Goal: Transaction & Acquisition: Purchase product/service

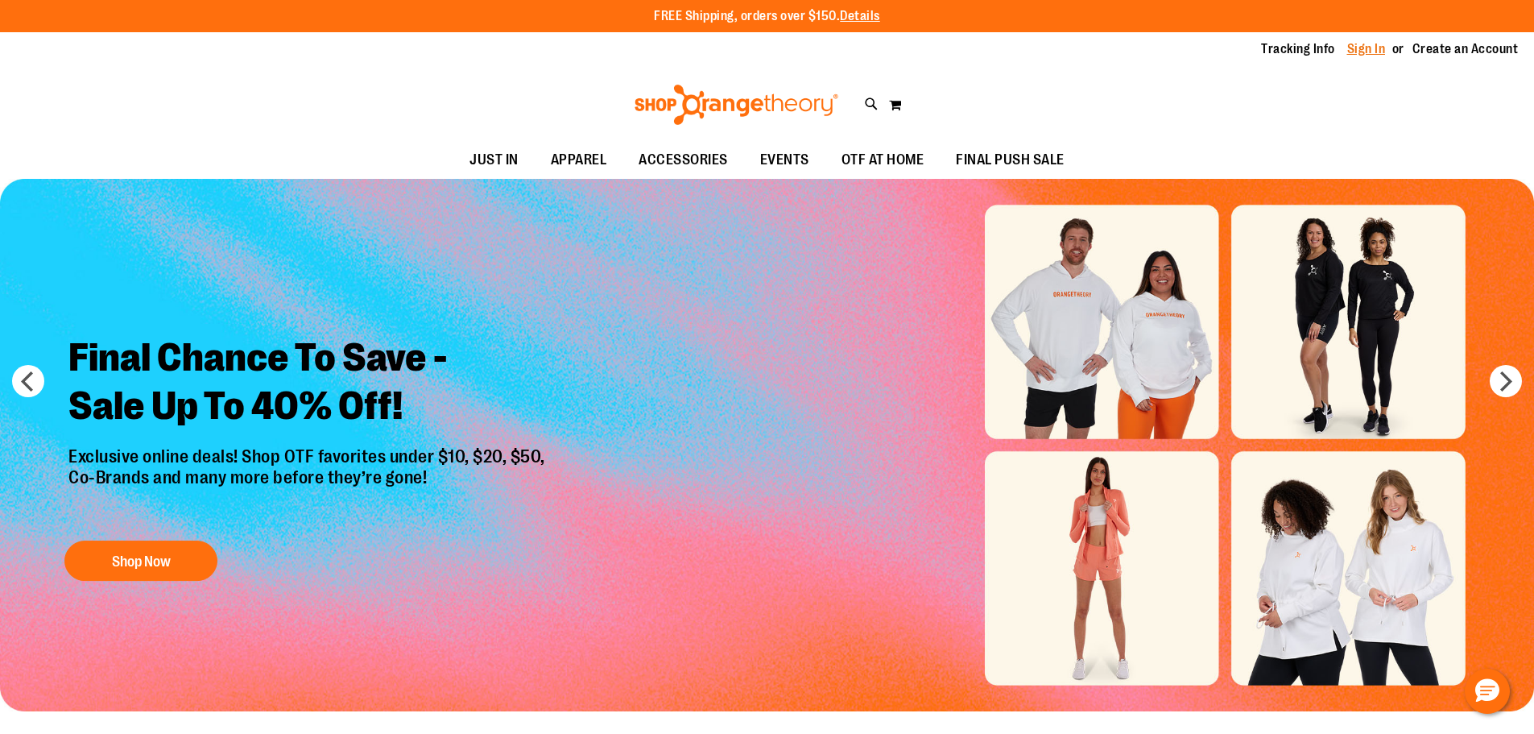
click at [1356, 43] on link "Sign In" at bounding box center [1366, 49] width 39 height 18
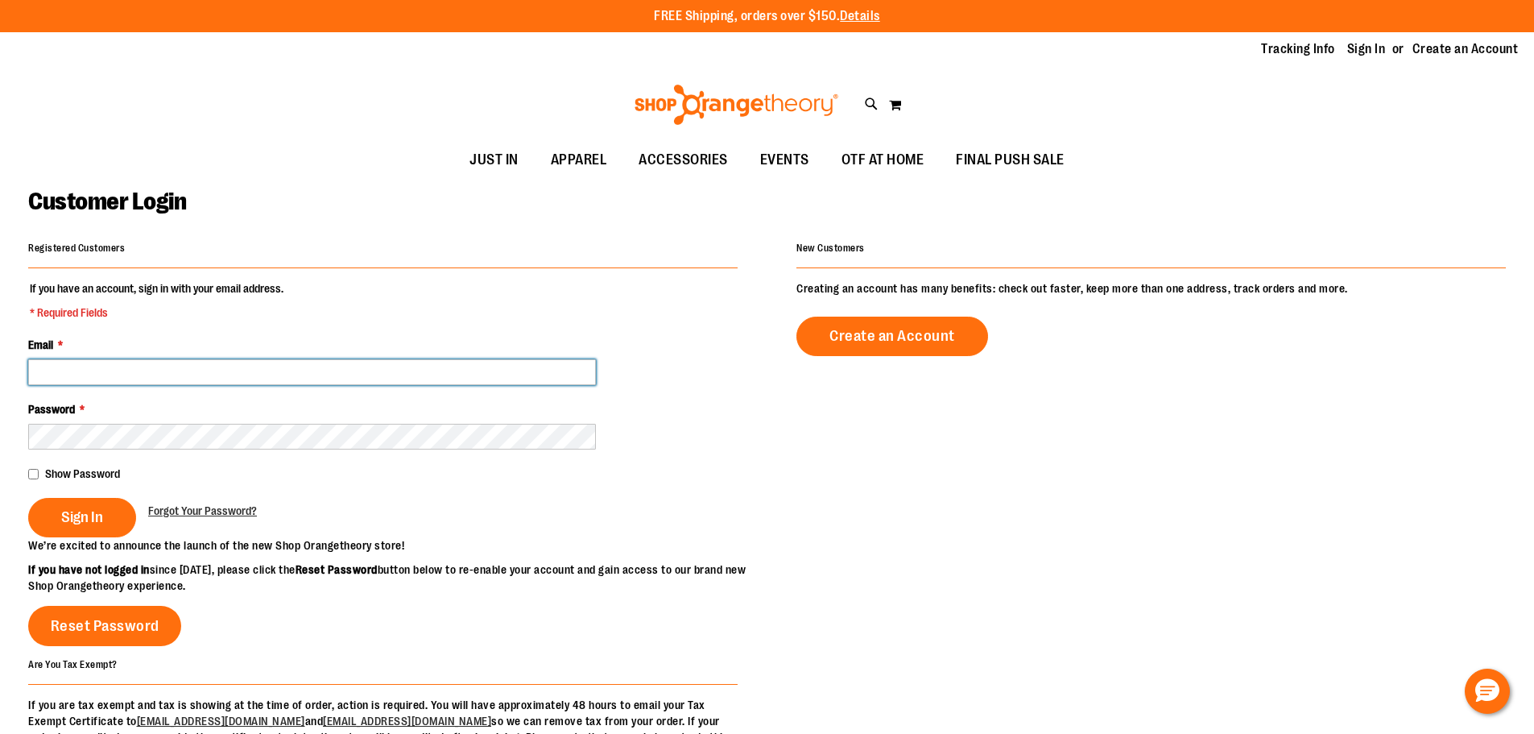
click at [111, 362] on input "Email *" at bounding box center [312, 372] width 568 height 26
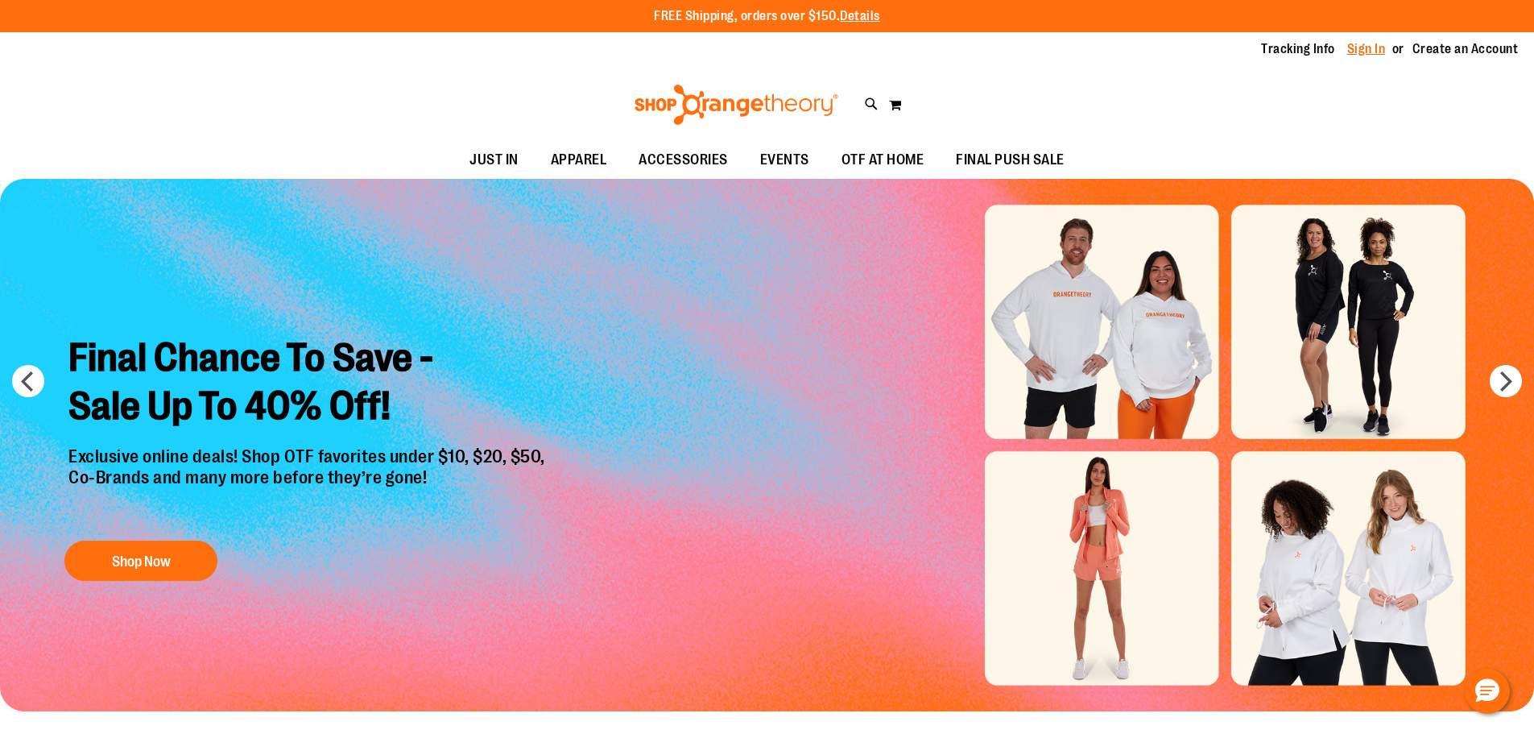
click at [1352, 47] on link "Sign In" at bounding box center [1366, 49] width 39 height 18
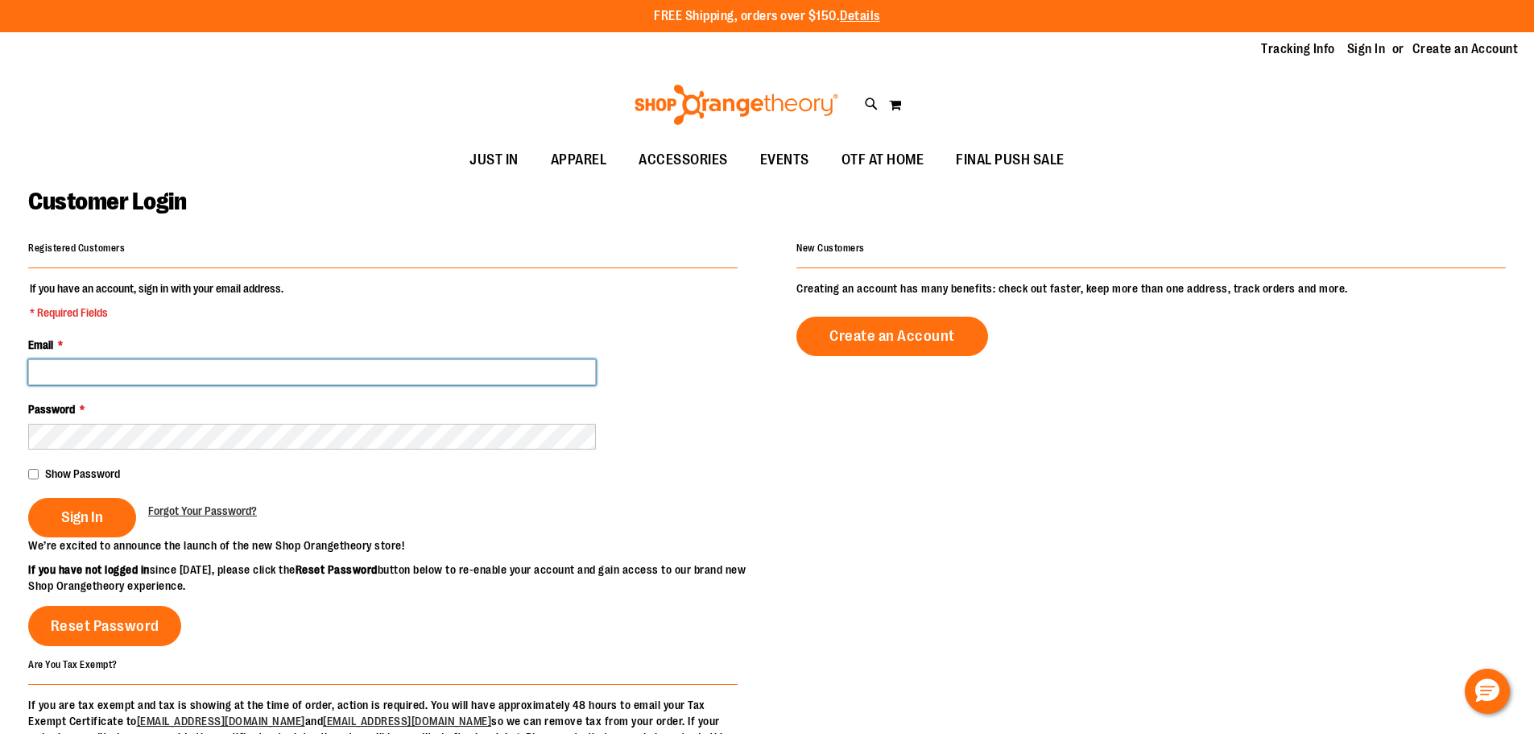
click at [336, 371] on input "Email *" at bounding box center [312, 372] width 568 height 26
paste input "**********"
type input "**********"
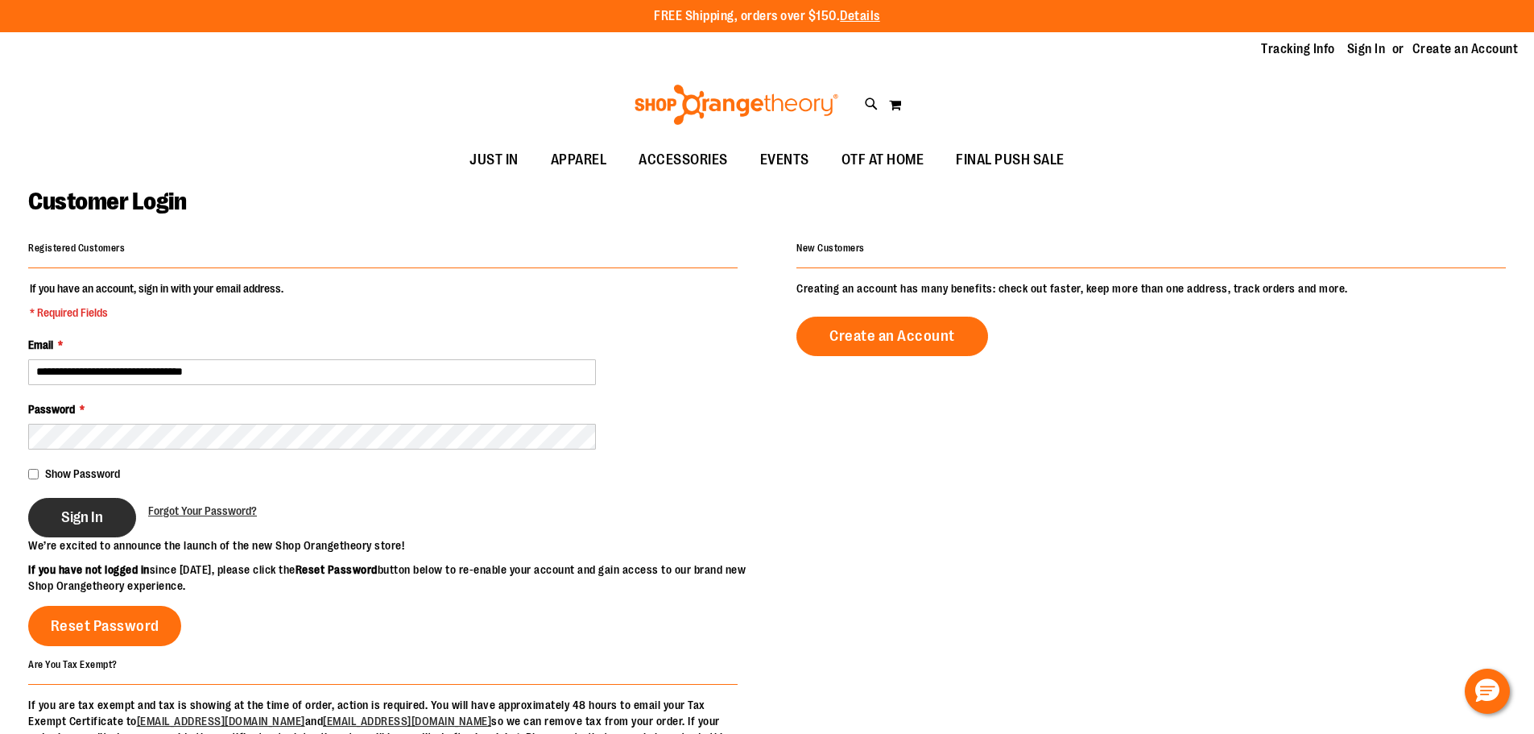
click at [100, 523] on span "Sign In" at bounding box center [82, 517] width 42 height 18
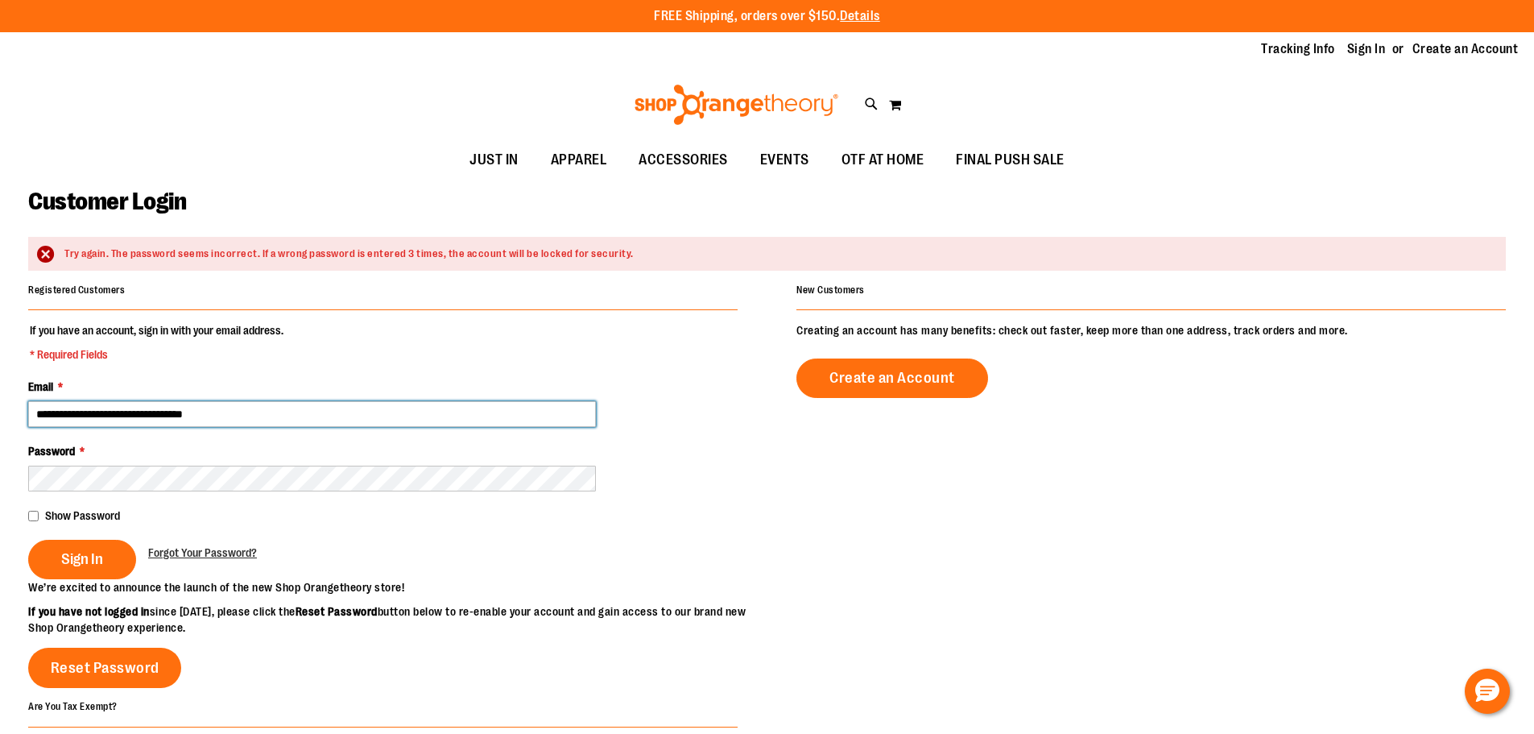
click at [287, 423] on input "**********" at bounding box center [312, 414] width 568 height 26
paste input "*****"
type input "**********"
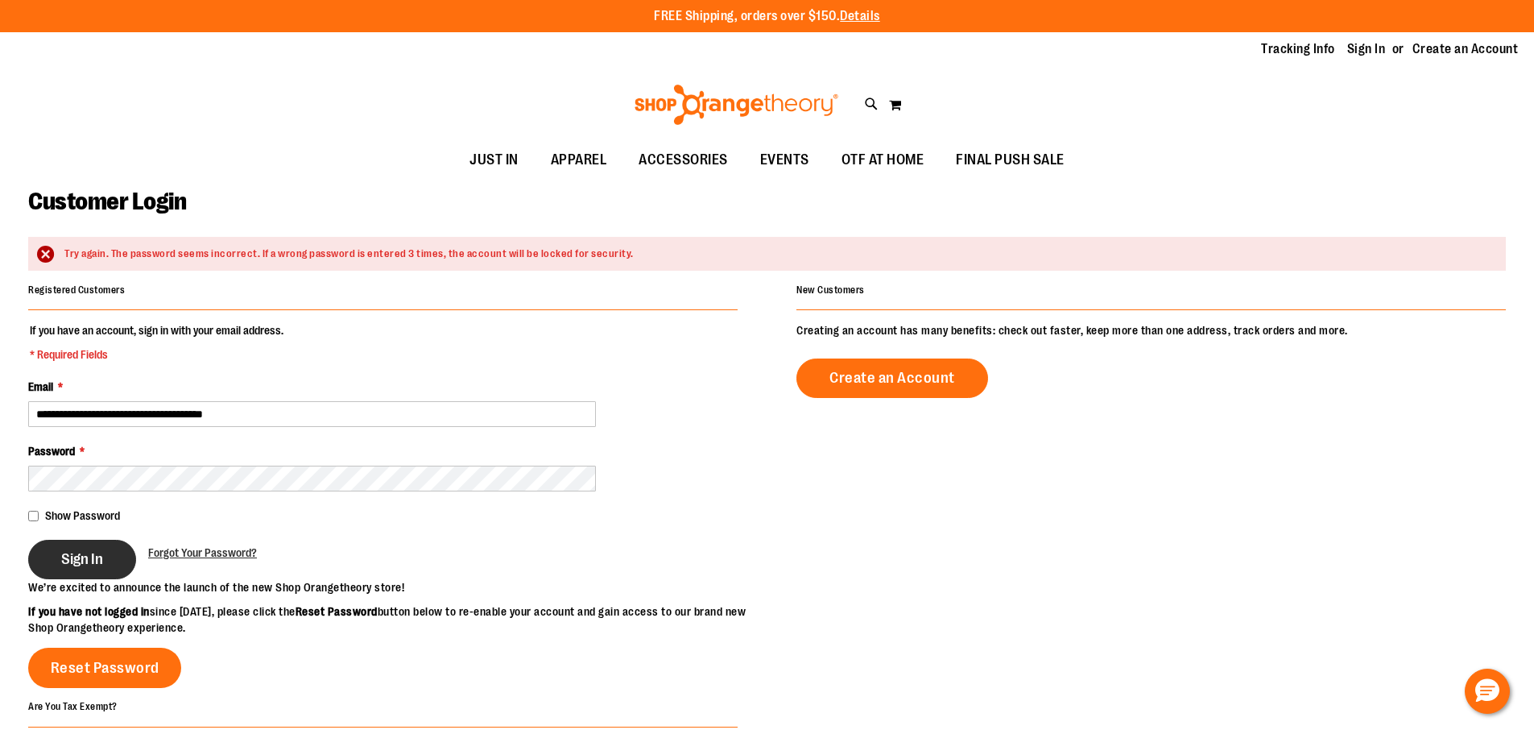
click at [62, 560] on span "Sign In" at bounding box center [82, 559] width 42 height 18
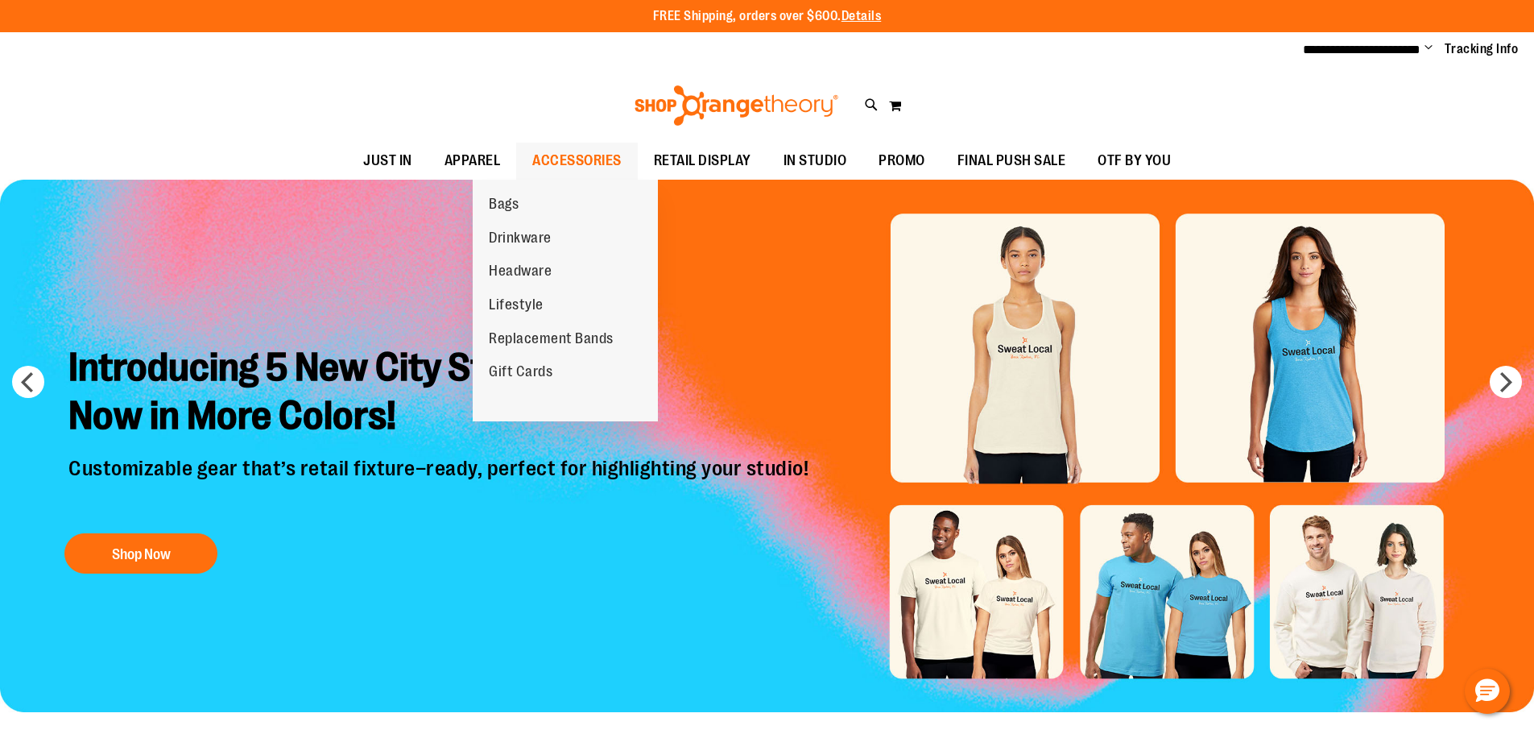
click at [554, 155] on span "ACCESSORIES" at bounding box center [576, 161] width 89 height 36
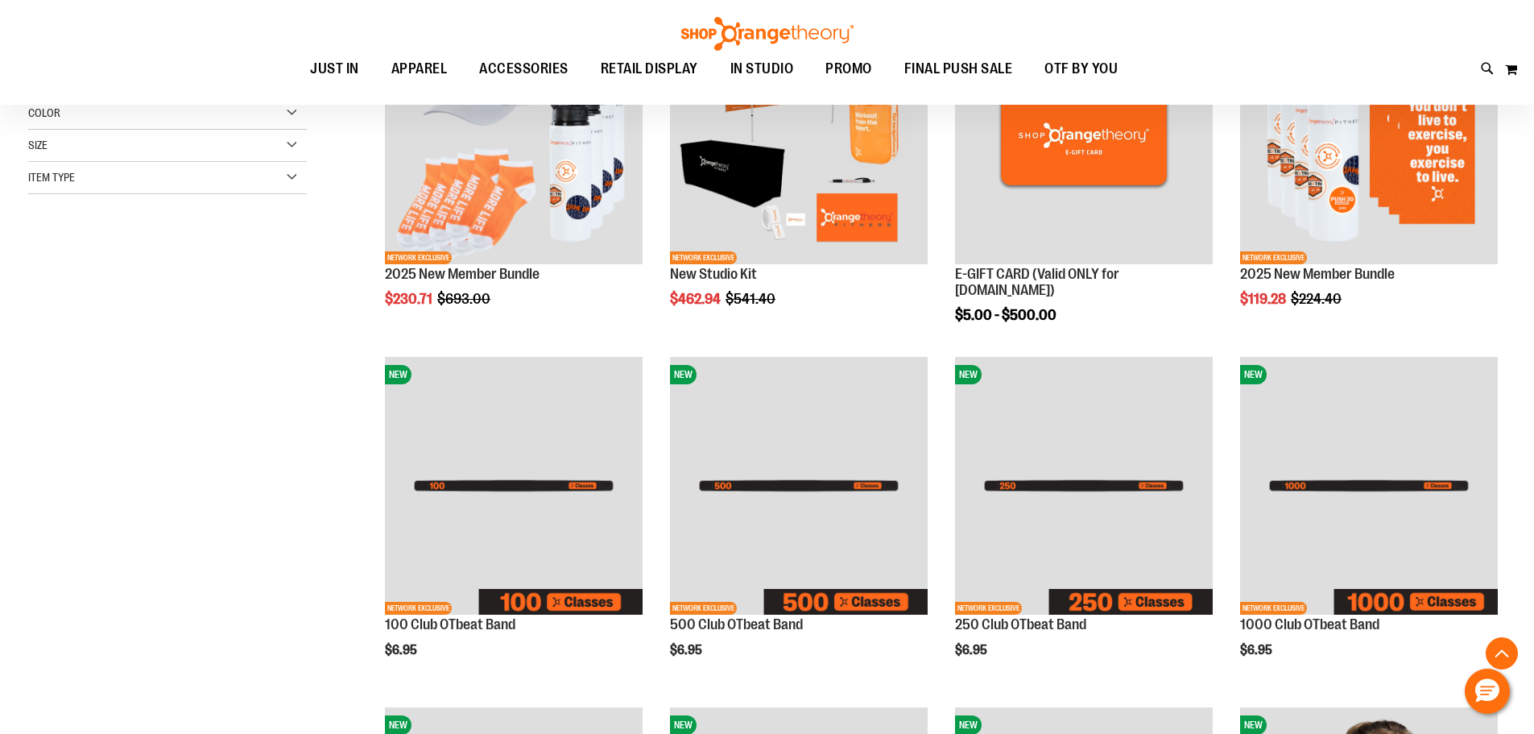
scroll to position [402, 0]
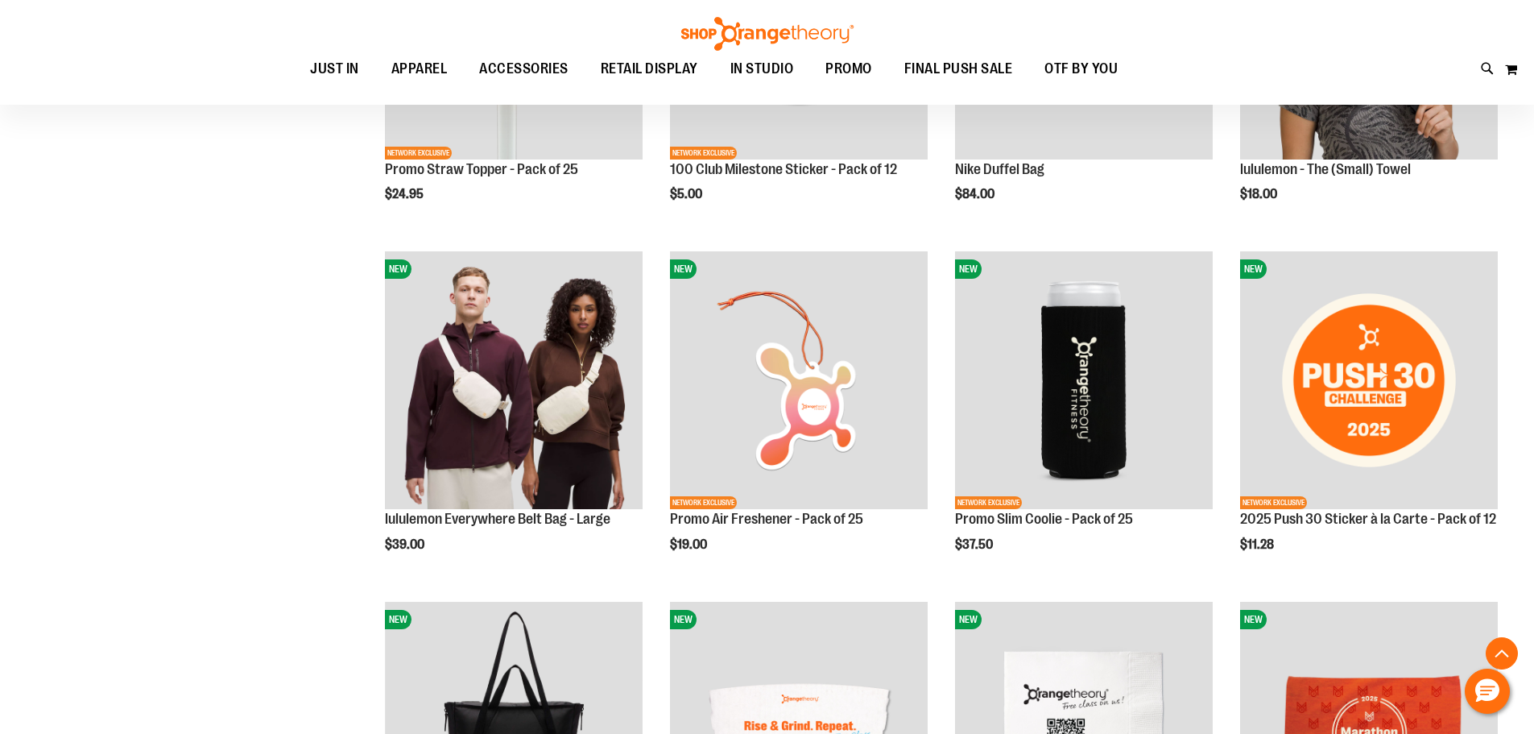
scroll to position [1207, 0]
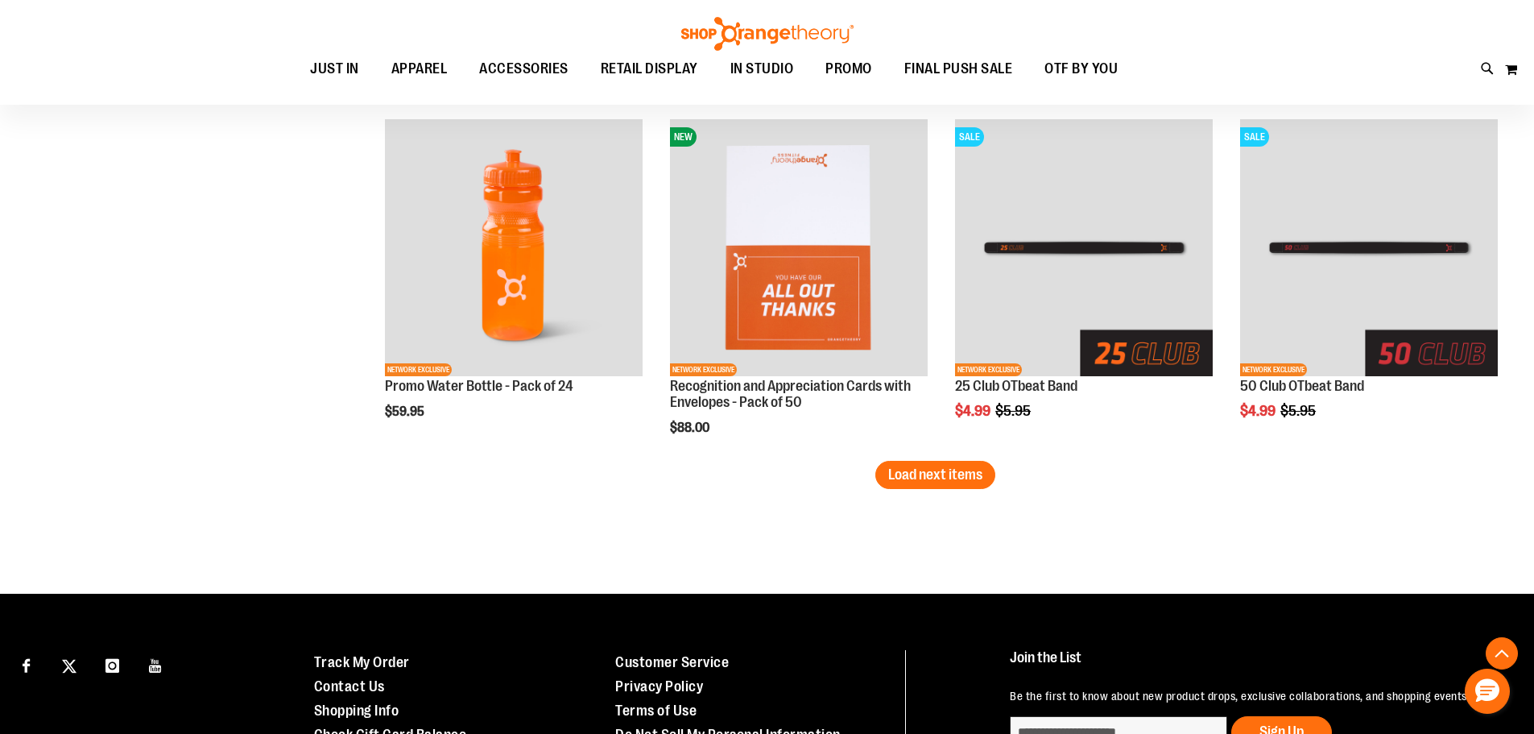
scroll to position [3059, 0]
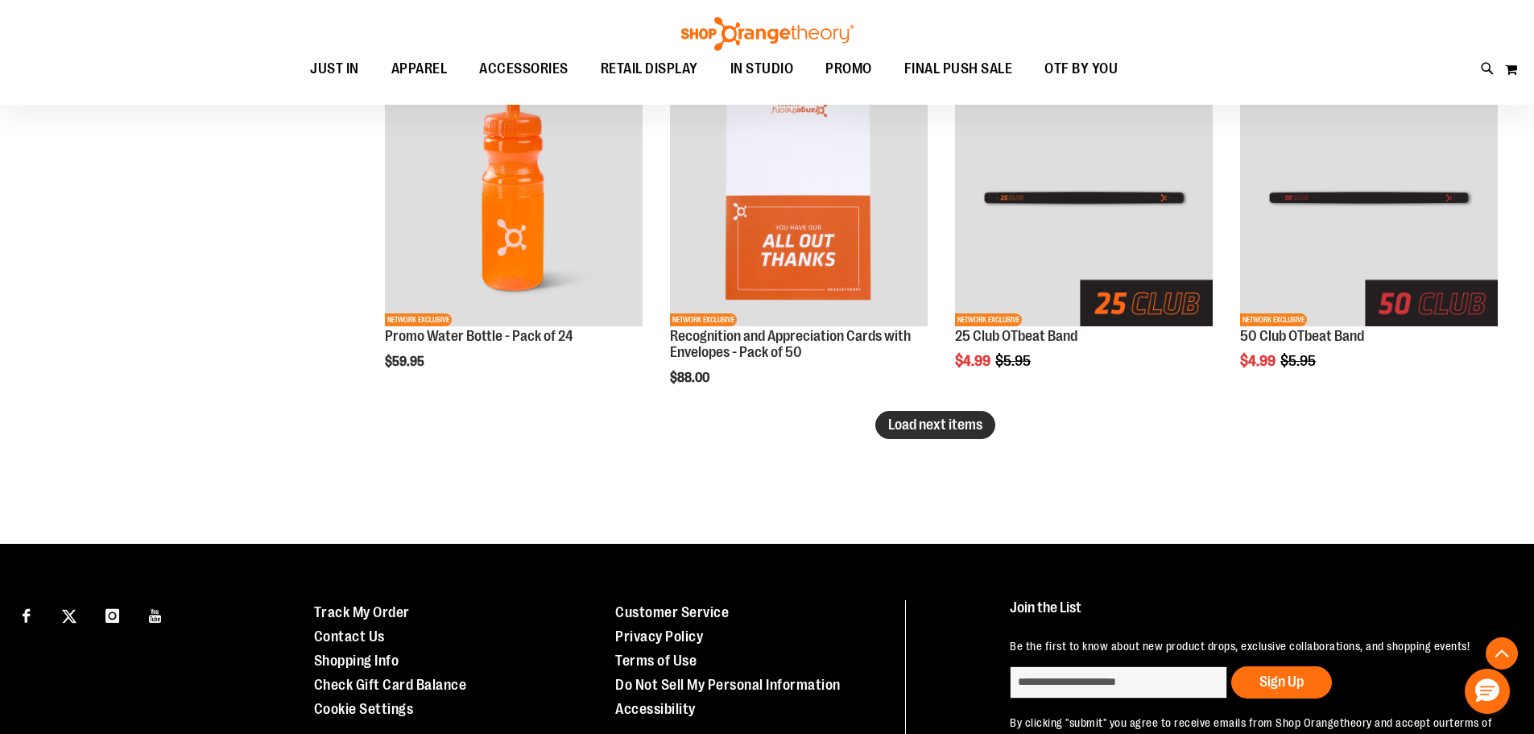
click at [920, 428] on span "Load next items" at bounding box center [935, 424] width 94 height 16
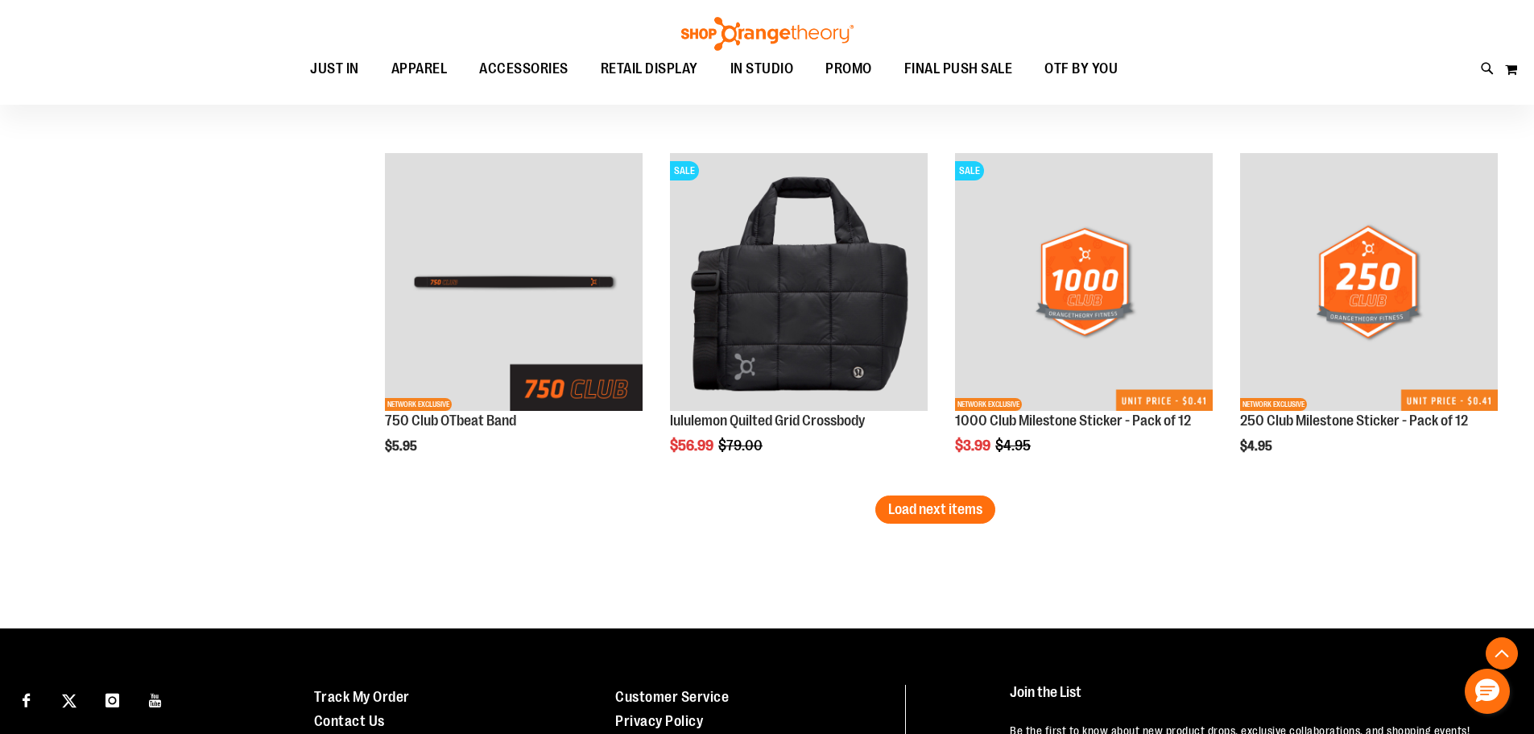
scroll to position [4025, 0]
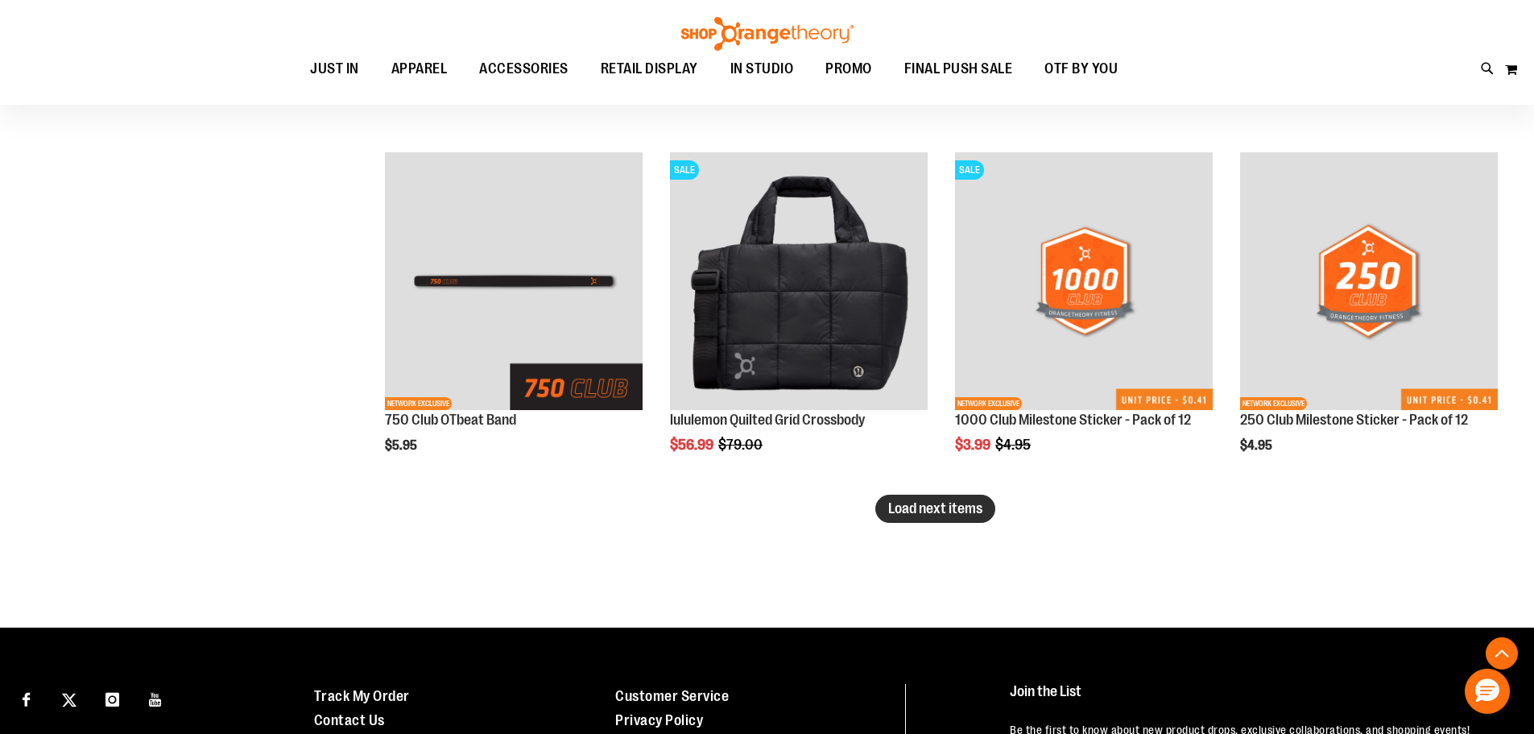
click at [897, 496] on button "Load next items" at bounding box center [935, 508] width 120 height 28
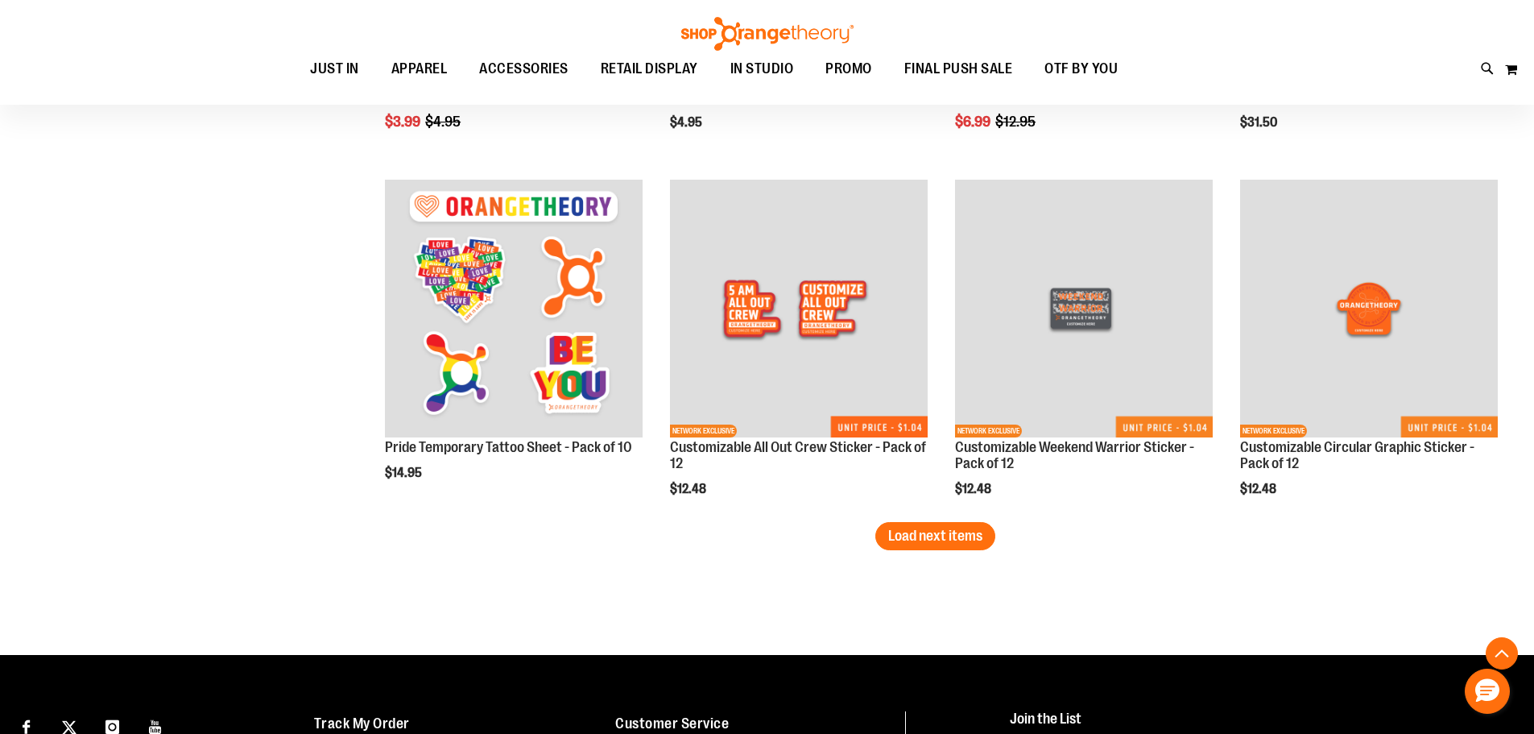
scroll to position [5072, 0]
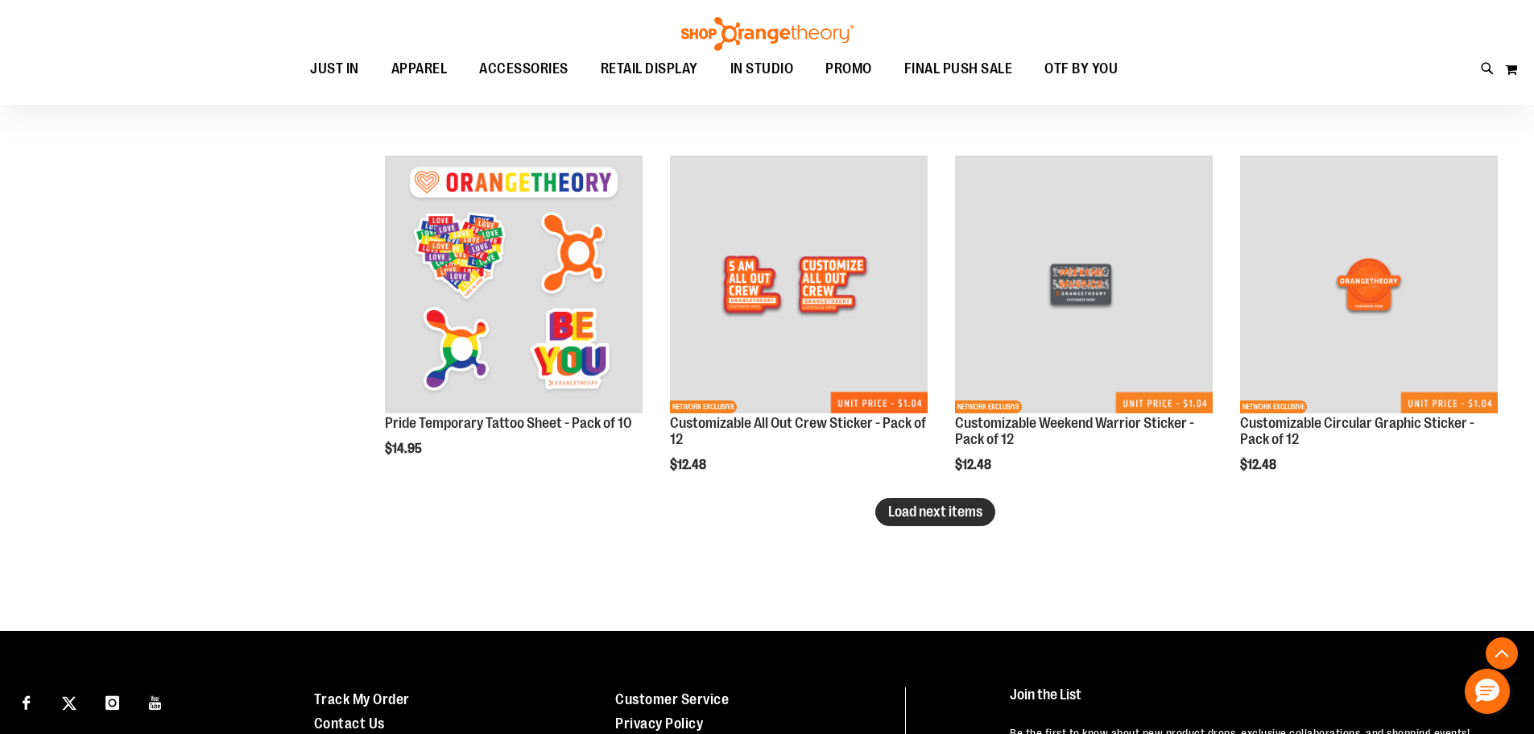
click at [938, 515] on span "Load next items" at bounding box center [935, 511] width 94 height 16
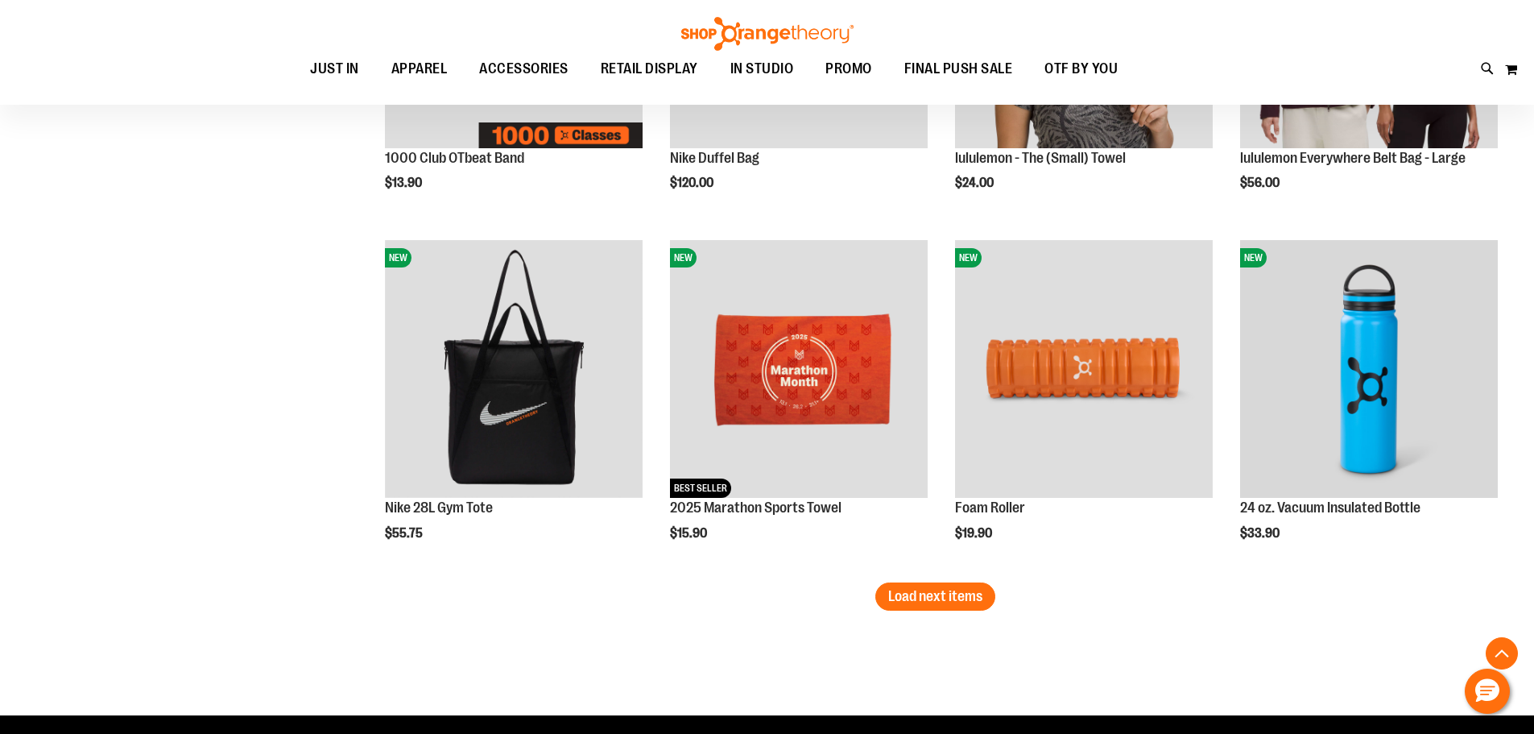
scroll to position [6038, 0]
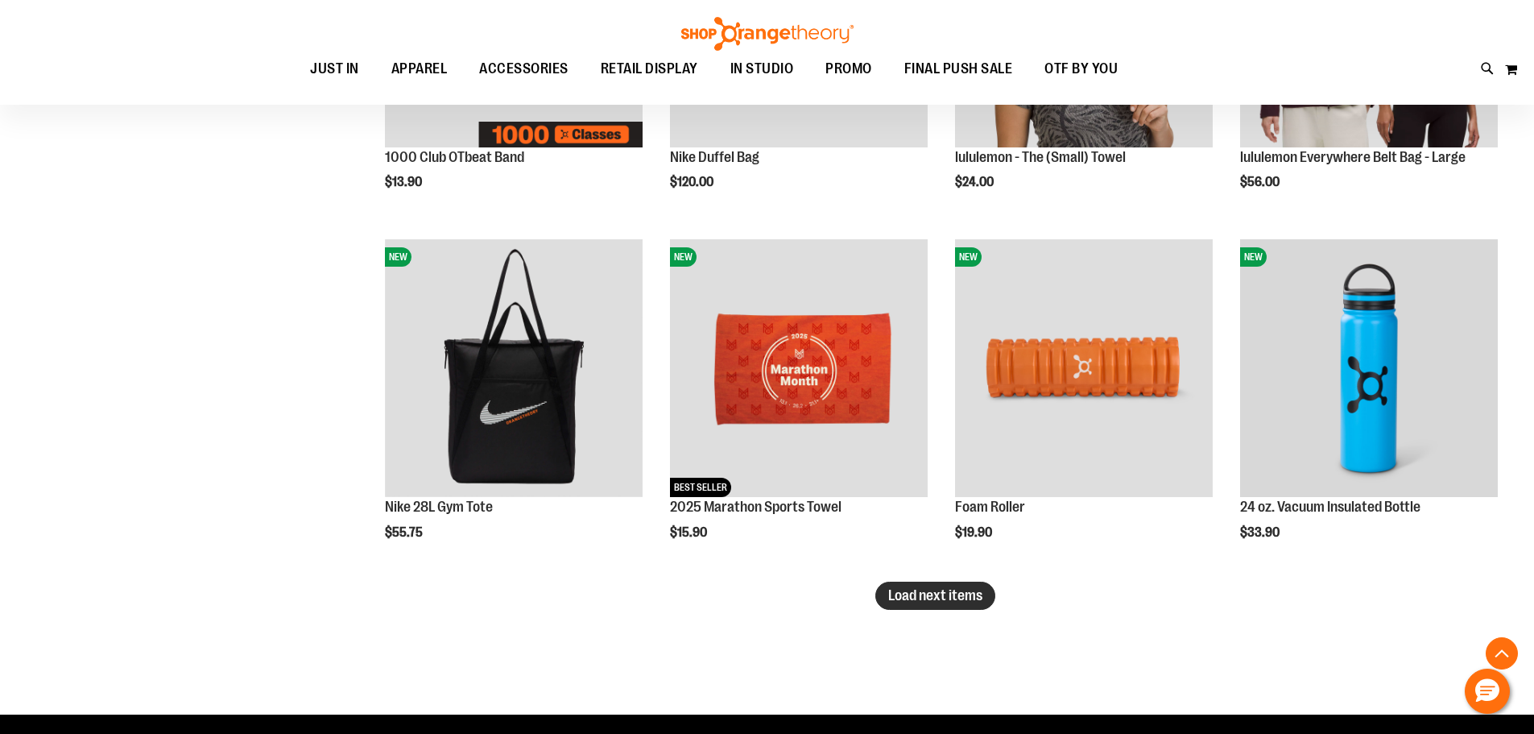
click at [972, 598] on span "Load next items" at bounding box center [935, 595] width 94 height 16
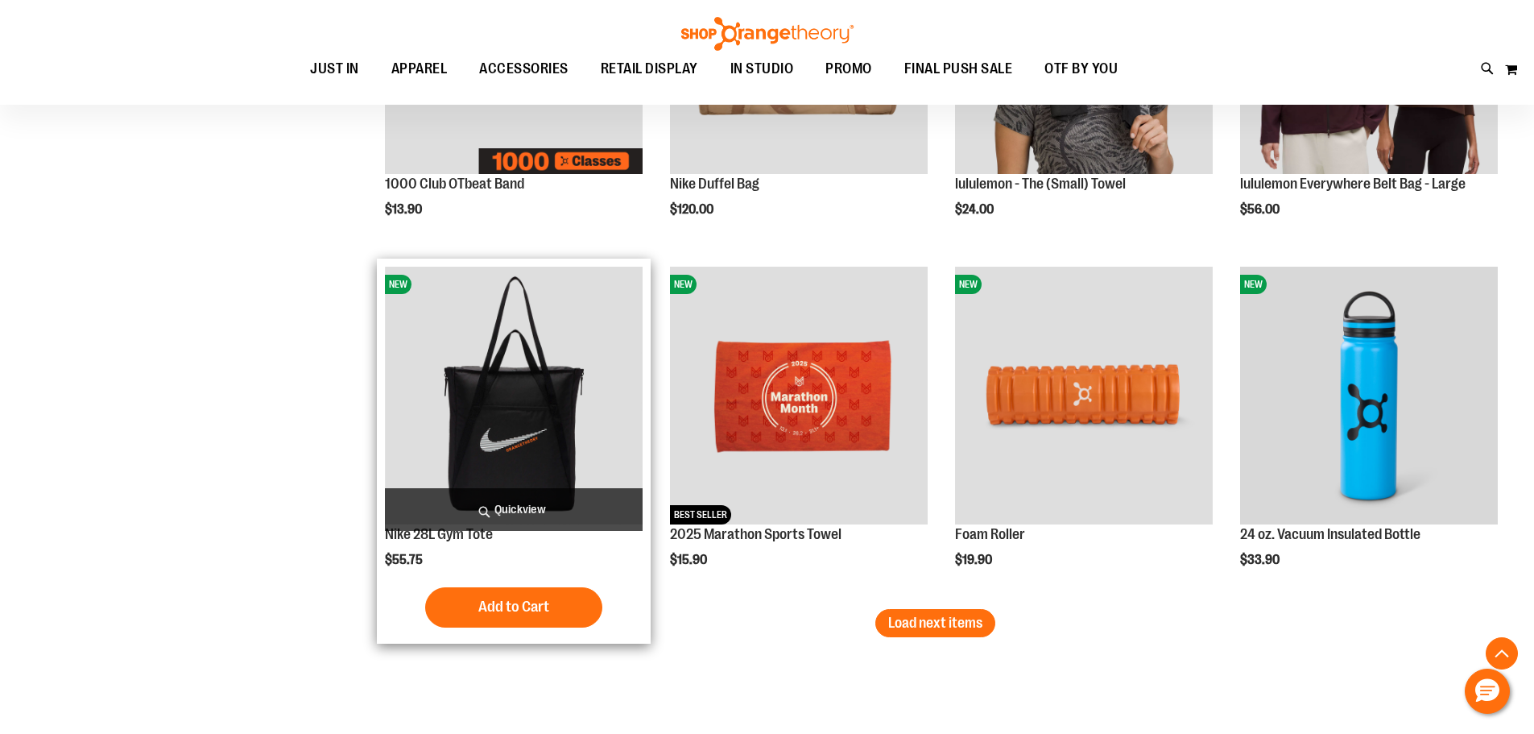
scroll to position [7085, 0]
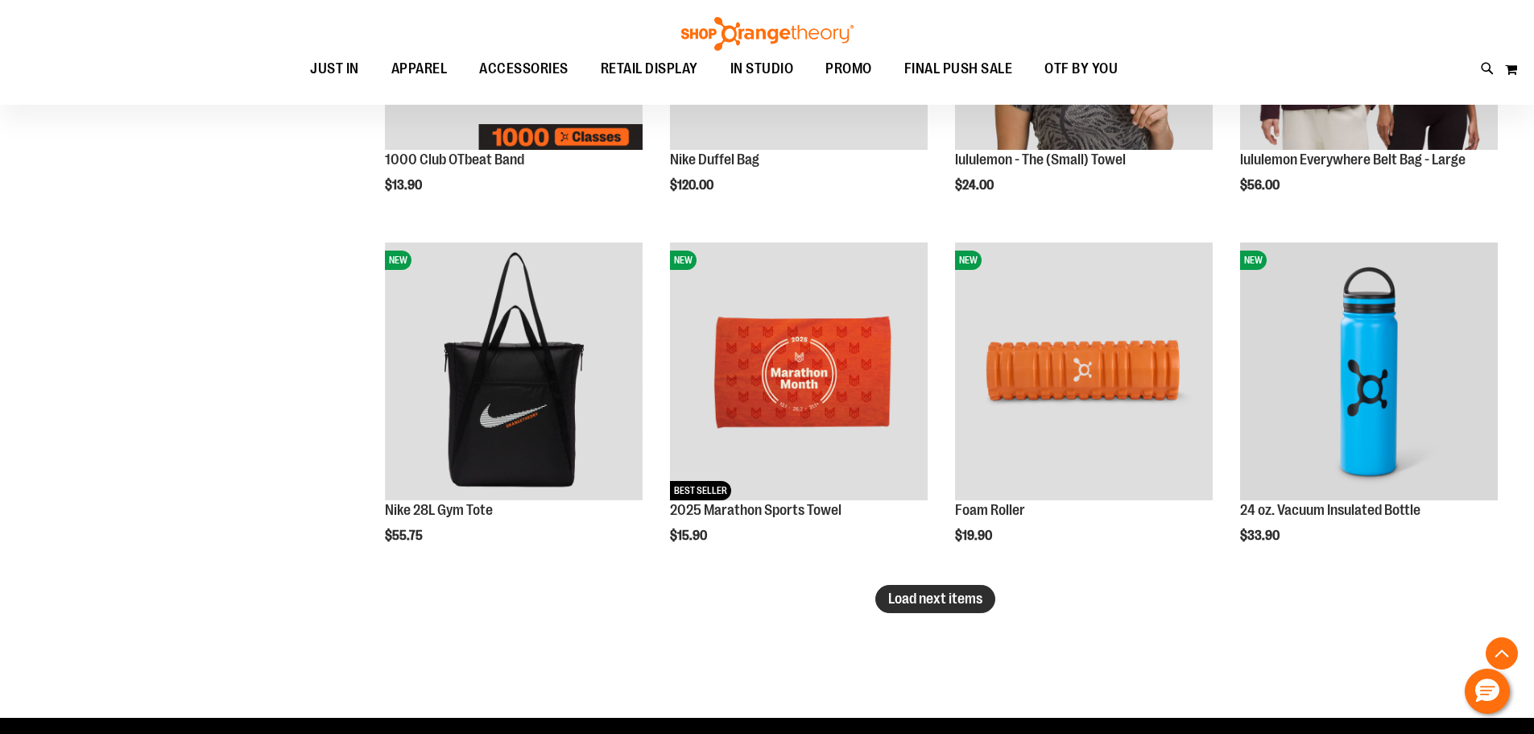
click at [946, 596] on span "Load next items" at bounding box center [935, 598] width 94 height 16
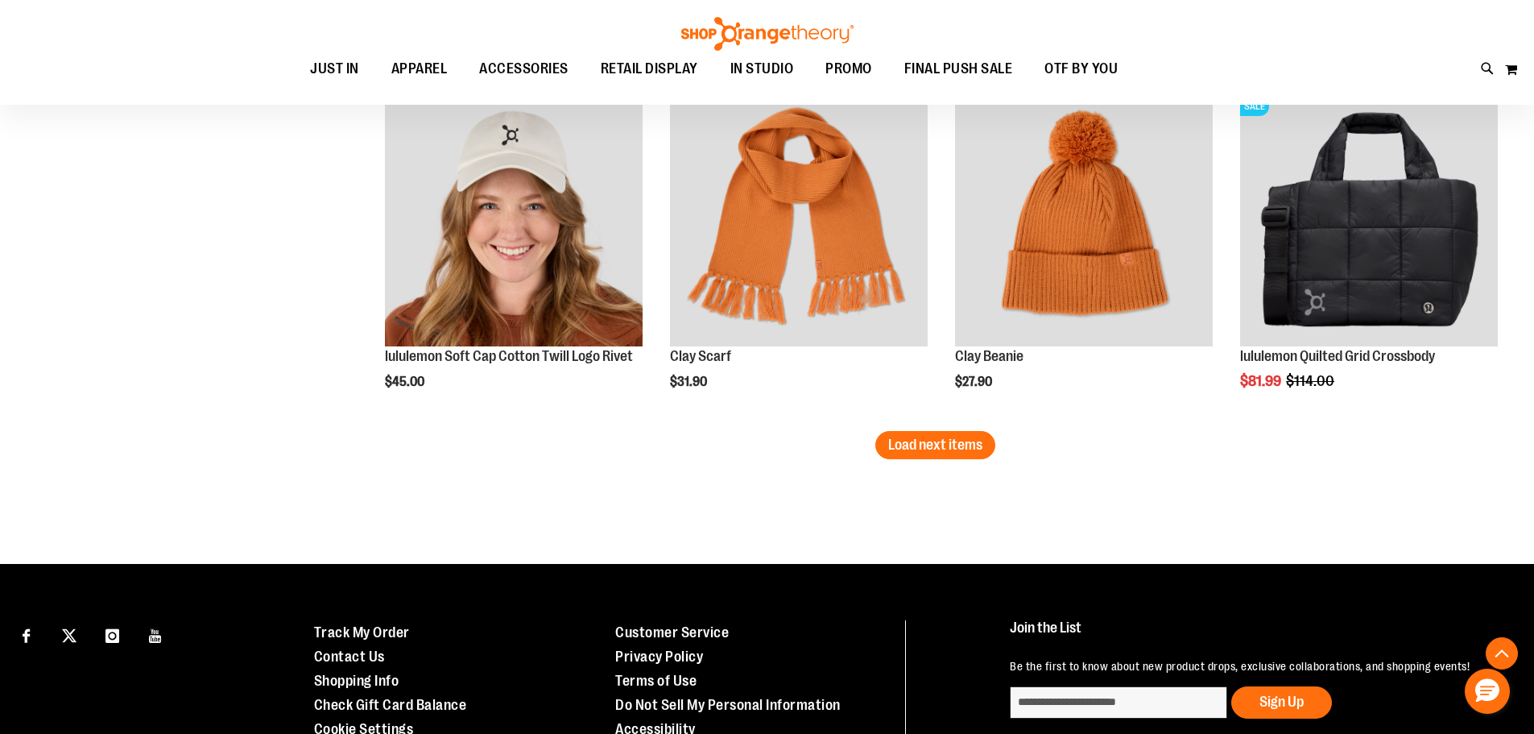
scroll to position [8373, 0]
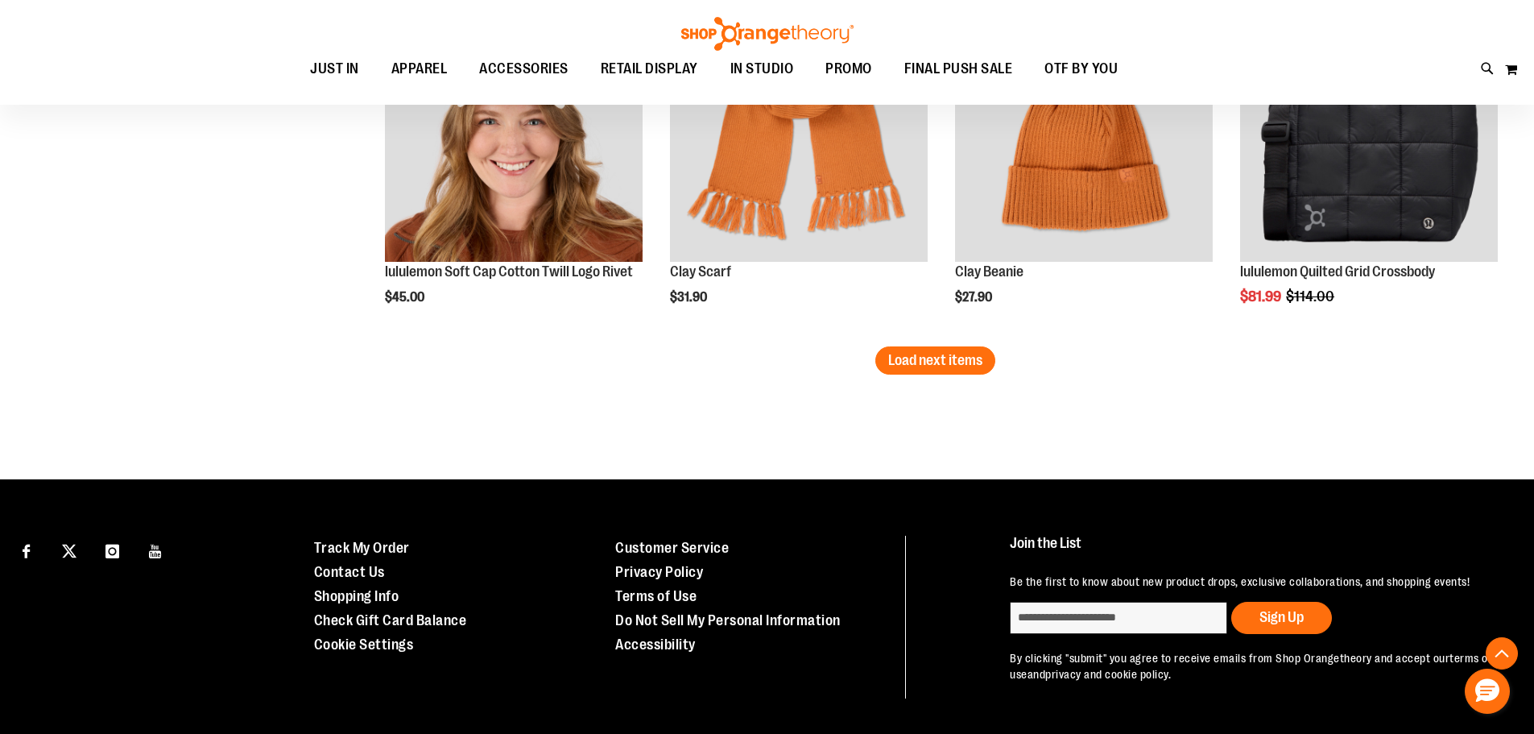
click at [987, 362] on button "Load next items" at bounding box center [935, 360] width 120 height 28
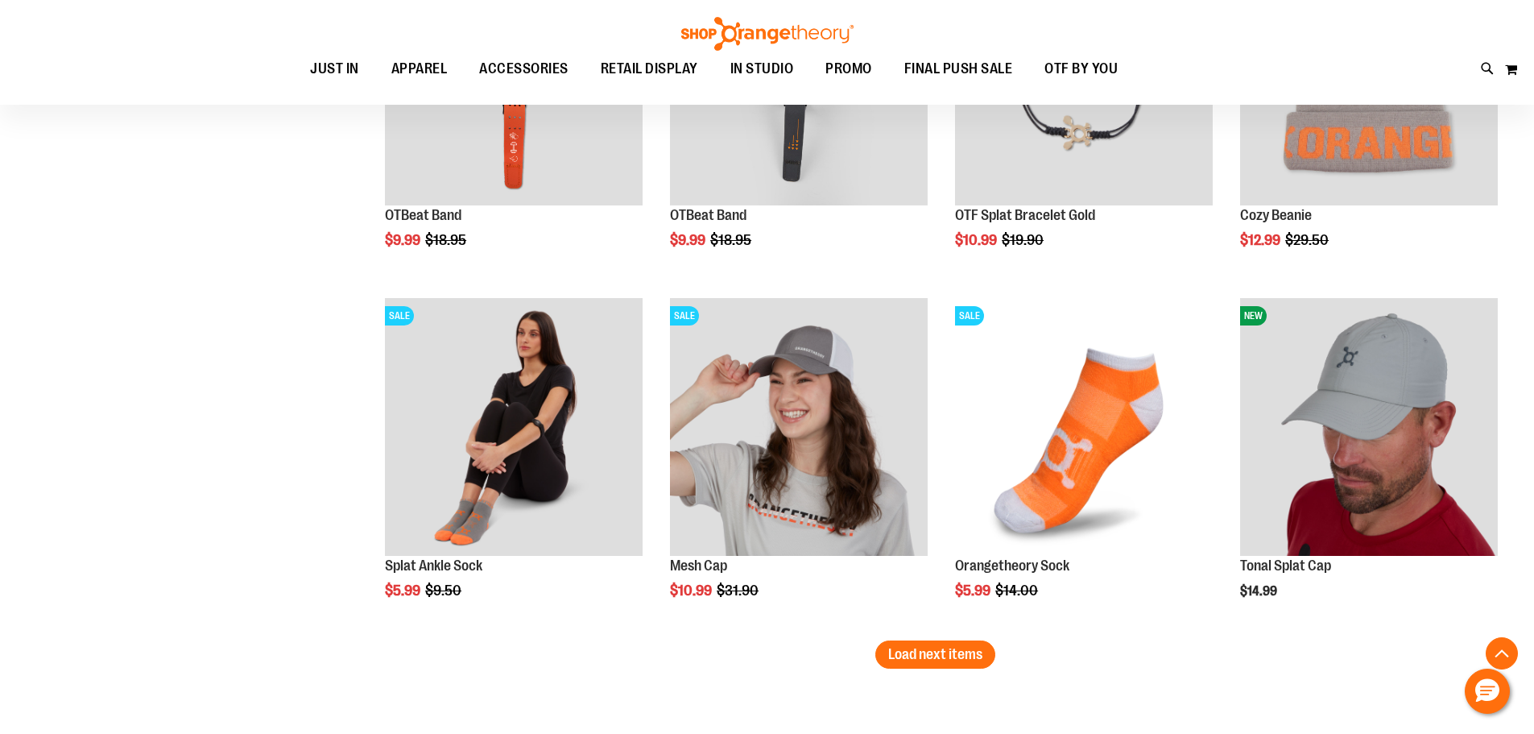
scroll to position [9179, 0]
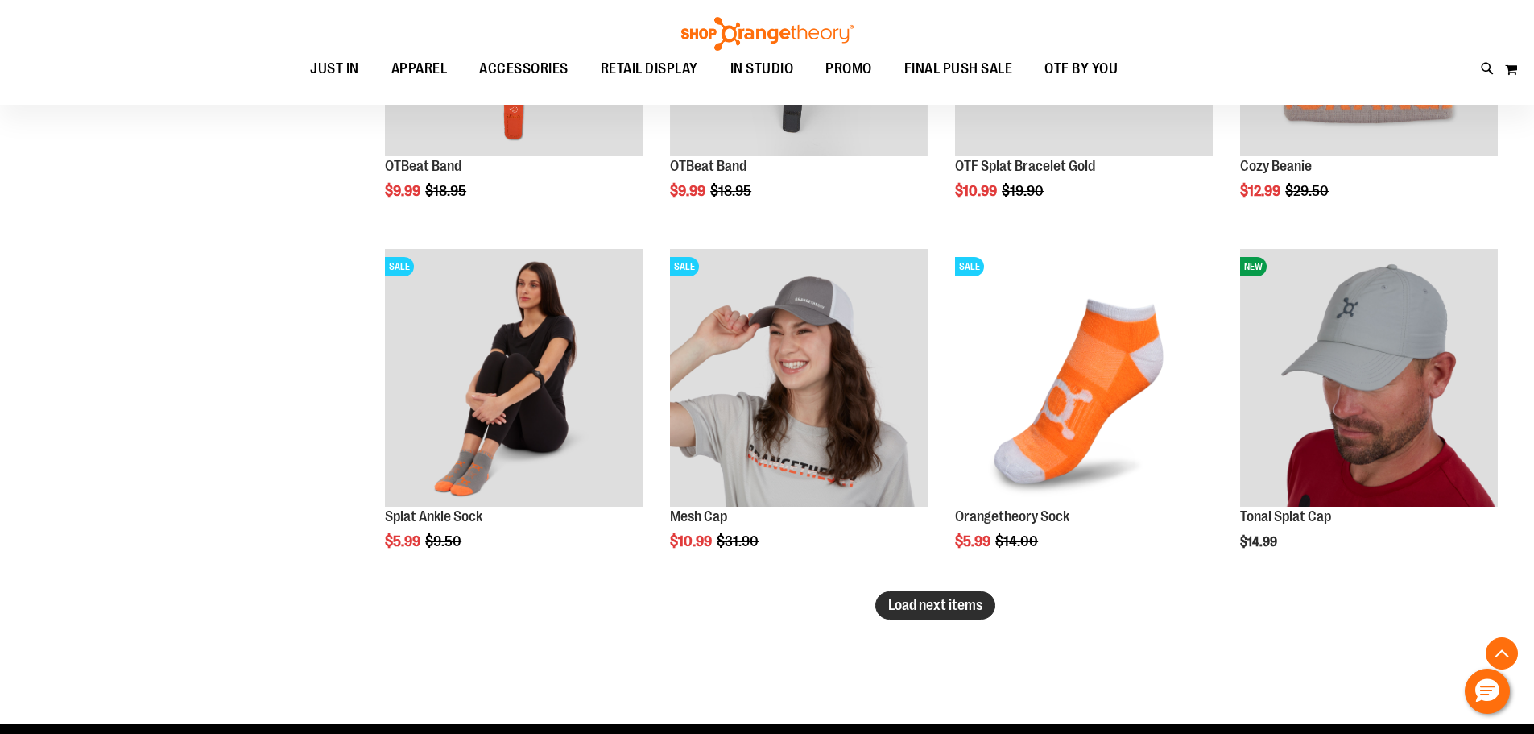
click at [911, 615] on button "Load next items" at bounding box center [935, 605] width 120 height 28
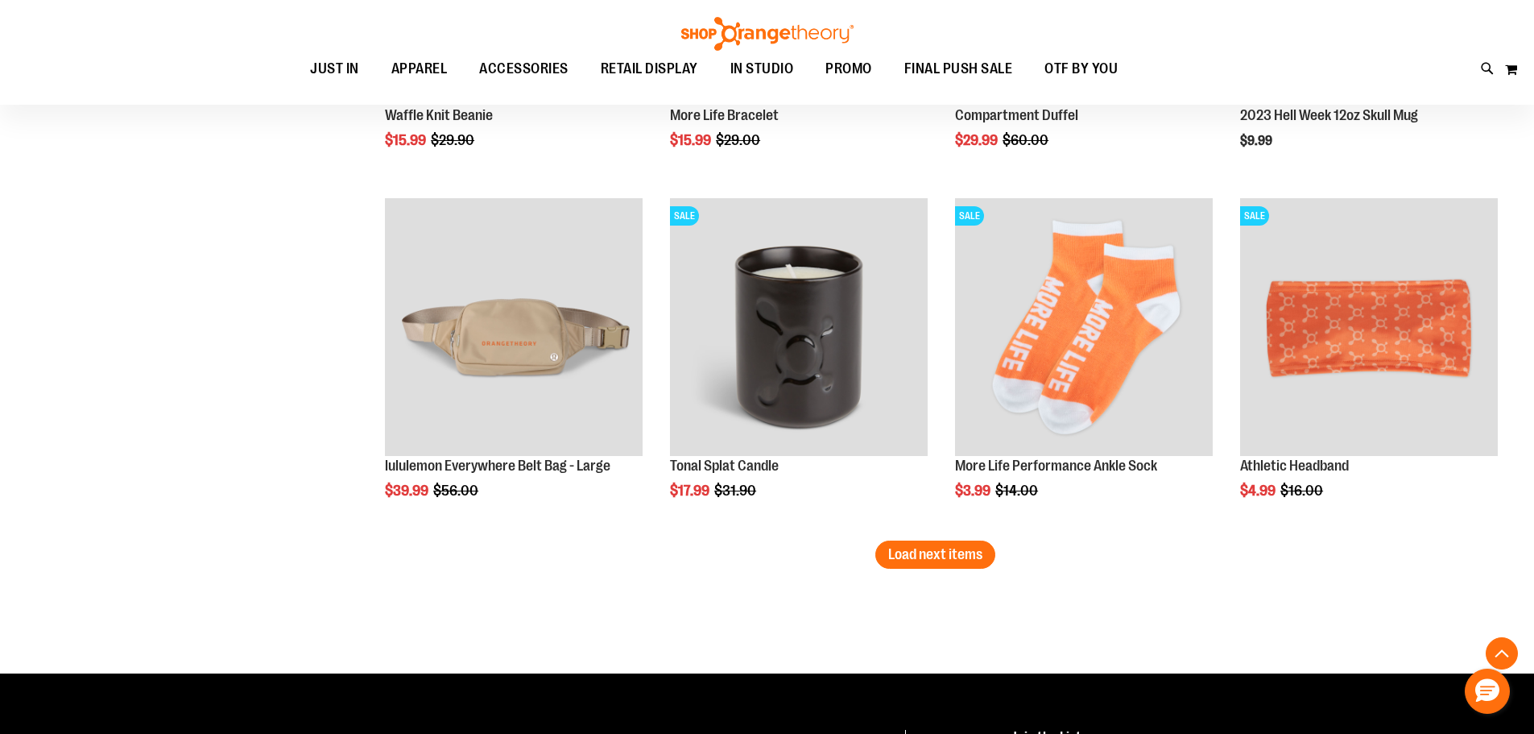
scroll to position [10306, 0]
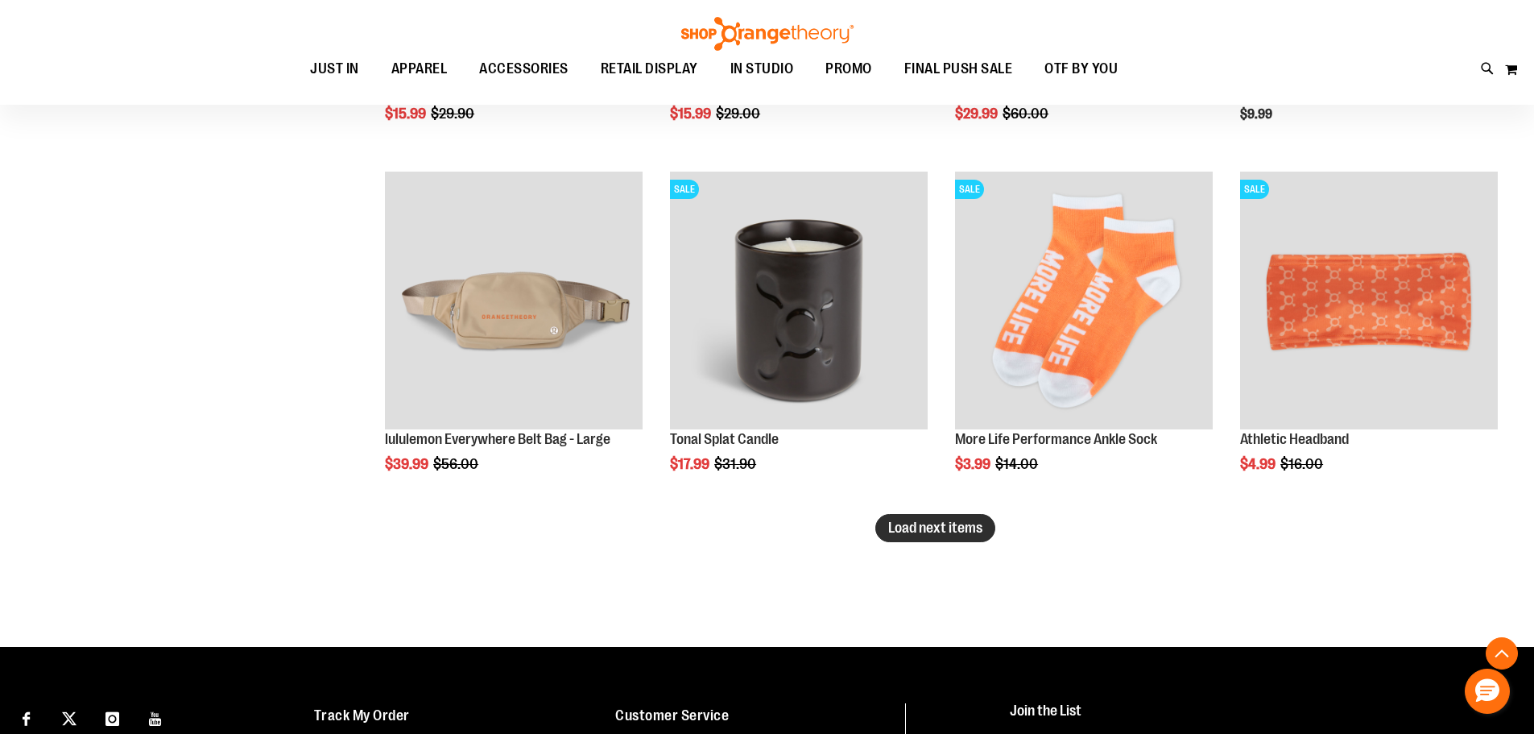
click at [990, 523] on button "Load next items" at bounding box center [935, 528] width 120 height 28
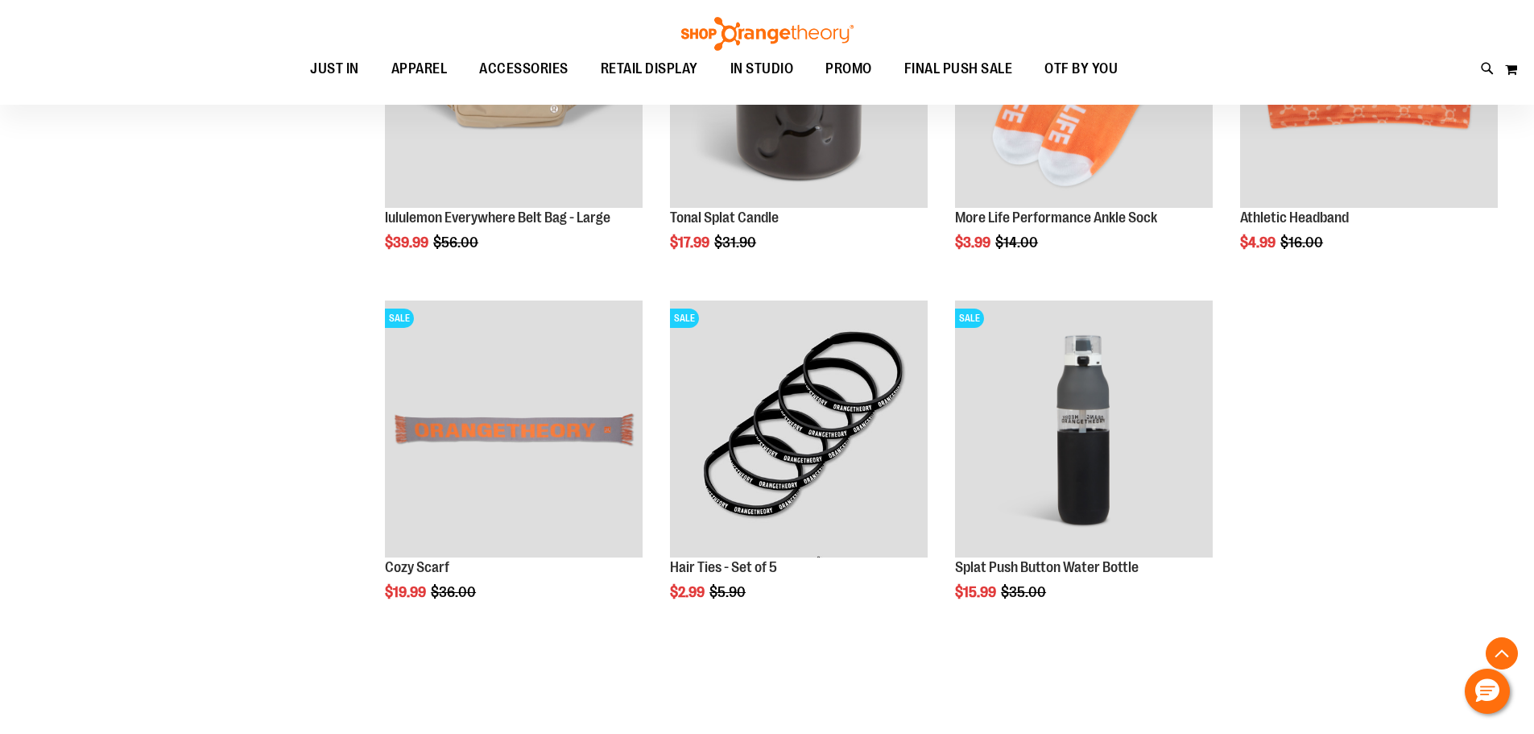
scroll to position [10548, 0]
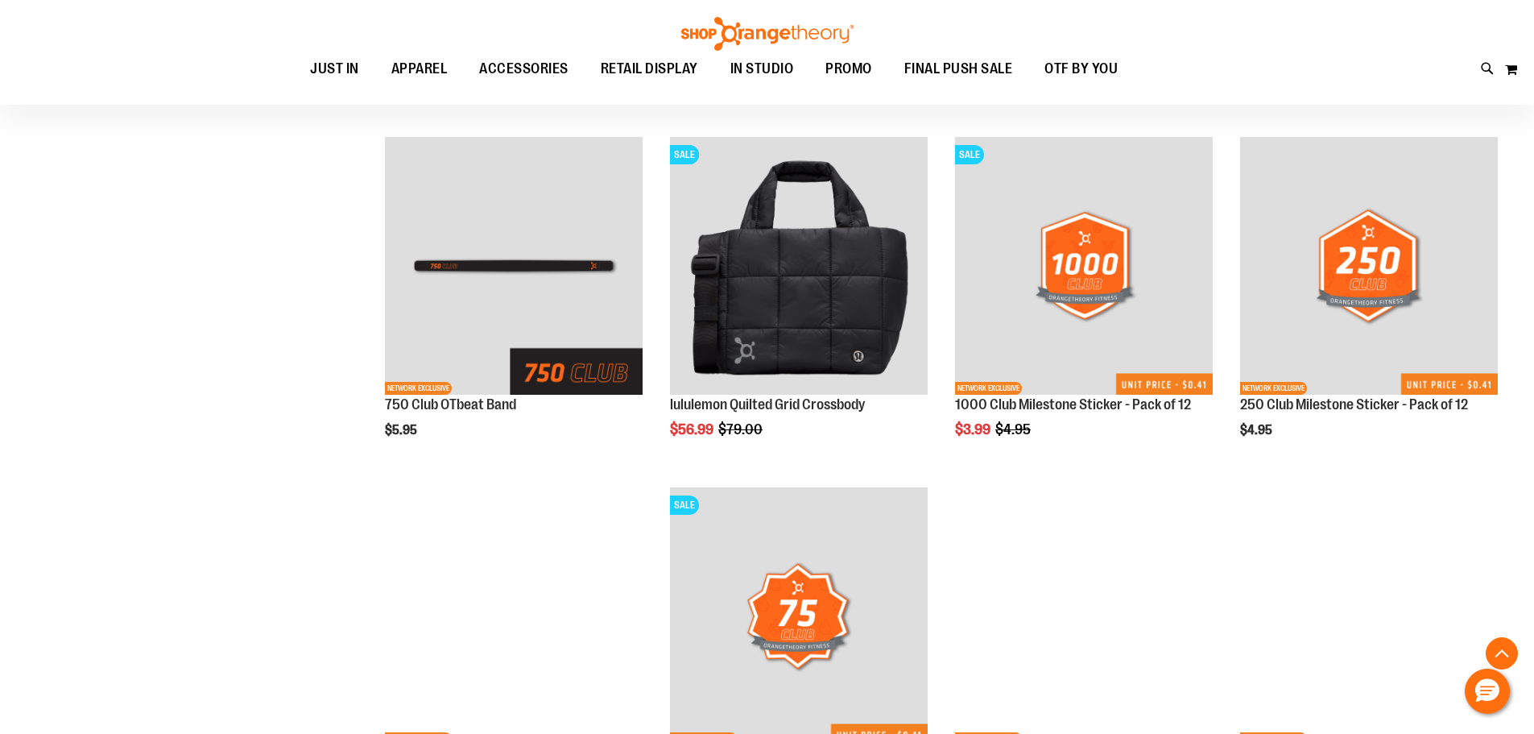
scroll to position [4025, 0]
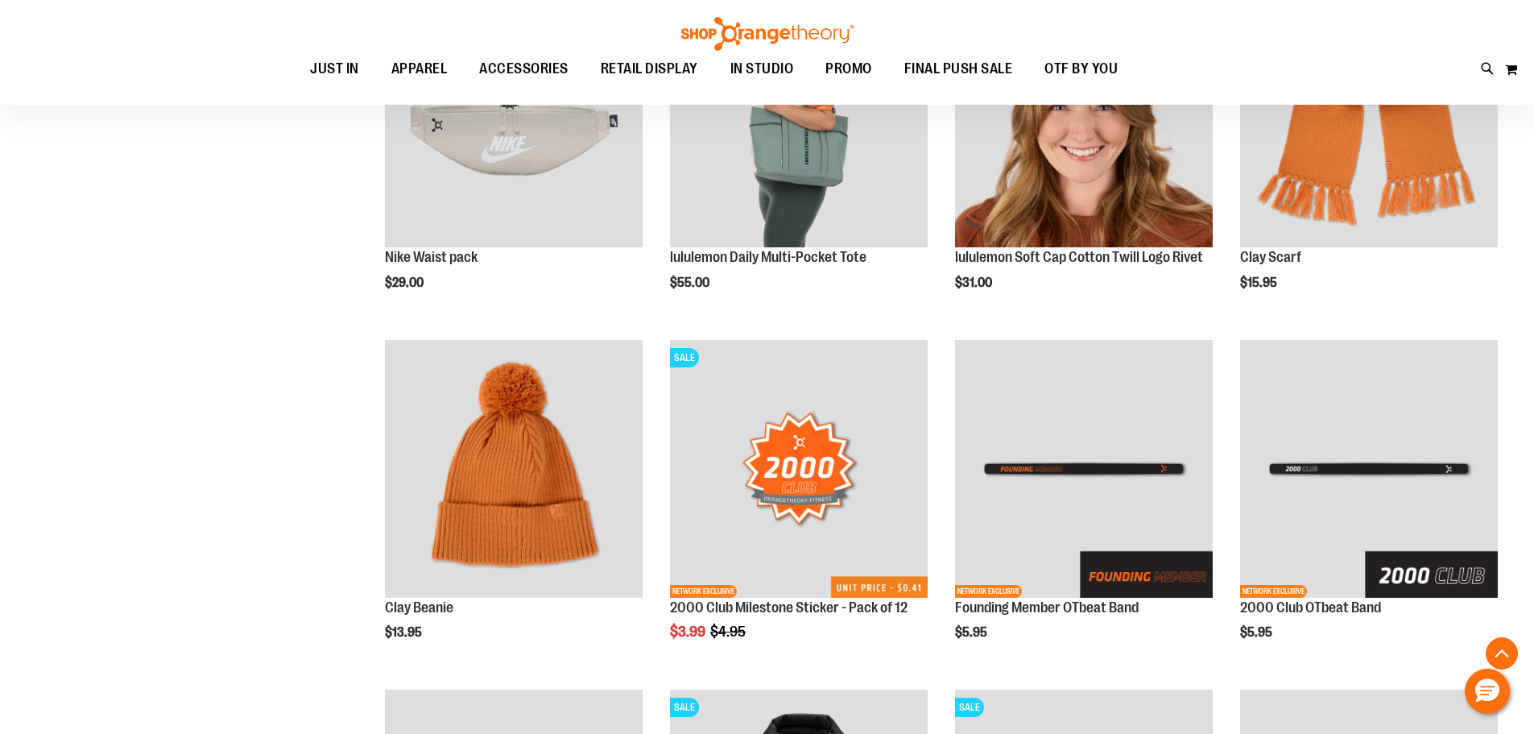
scroll to position [3462, 0]
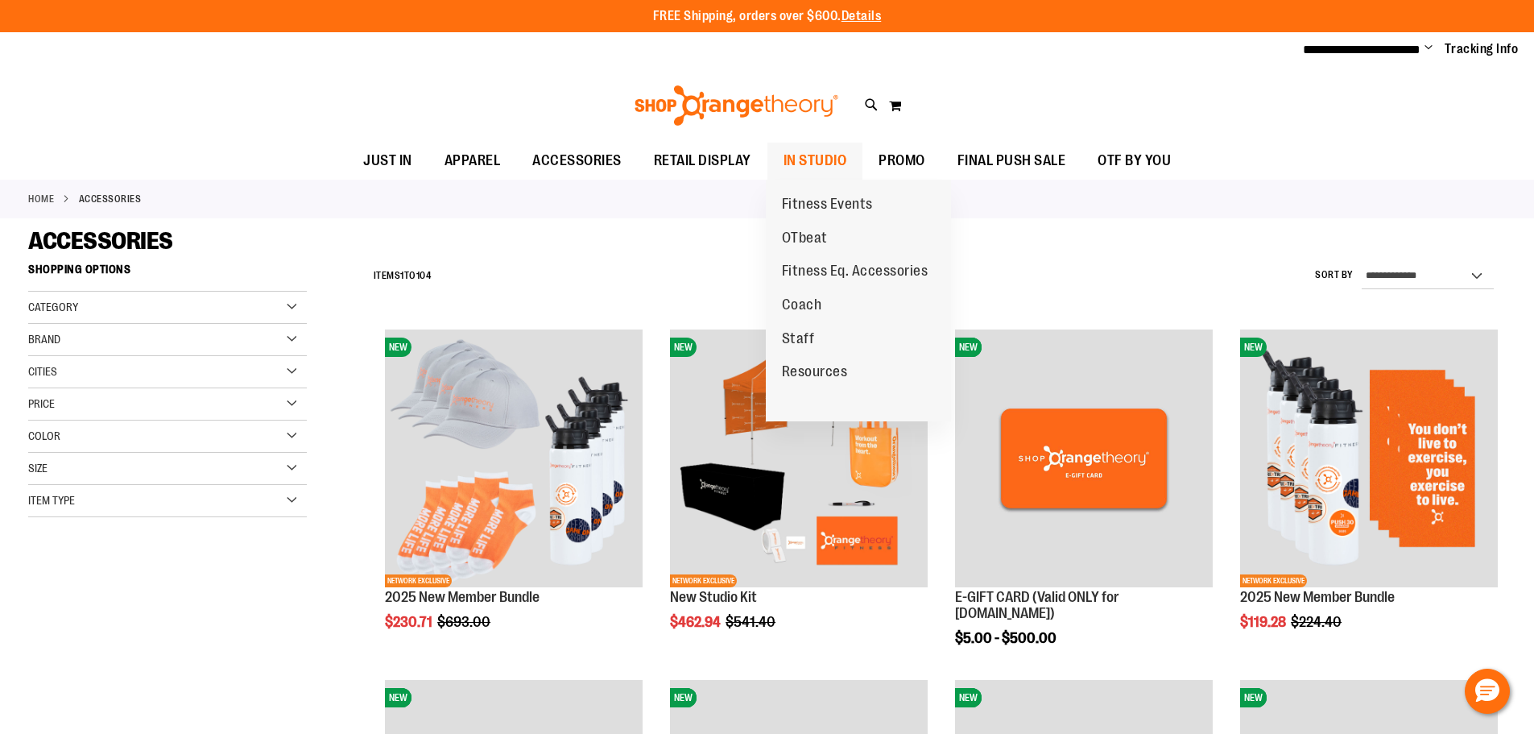
click at [816, 147] on span "IN STUDIO" at bounding box center [815, 161] width 64 height 36
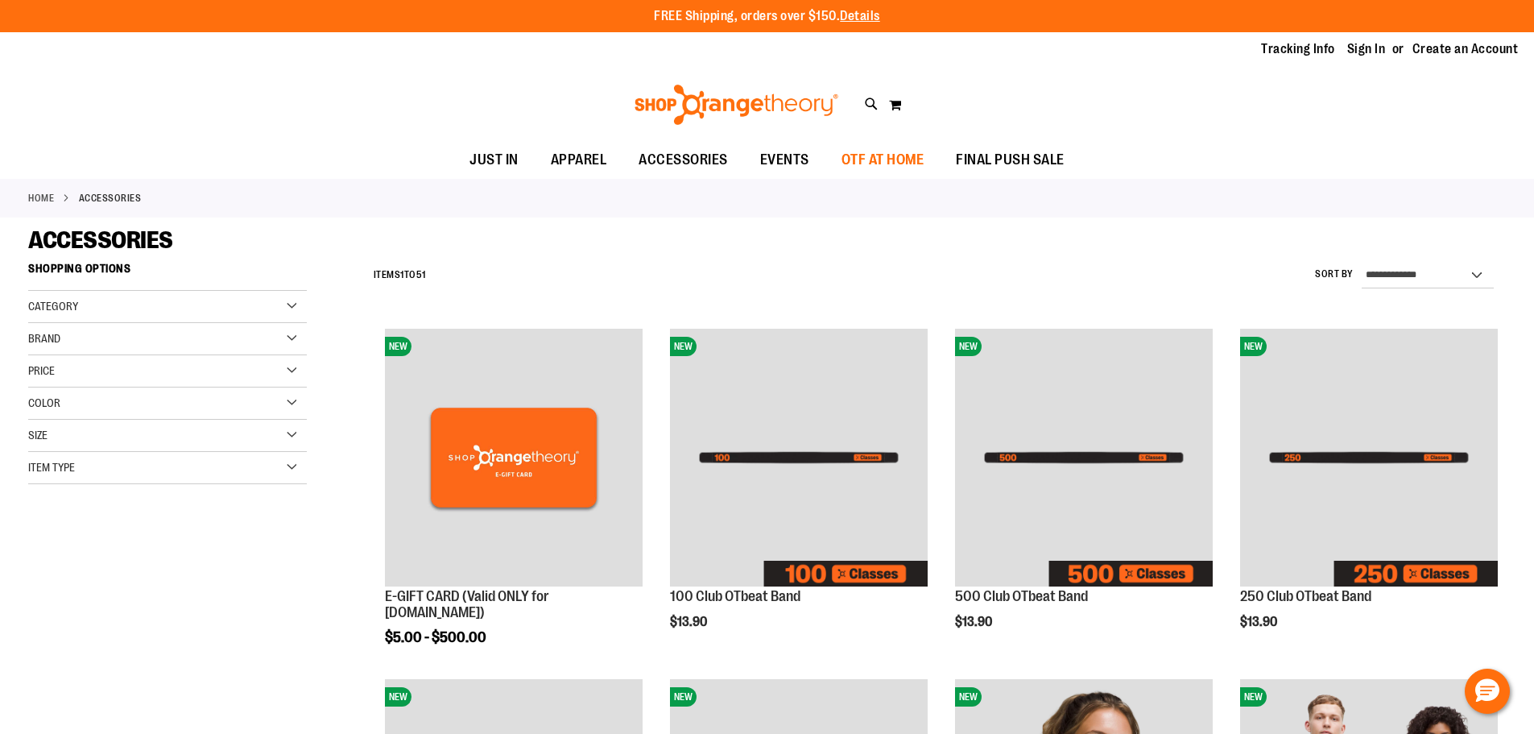
click at [921, 155] on span "OTF AT HOME" at bounding box center [882, 160] width 83 height 36
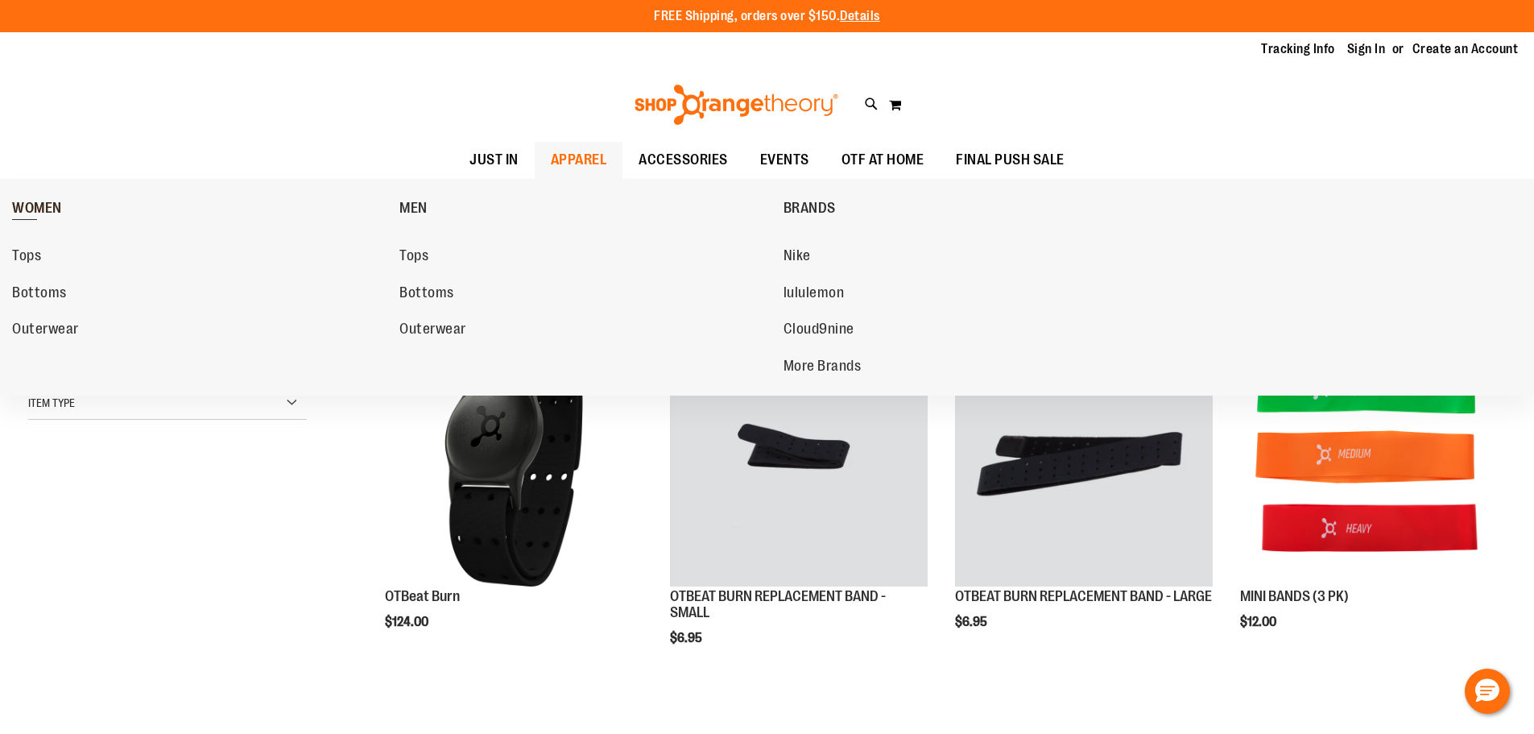
click at [25, 215] on span "WOMEN" at bounding box center [37, 210] width 50 height 20
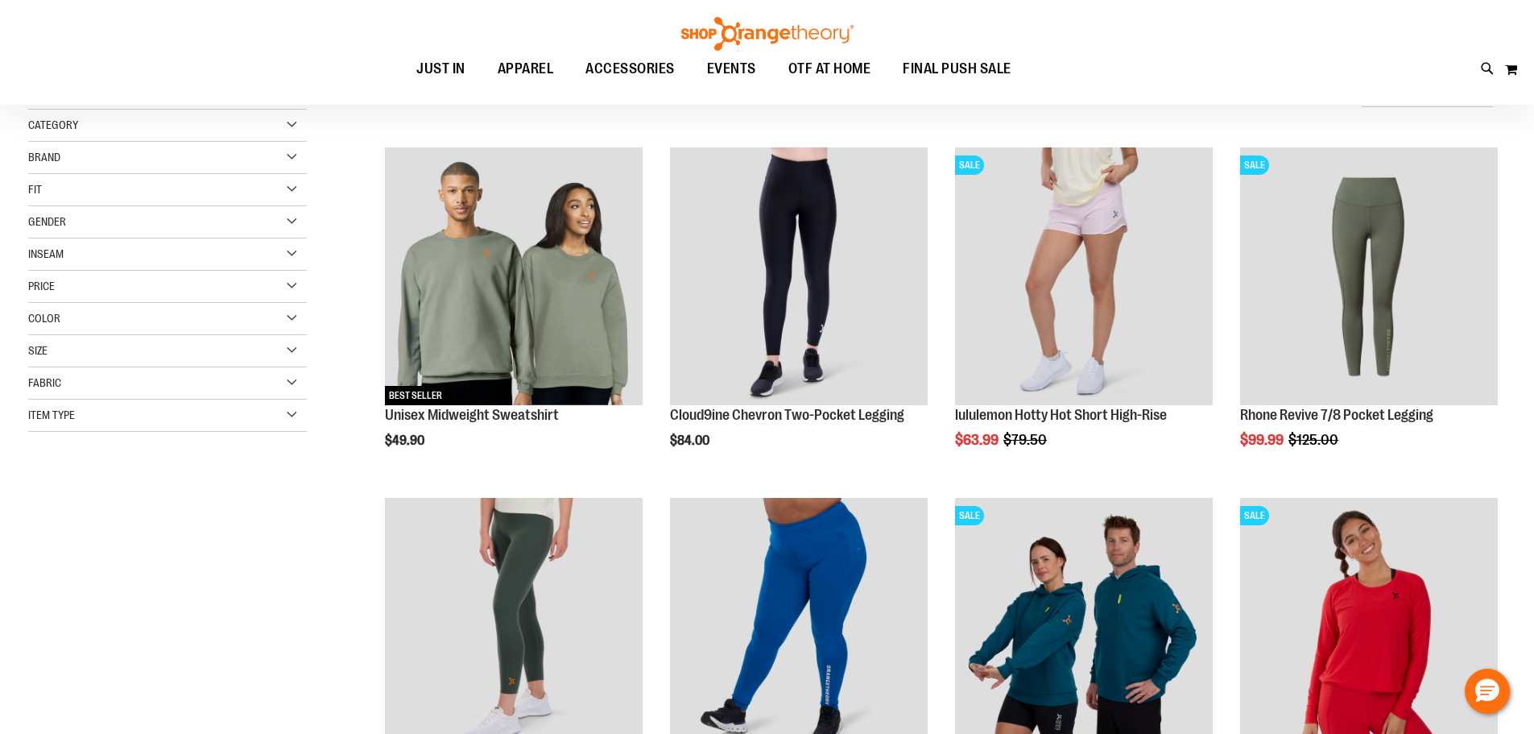
scroll to position [241, 0]
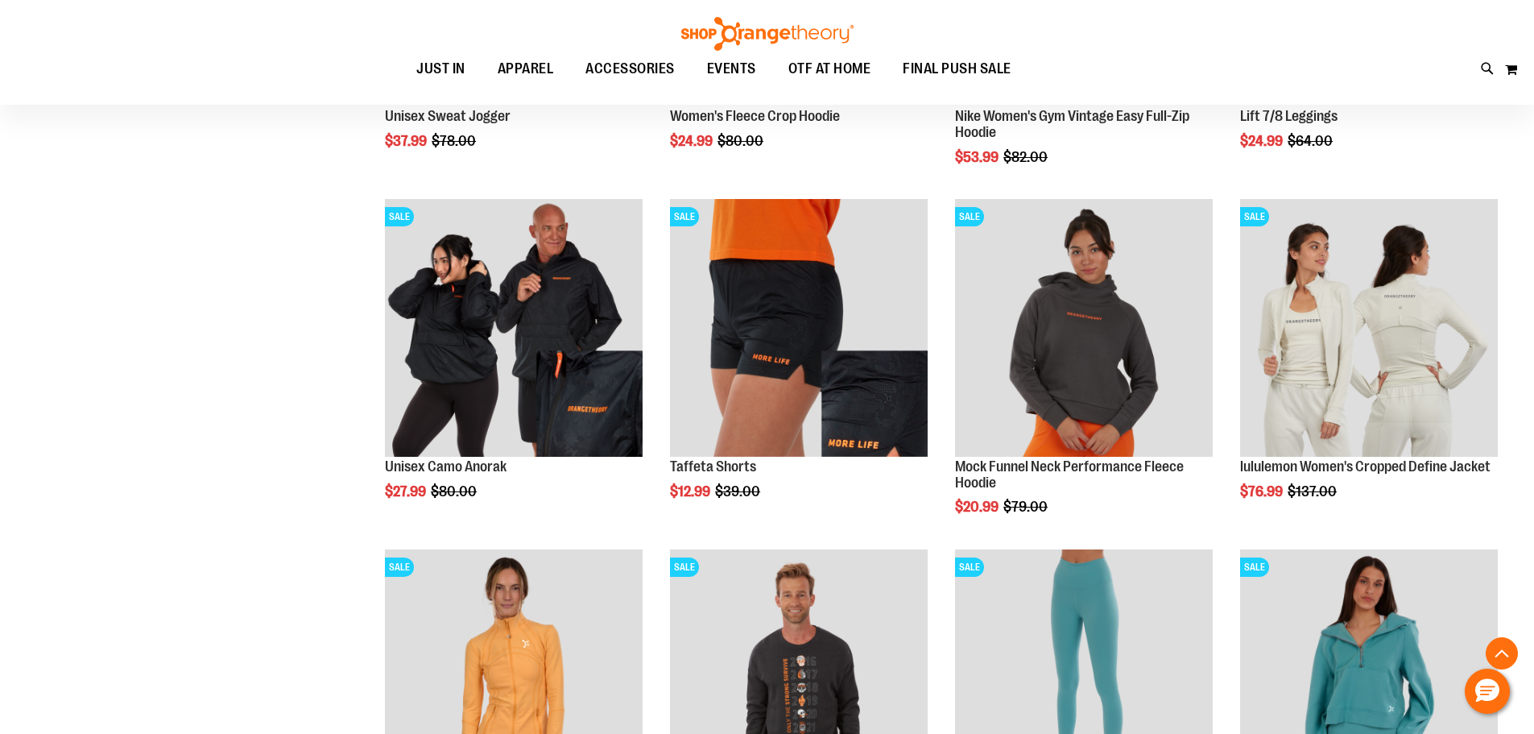
scroll to position [1610, 0]
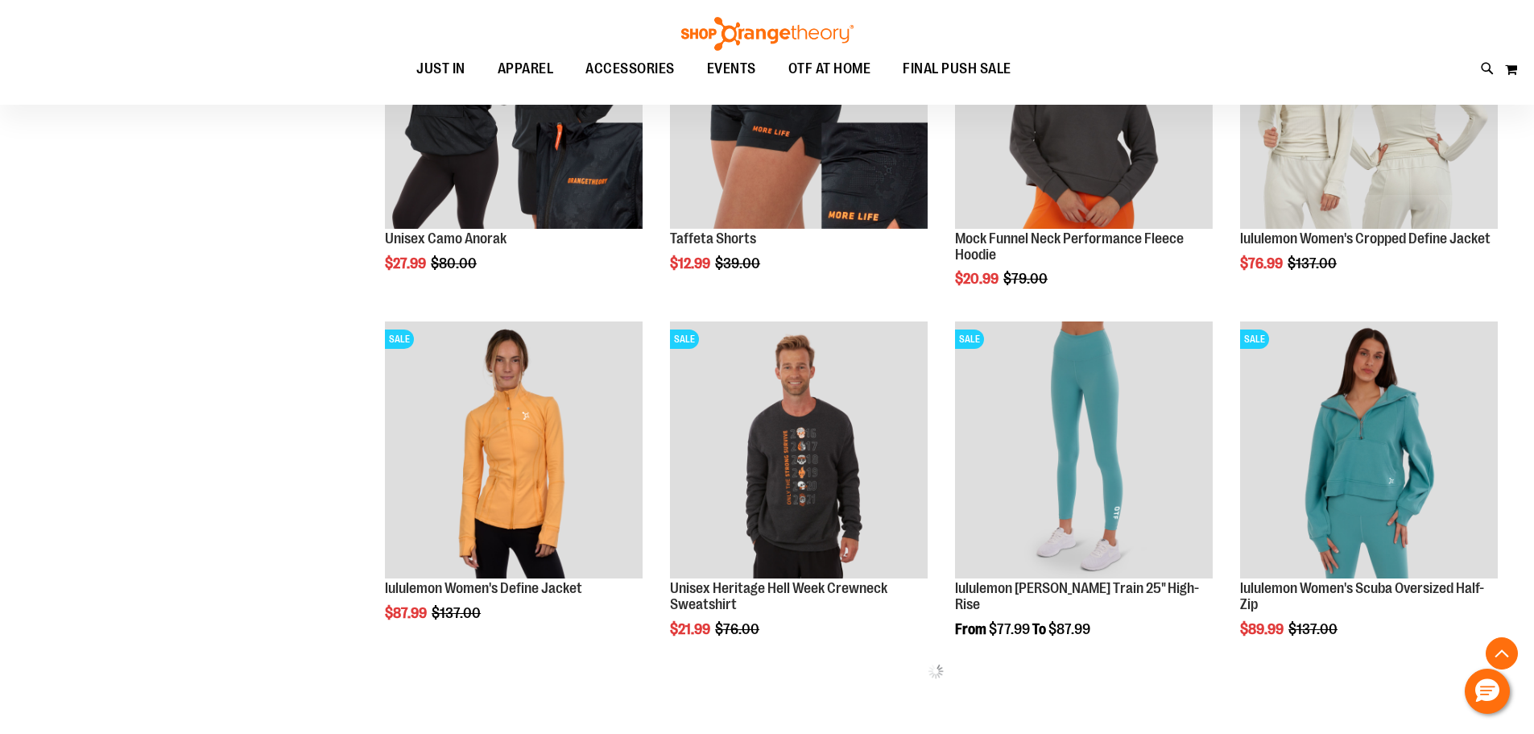
scroll to position [1771, 0]
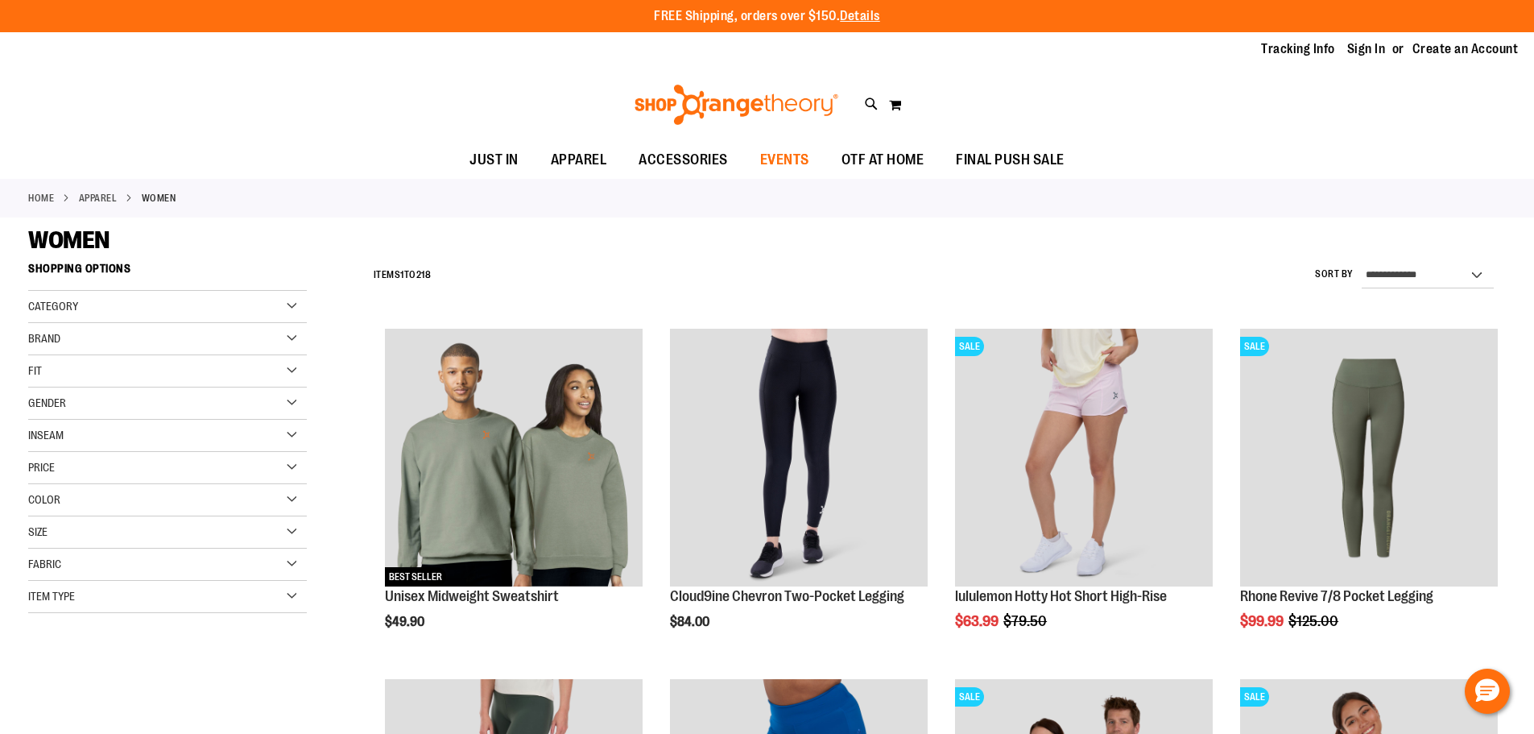
click at [807, 160] on span "EVENTS" at bounding box center [784, 160] width 49 height 36
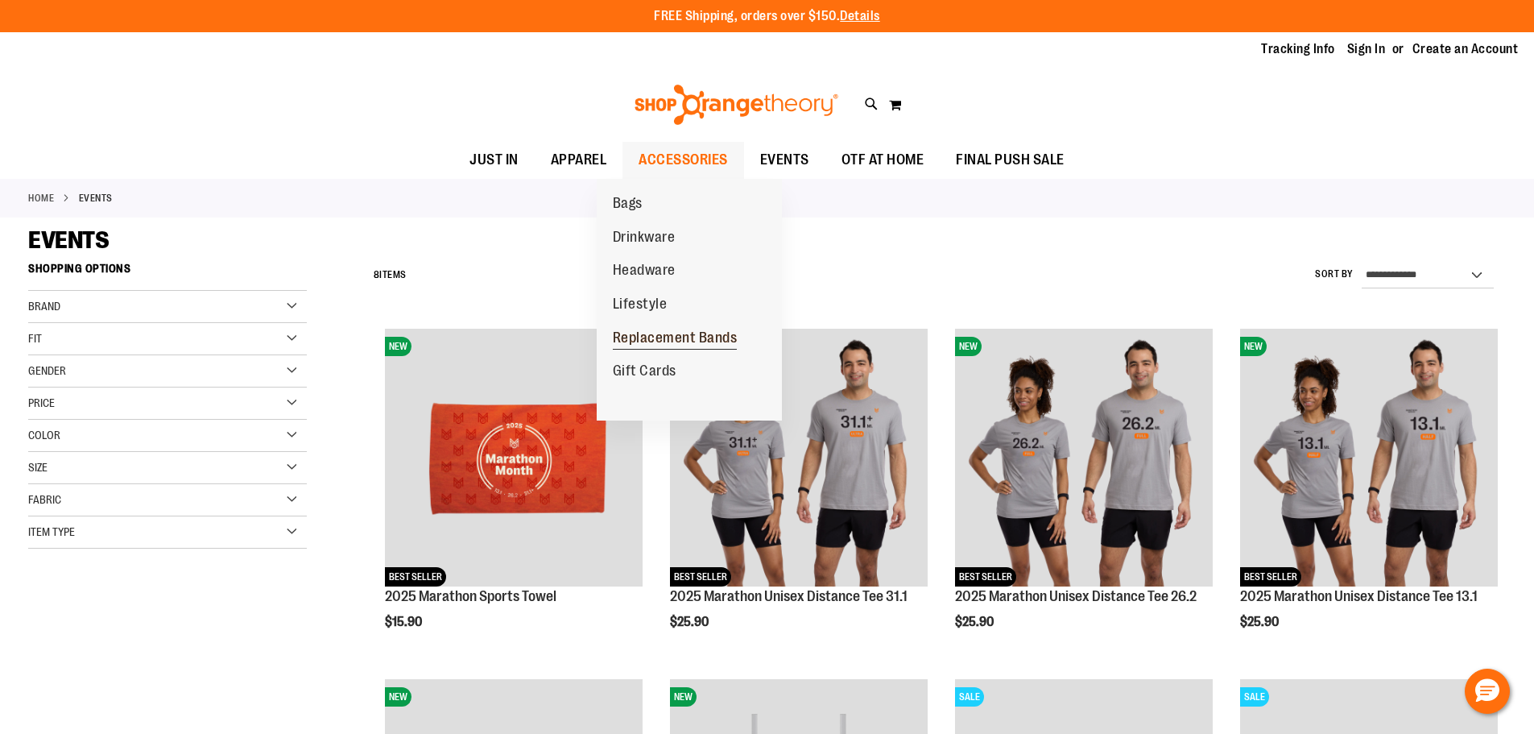
click at [666, 329] on span "Replacement Bands" at bounding box center [675, 339] width 125 height 20
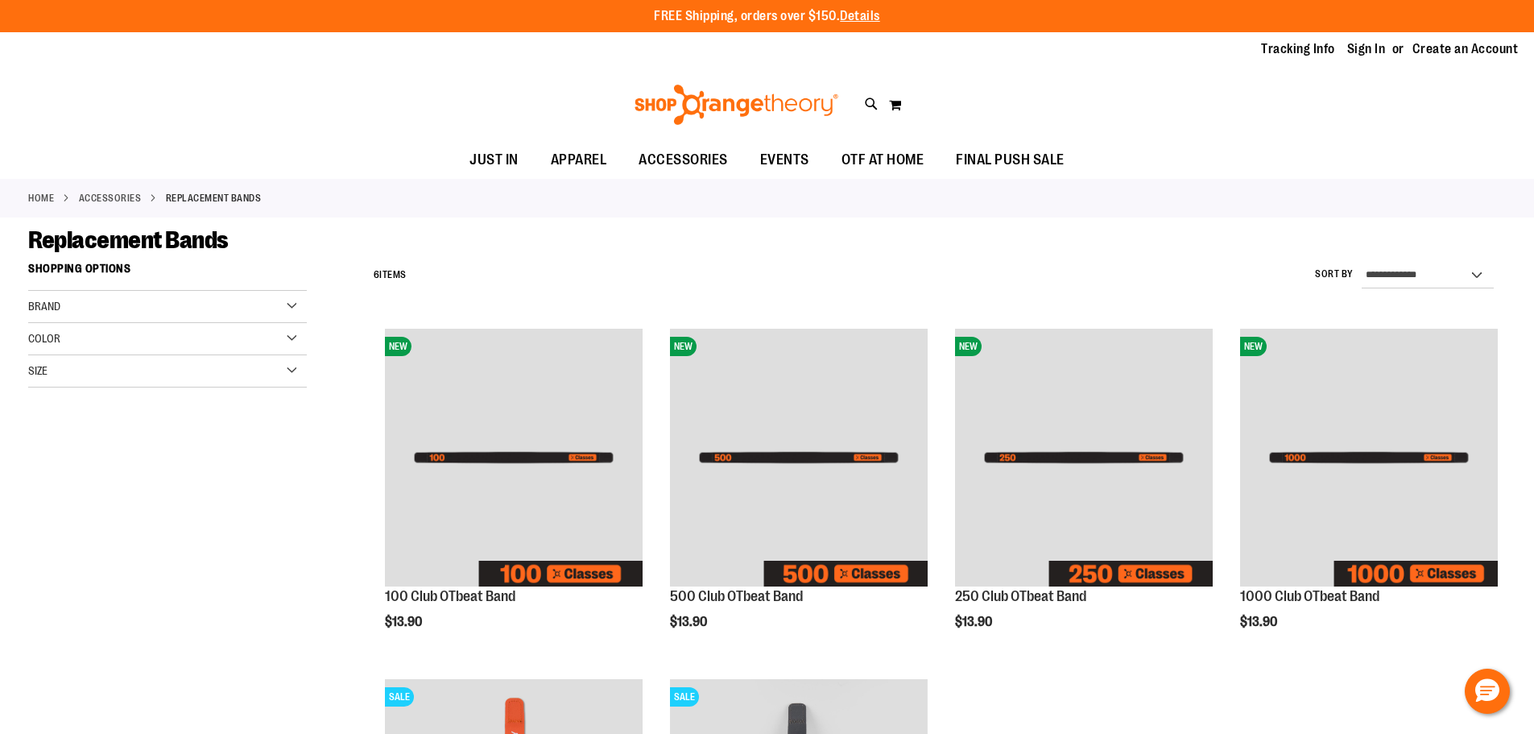
click at [751, 114] on img at bounding box center [736, 105] width 209 height 40
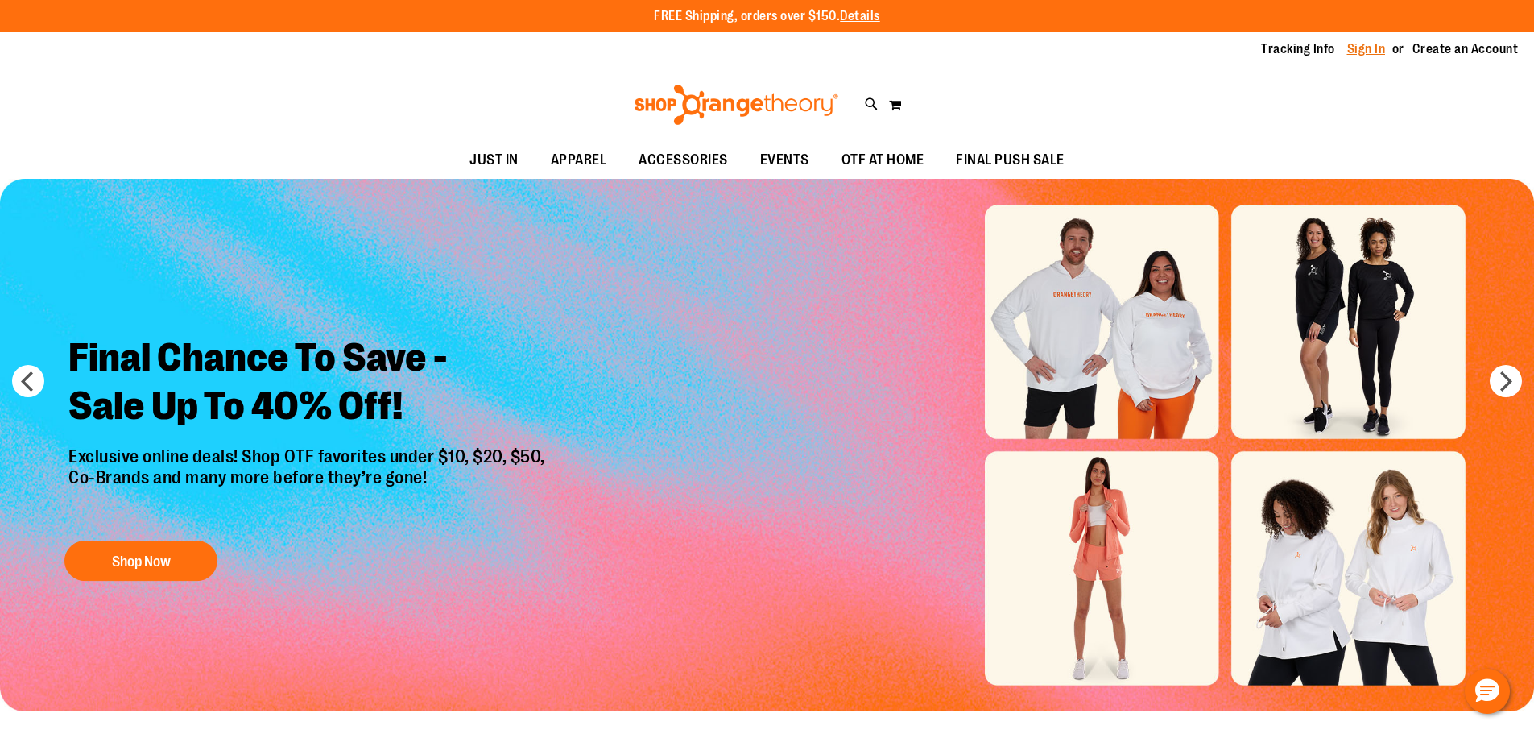
click at [1353, 56] on link "Sign In" at bounding box center [1366, 49] width 39 height 18
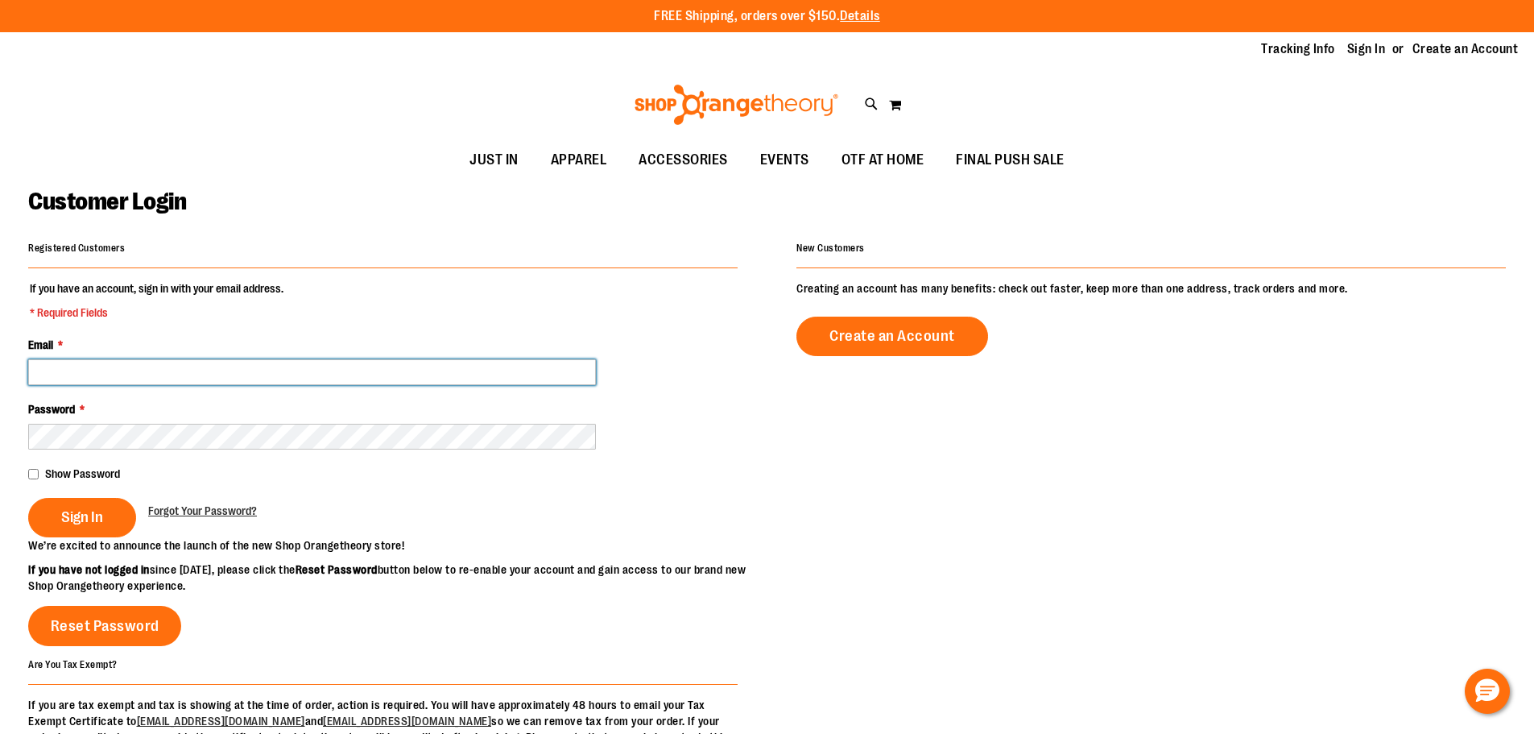
click at [344, 372] on input "Email *" at bounding box center [312, 372] width 568 height 26
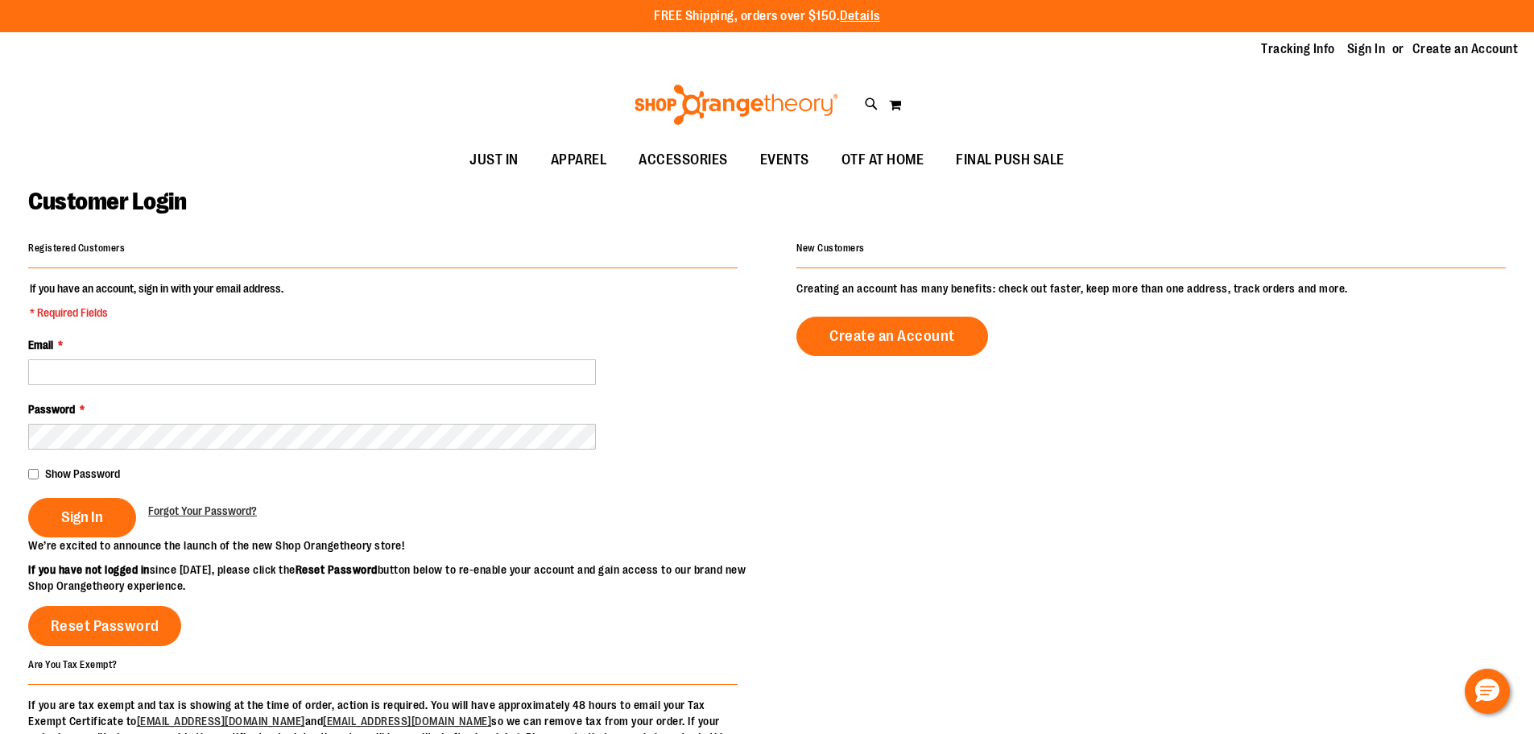
drag, startPoint x: 370, startPoint y: 386, endPoint x: 369, endPoint y: 370, distance: 15.4
click at [370, 386] on fieldset "If you have an account, sign in with your email address. * Required Fields Emai…" at bounding box center [382, 408] width 709 height 257
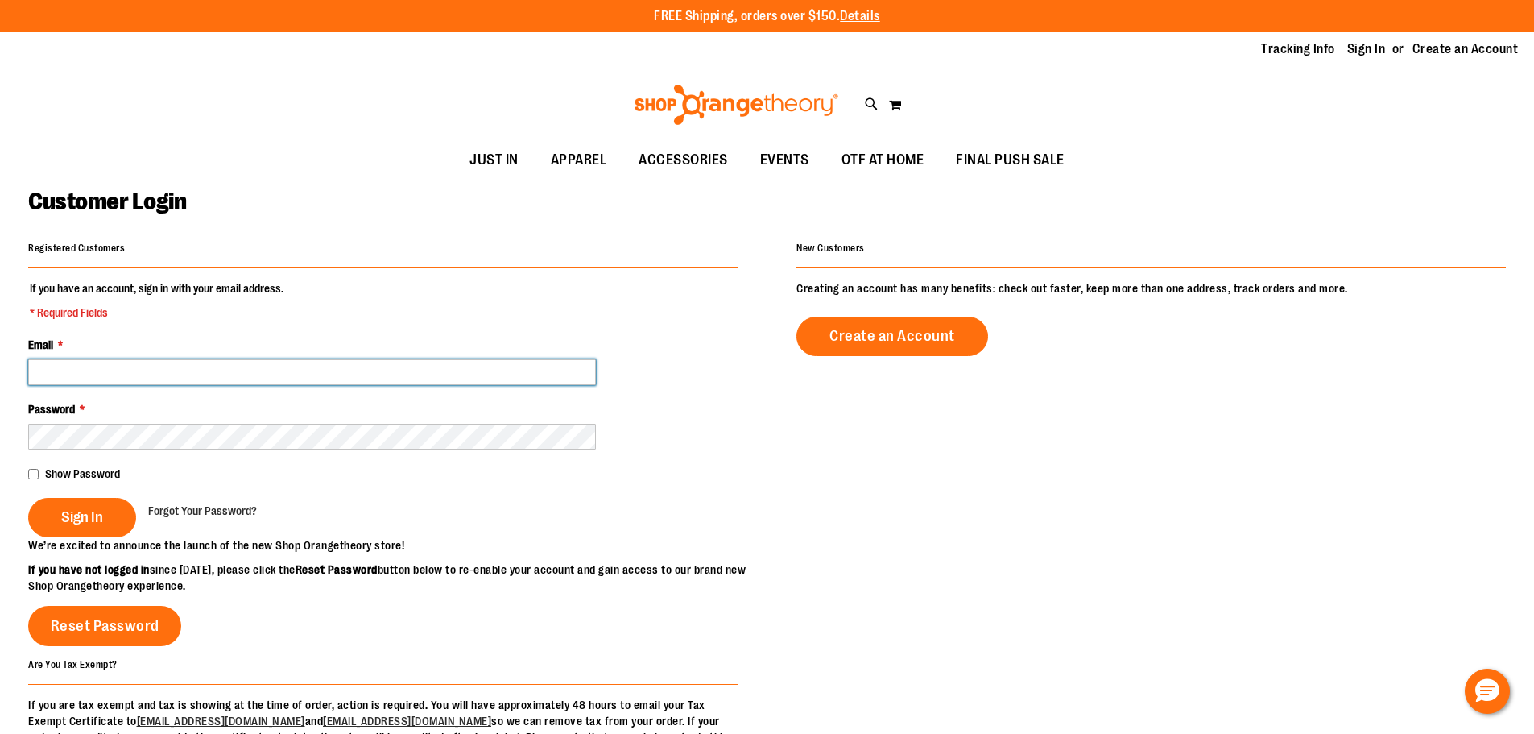
click at [369, 370] on input "Email *" at bounding box center [312, 372] width 568 height 26
paste input "**********"
type input "**********"
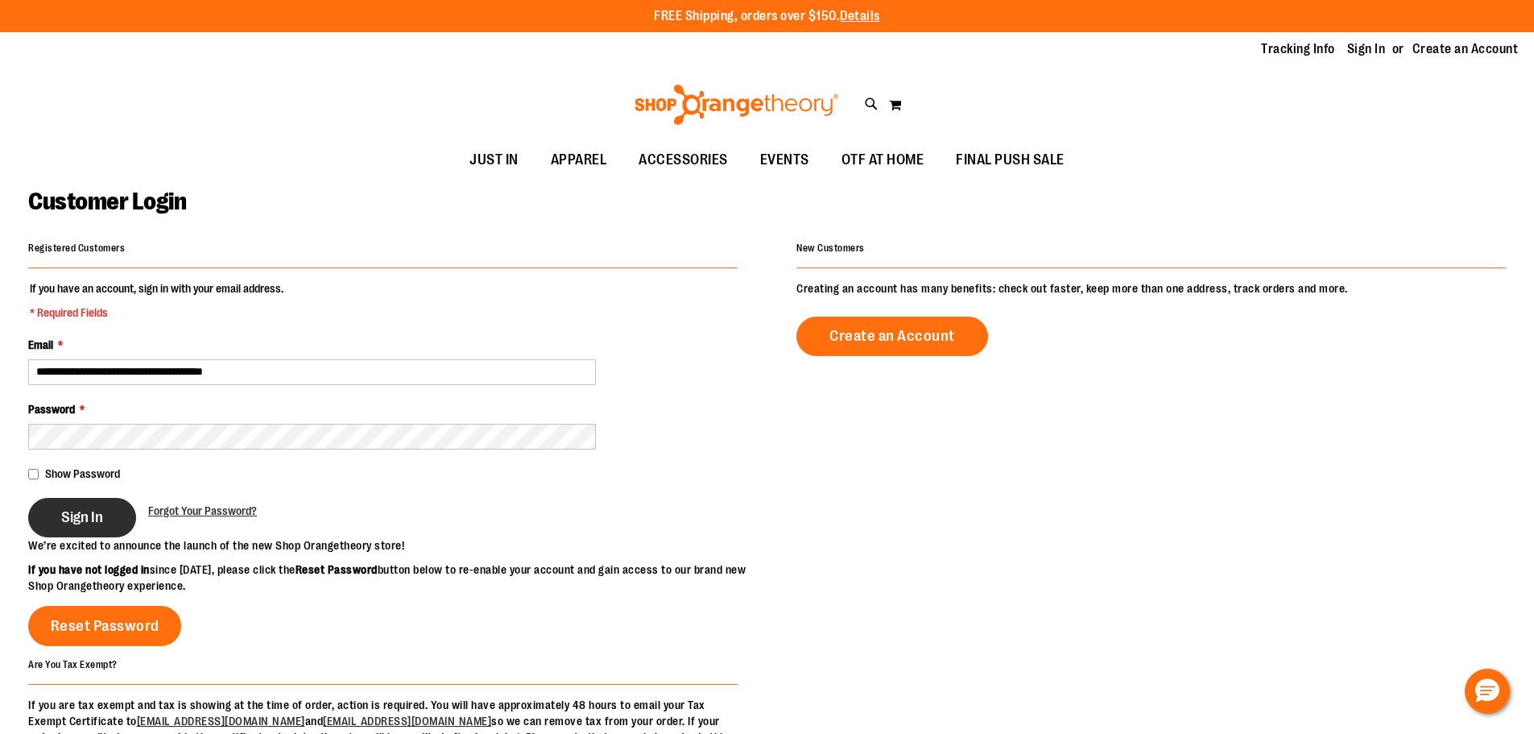
click at [61, 508] on span "Sign In" at bounding box center [82, 517] width 42 height 18
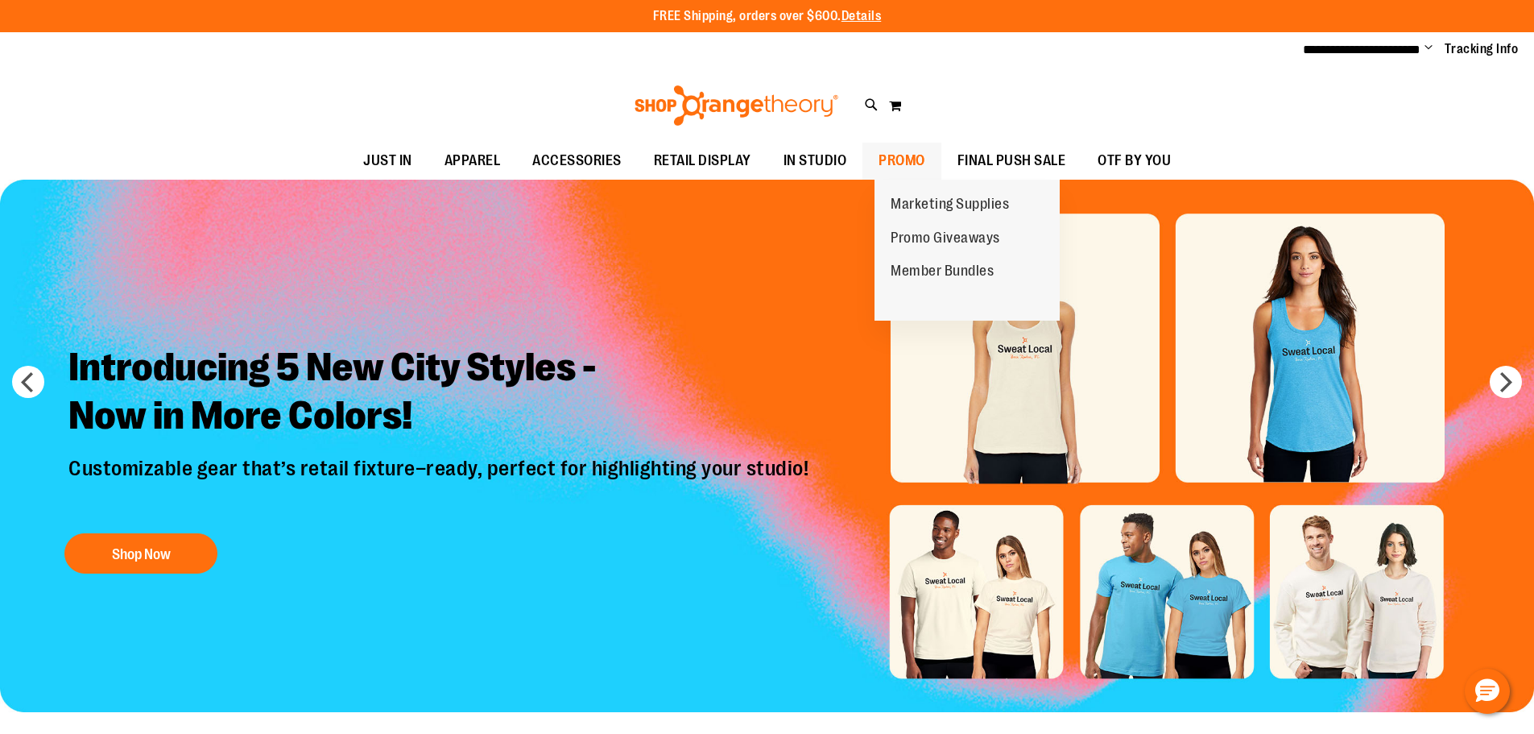
click at [898, 163] on span "PROMO" at bounding box center [901, 161] width 47 height 36
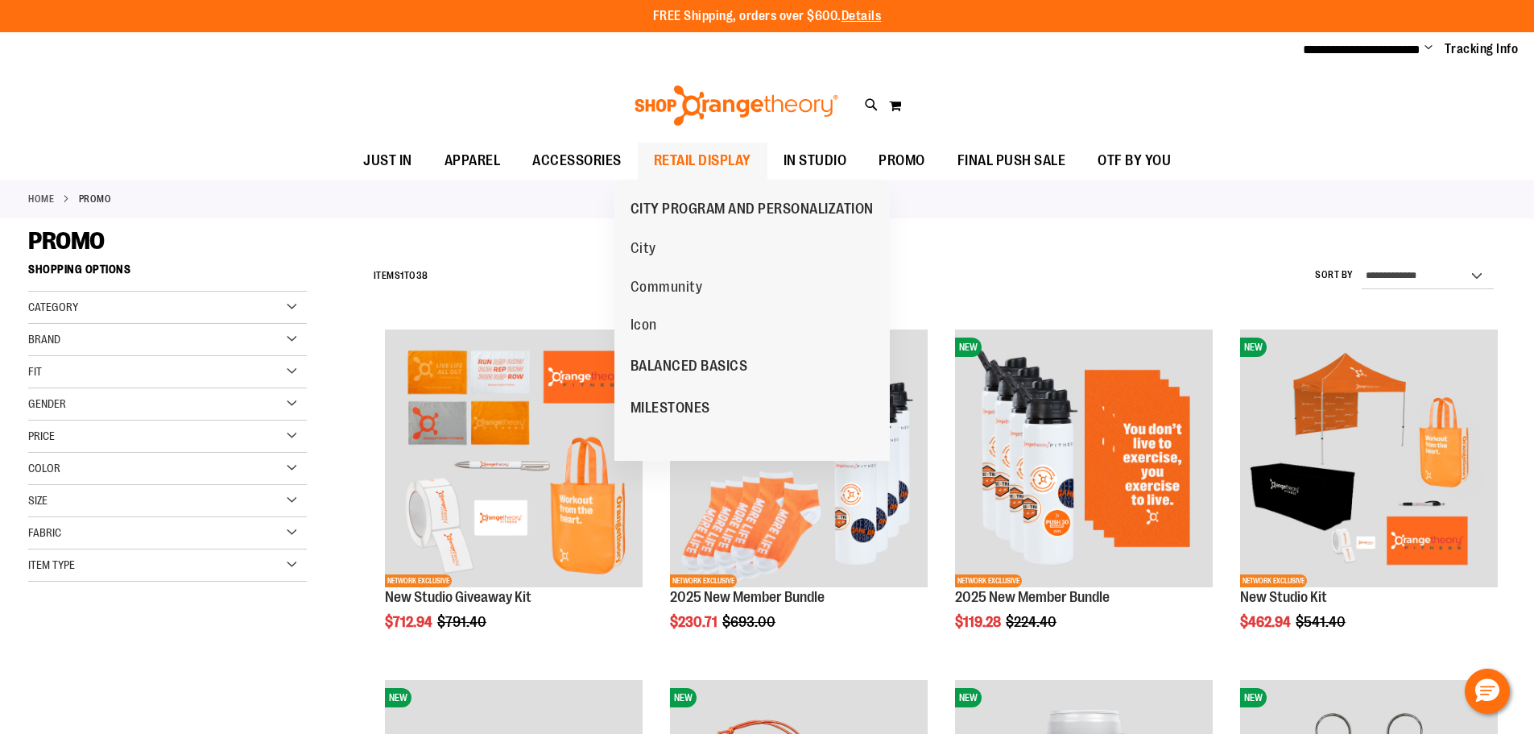
click at [683, 155] on span "RETAIL DISPLAY" at bounding box center [702, 161] width 97 height 36
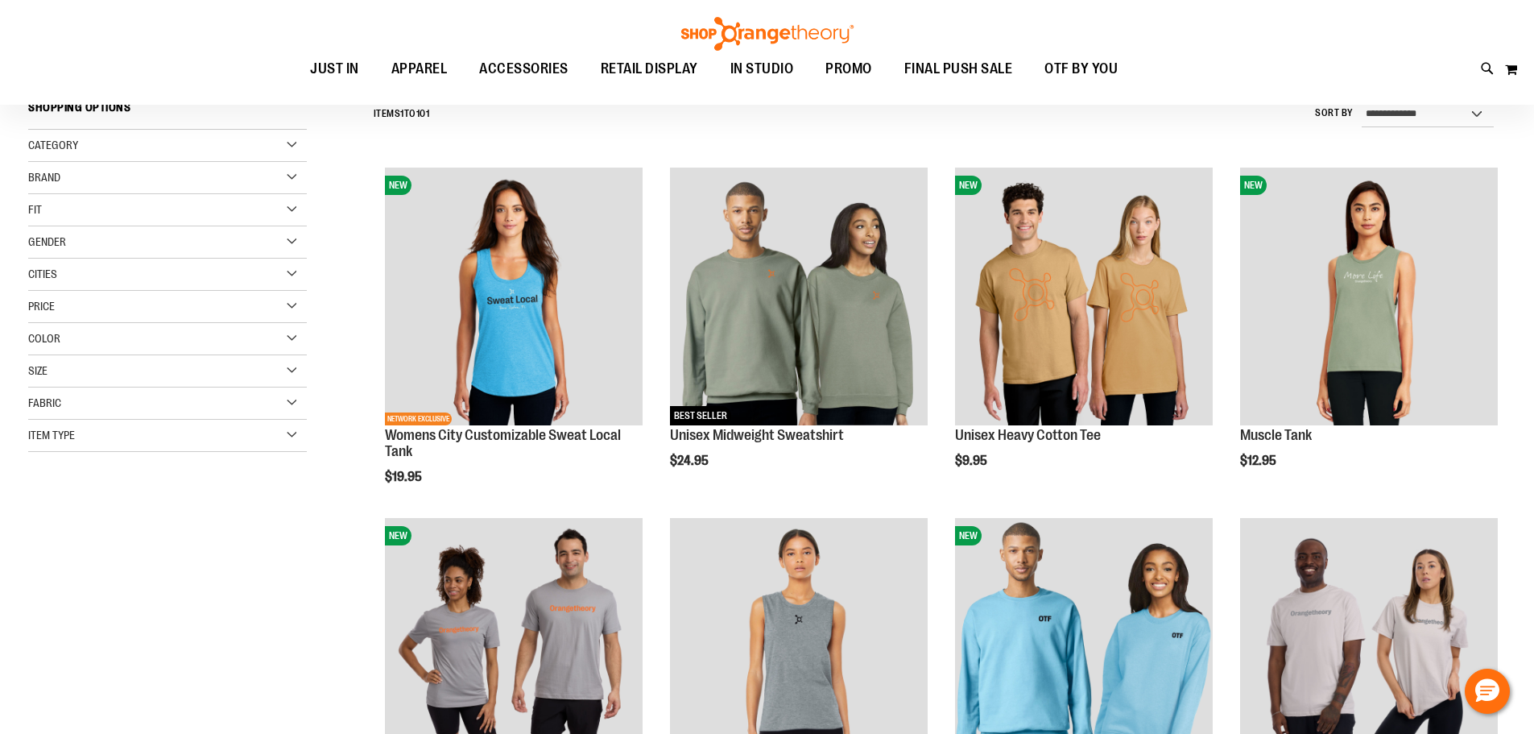
scroll to position [241, 0]
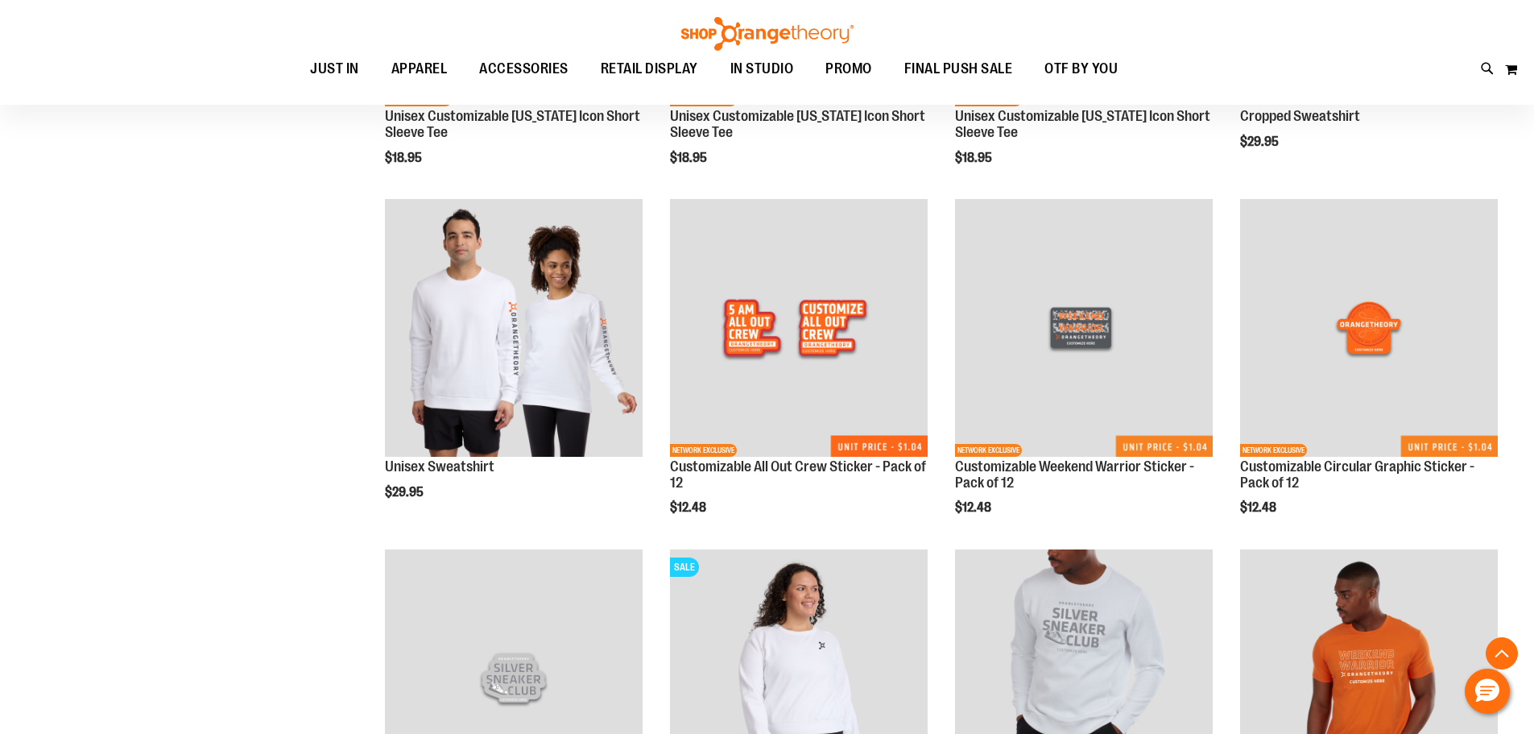
scroll to position [1610, 0]
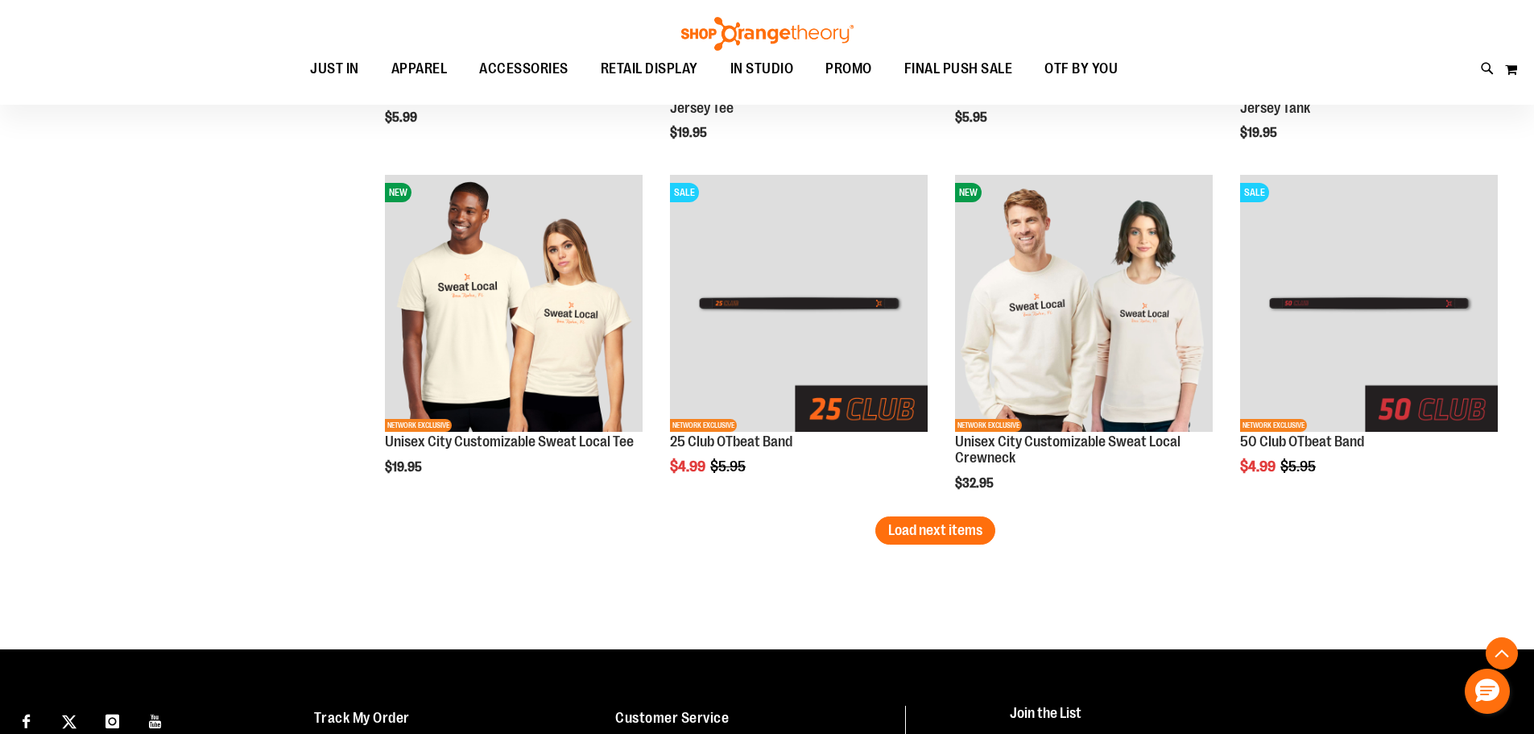
scroll to position [2978, 0]
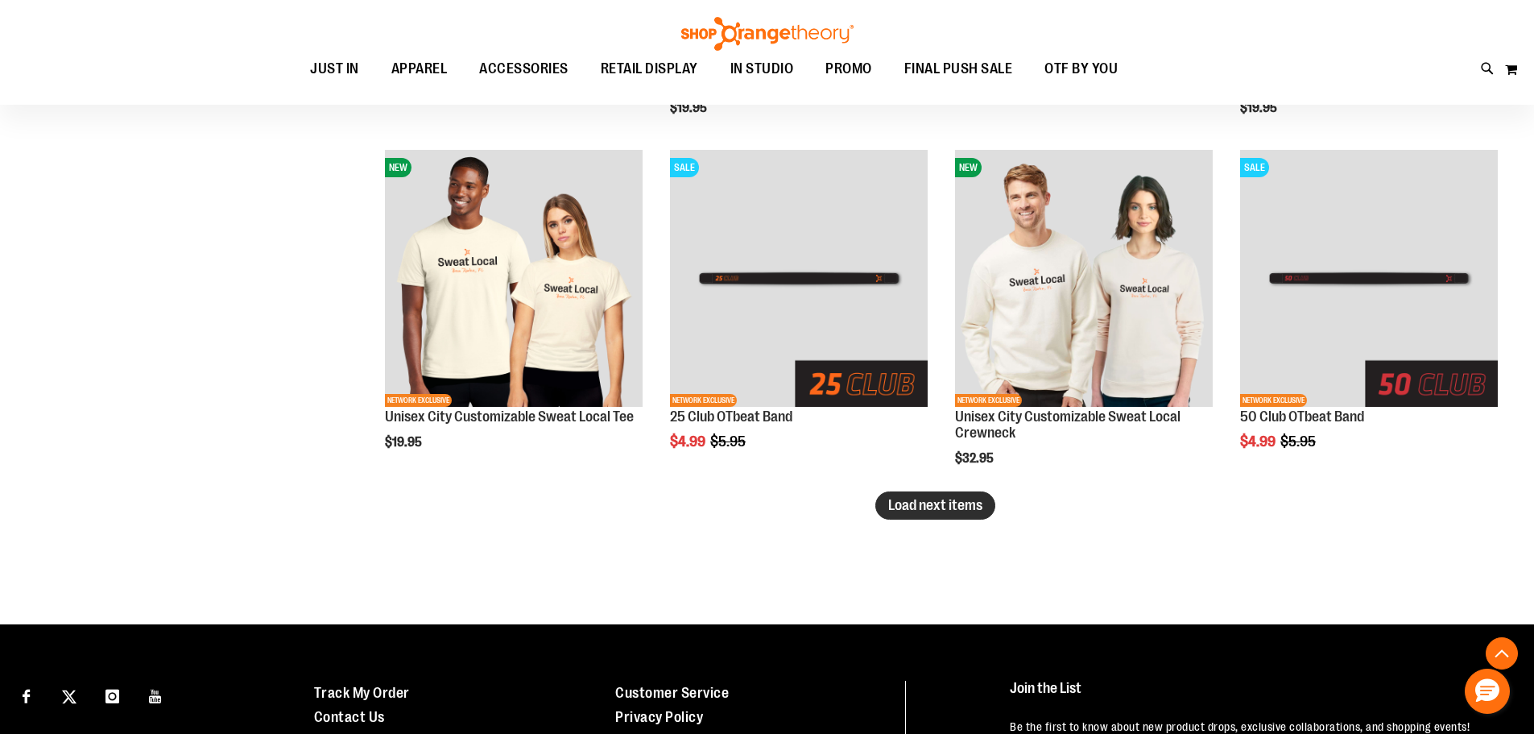
click at [903, 509] on span "Load next items" at bounding box center [935, 505] width 94 height 16
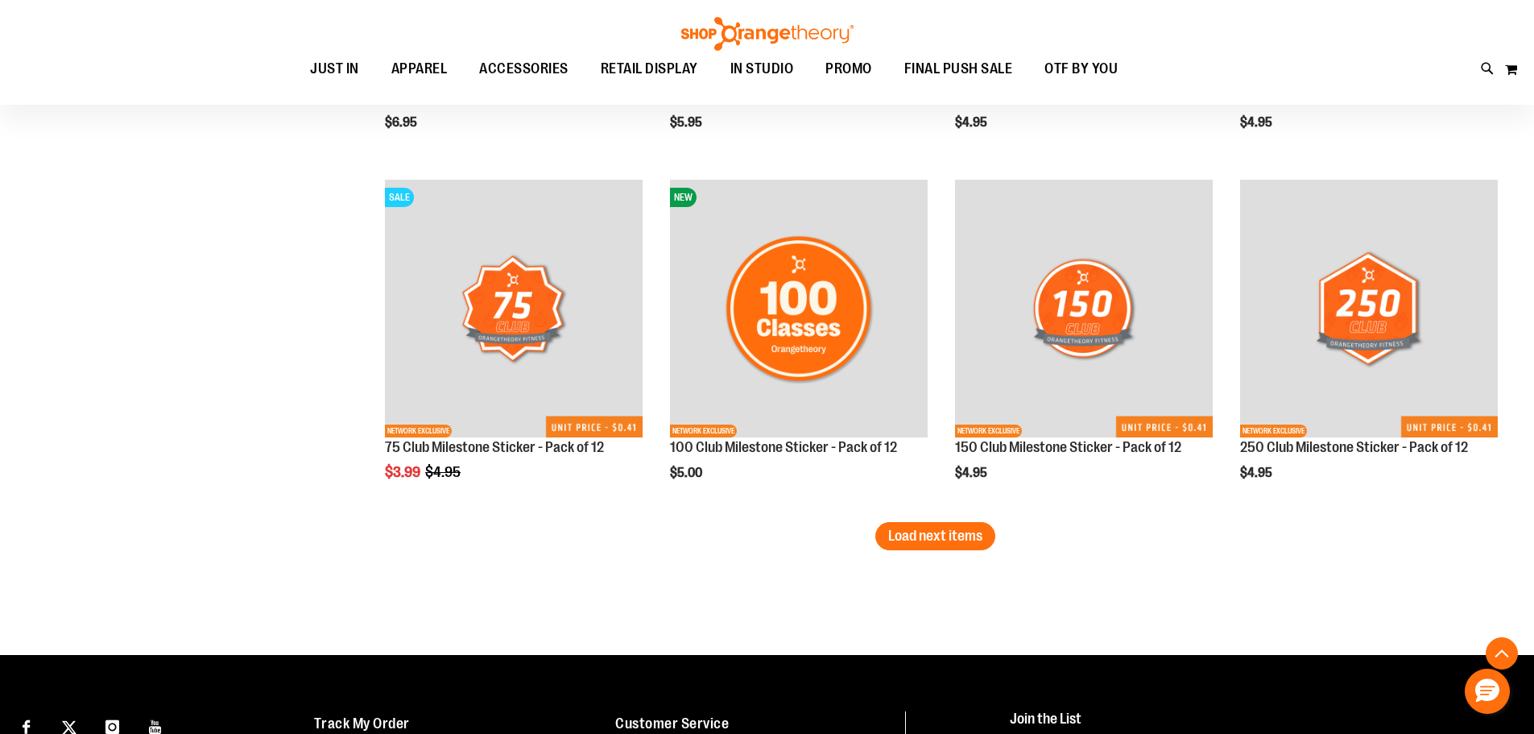
scroll to position [4025, 0]
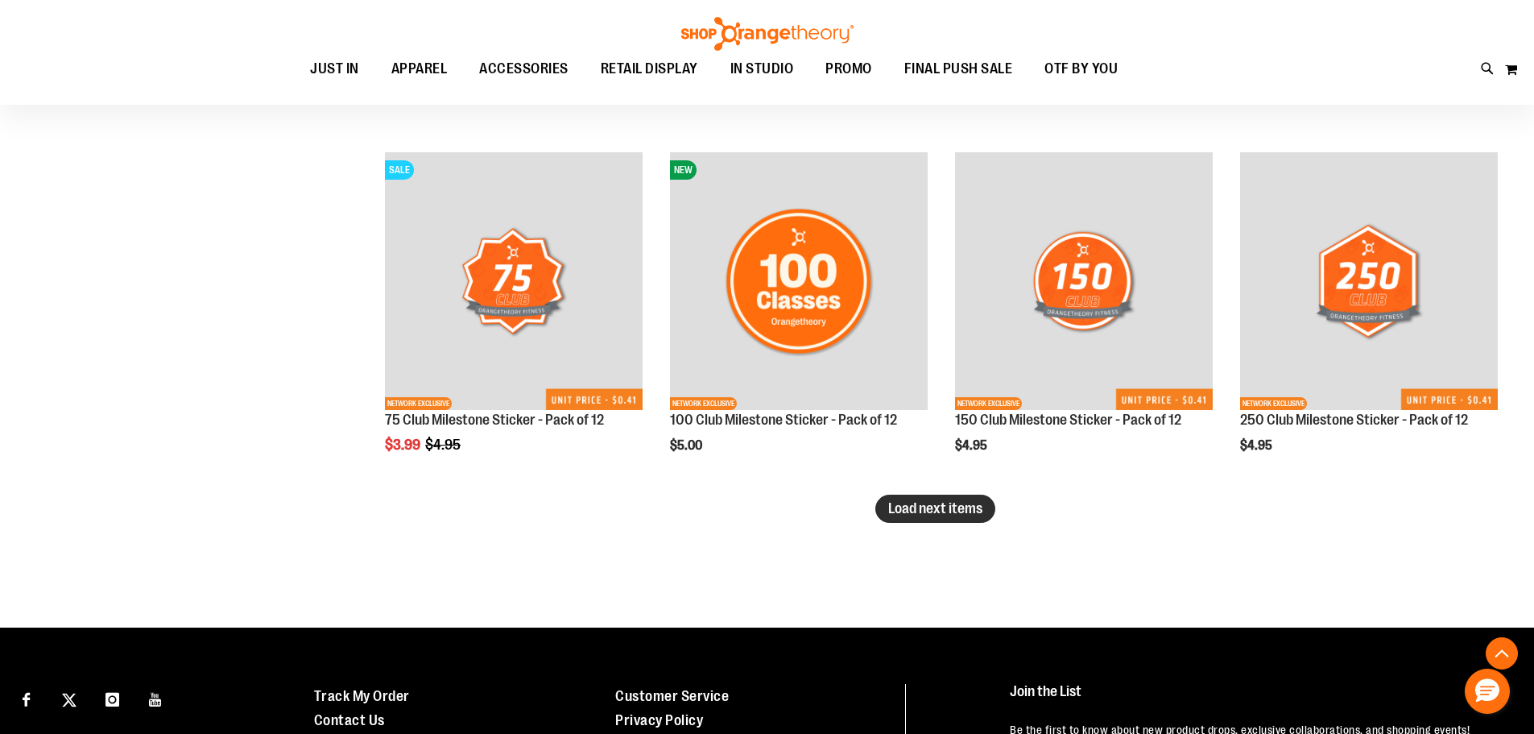
click at [982, 508] on span "Load next items" at bounding box center [935, 508] width 94 height 16
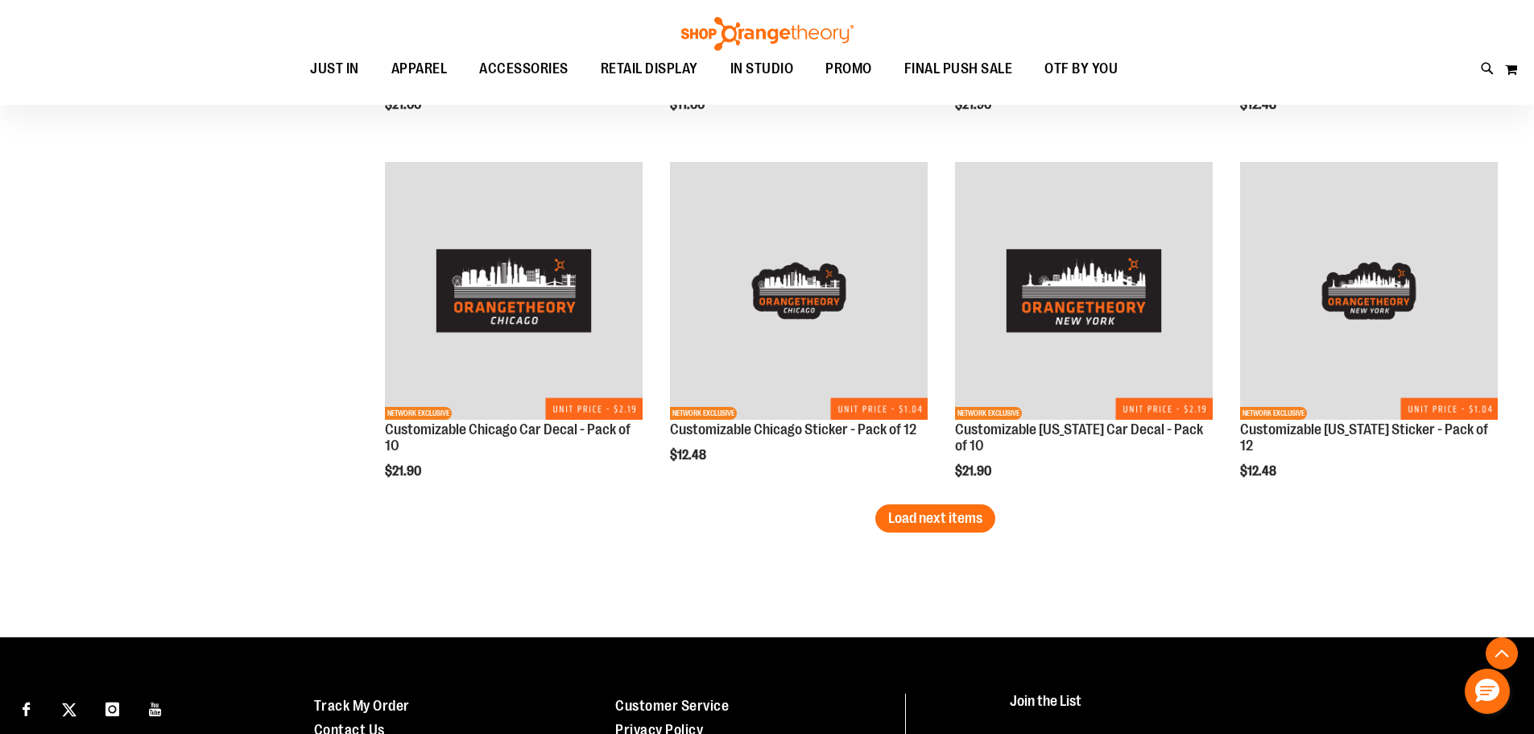
scroll to position [5072, 0]
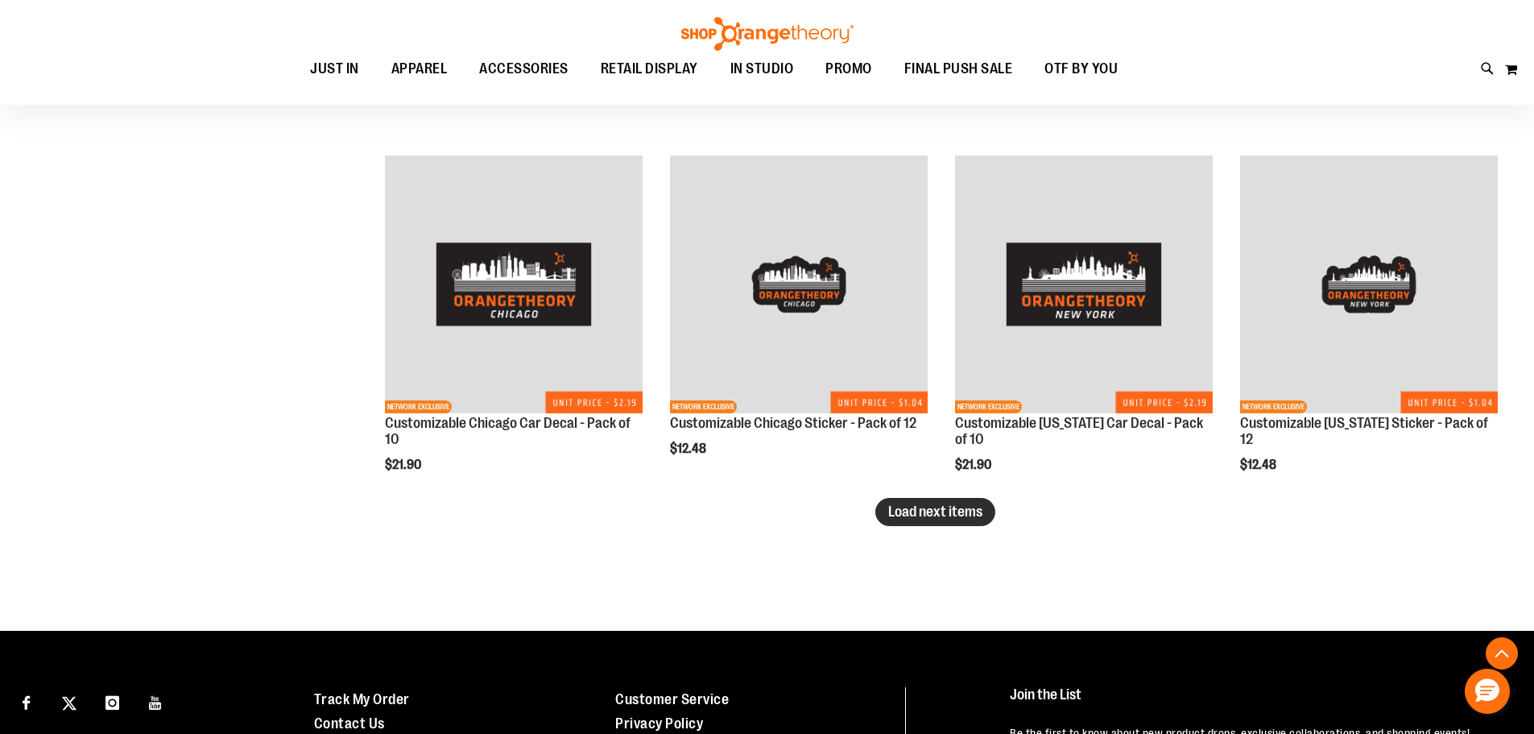
click at [959, 502] on button "Load next items" at bounding box center [935, 512] width 120 height 28
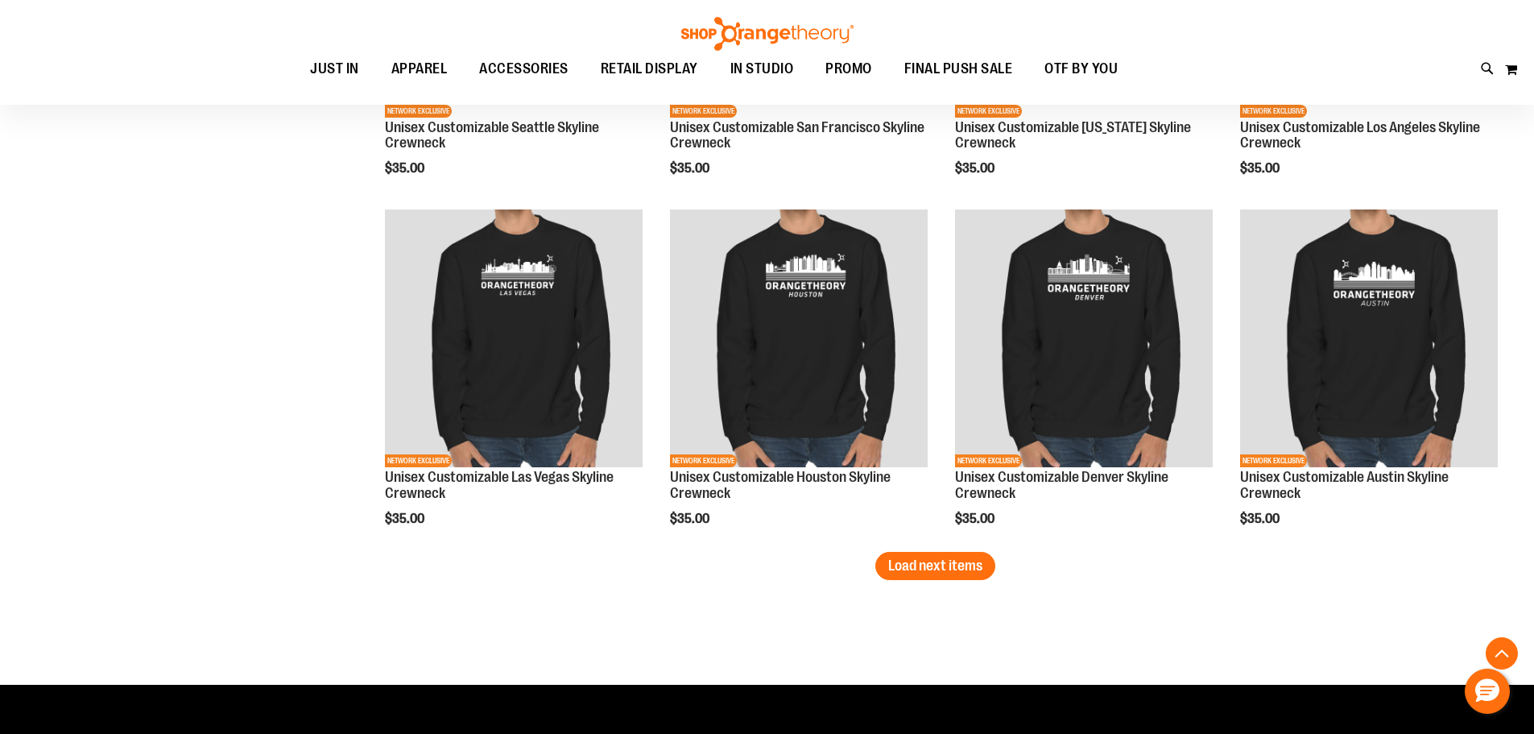
scroll to position [6119, 0]
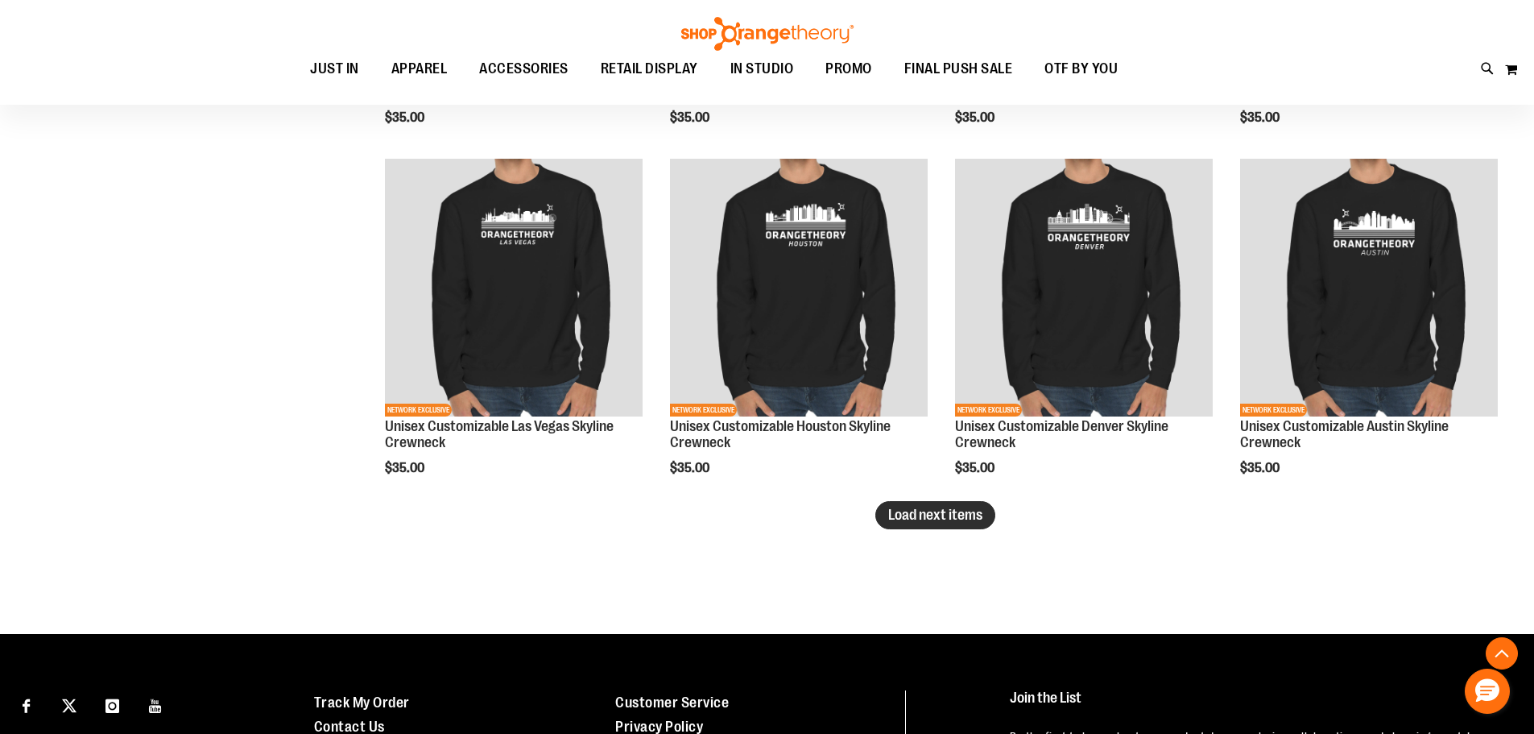
click at [924, 515] on span "Load next items" at bounding box center [935, 514] width 94 height 16
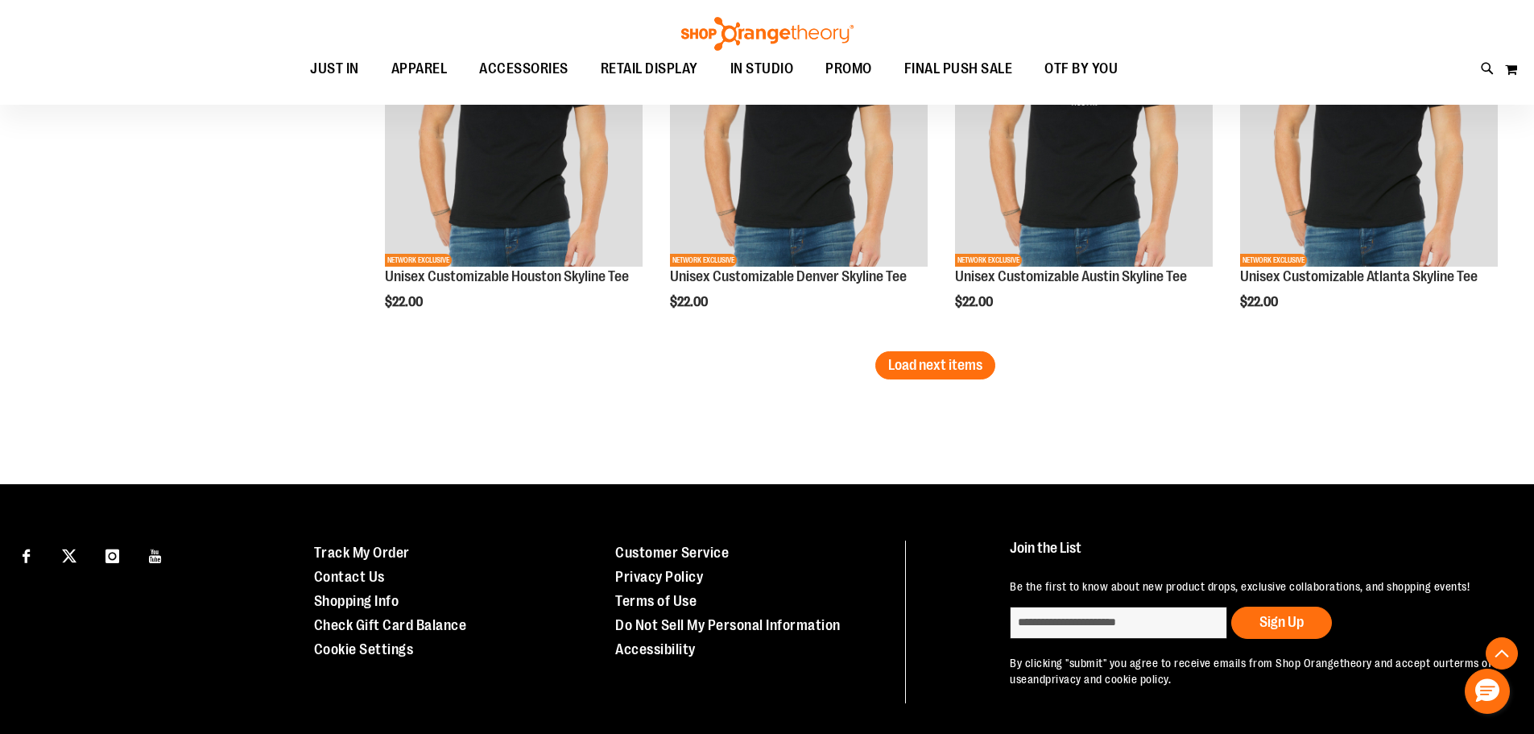
scroll to position [7327, 0]
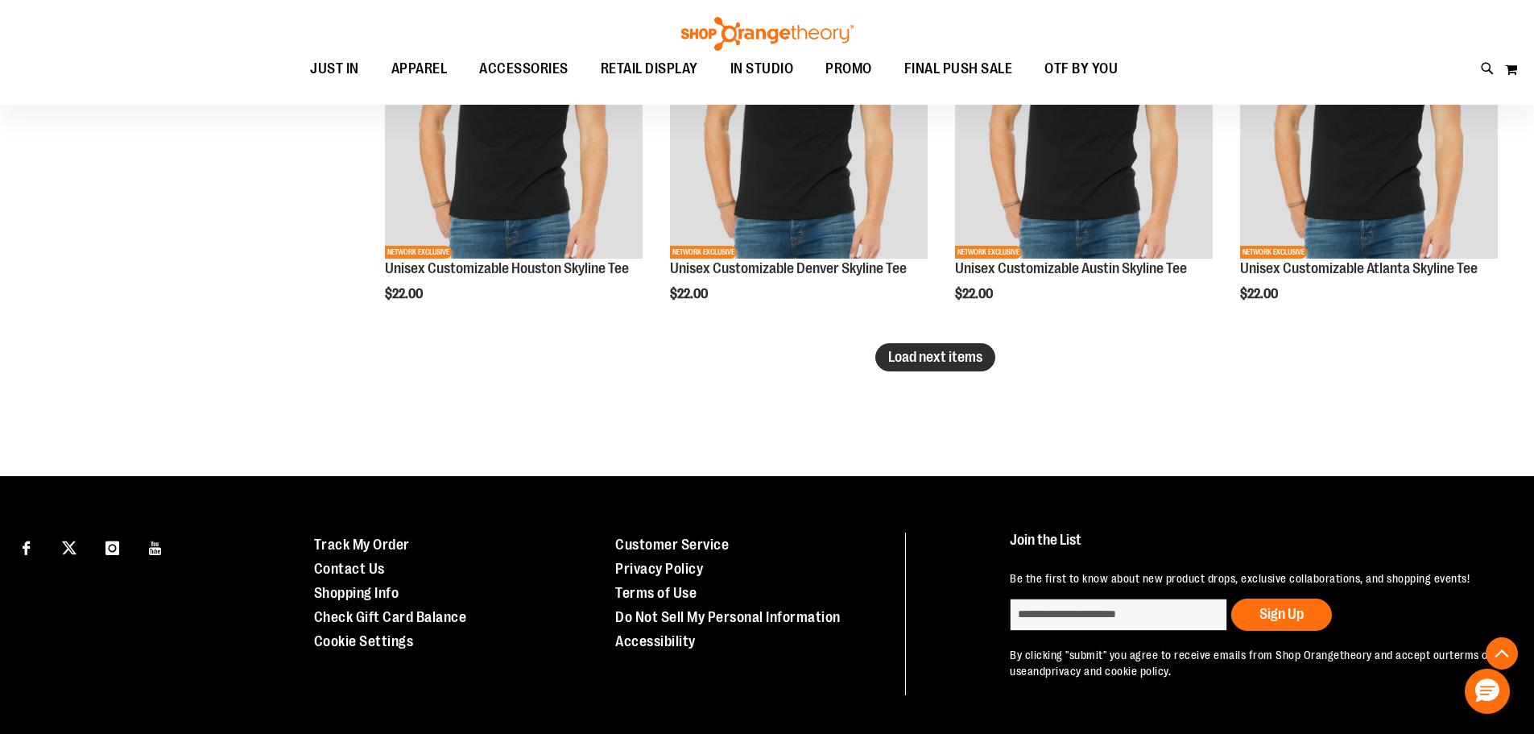
click at [920, 366] on button "Load next items" at bounding box center [935, 357] width 120 height 28
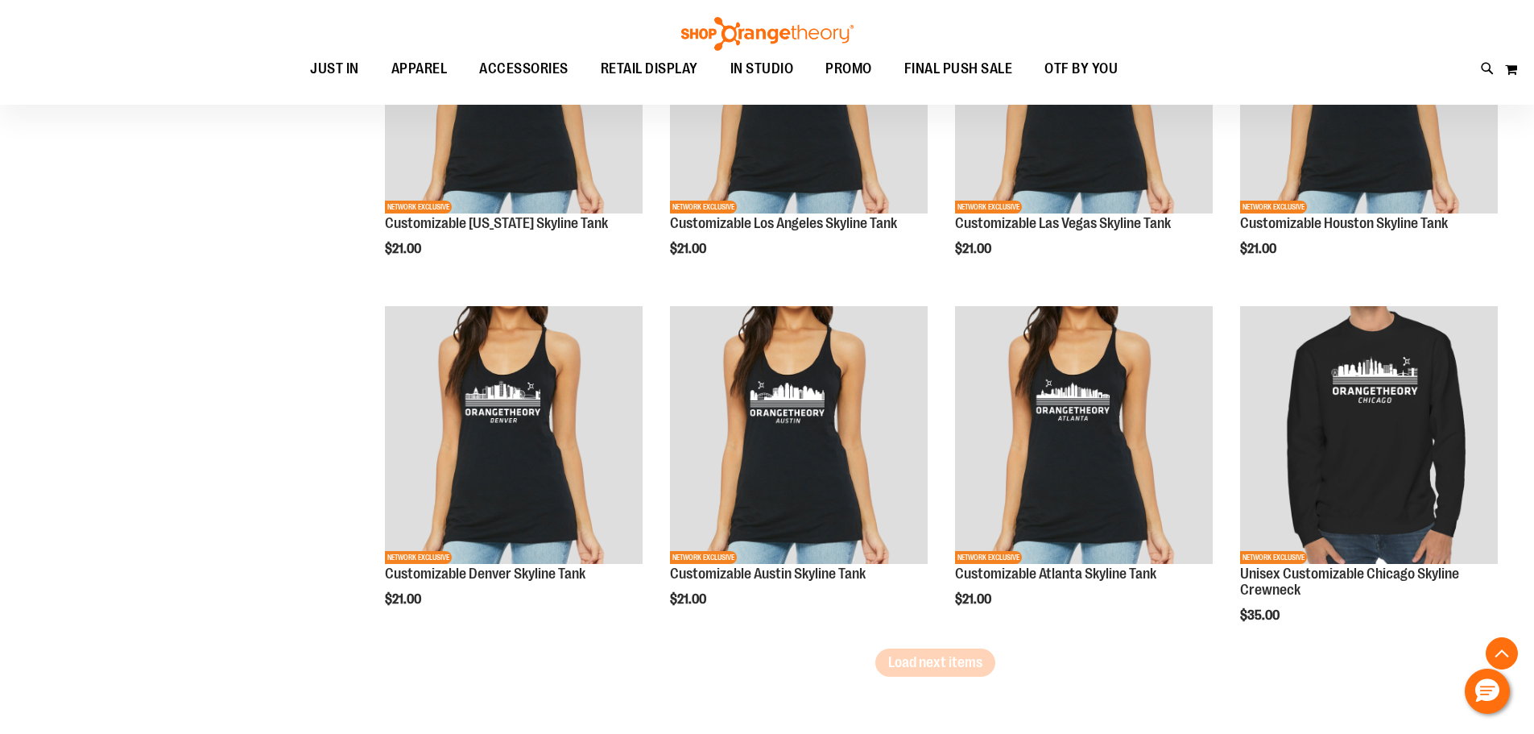
scroll to position [8099, 0]
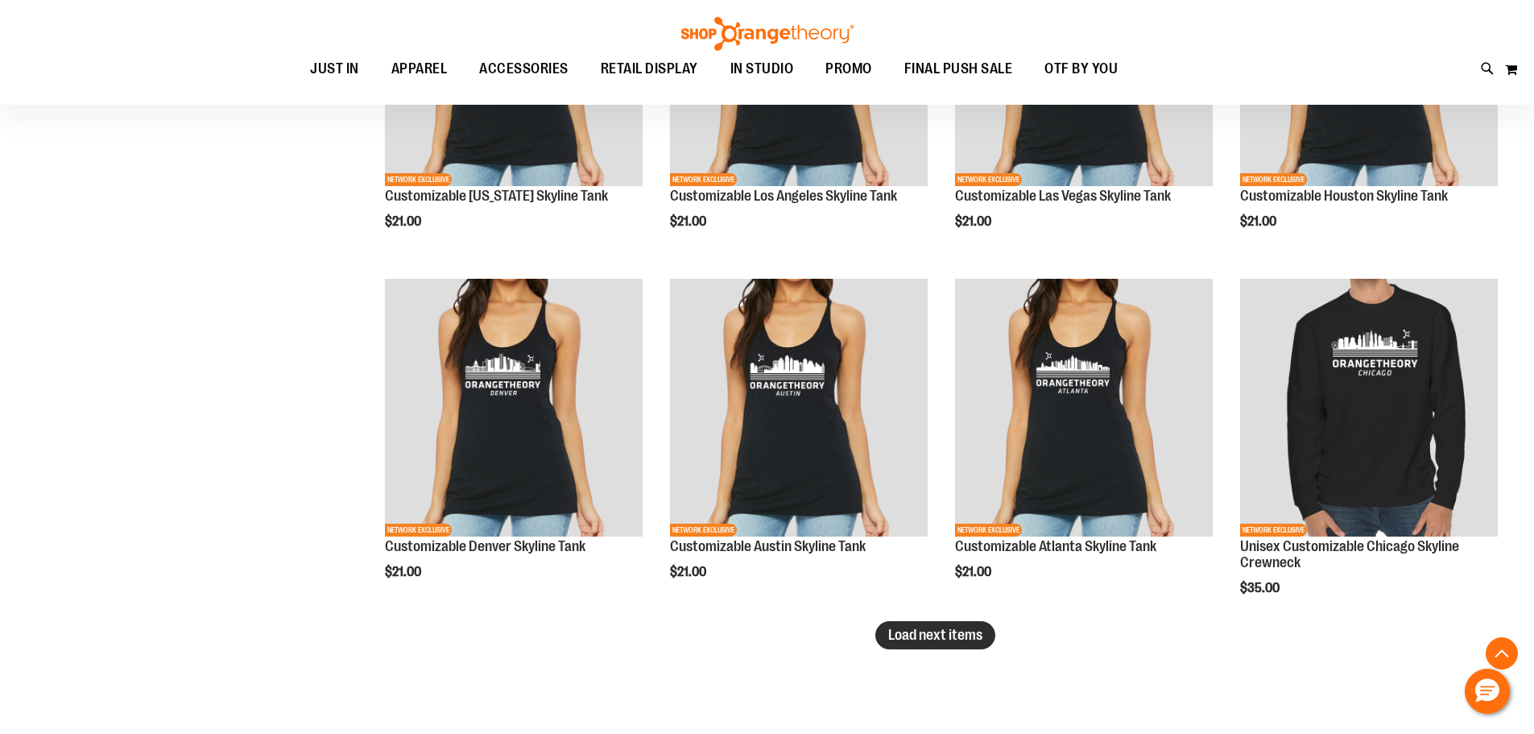
click at [923, 643] on button "Load next items" at bounding box center [935, 635] width 120 height 28
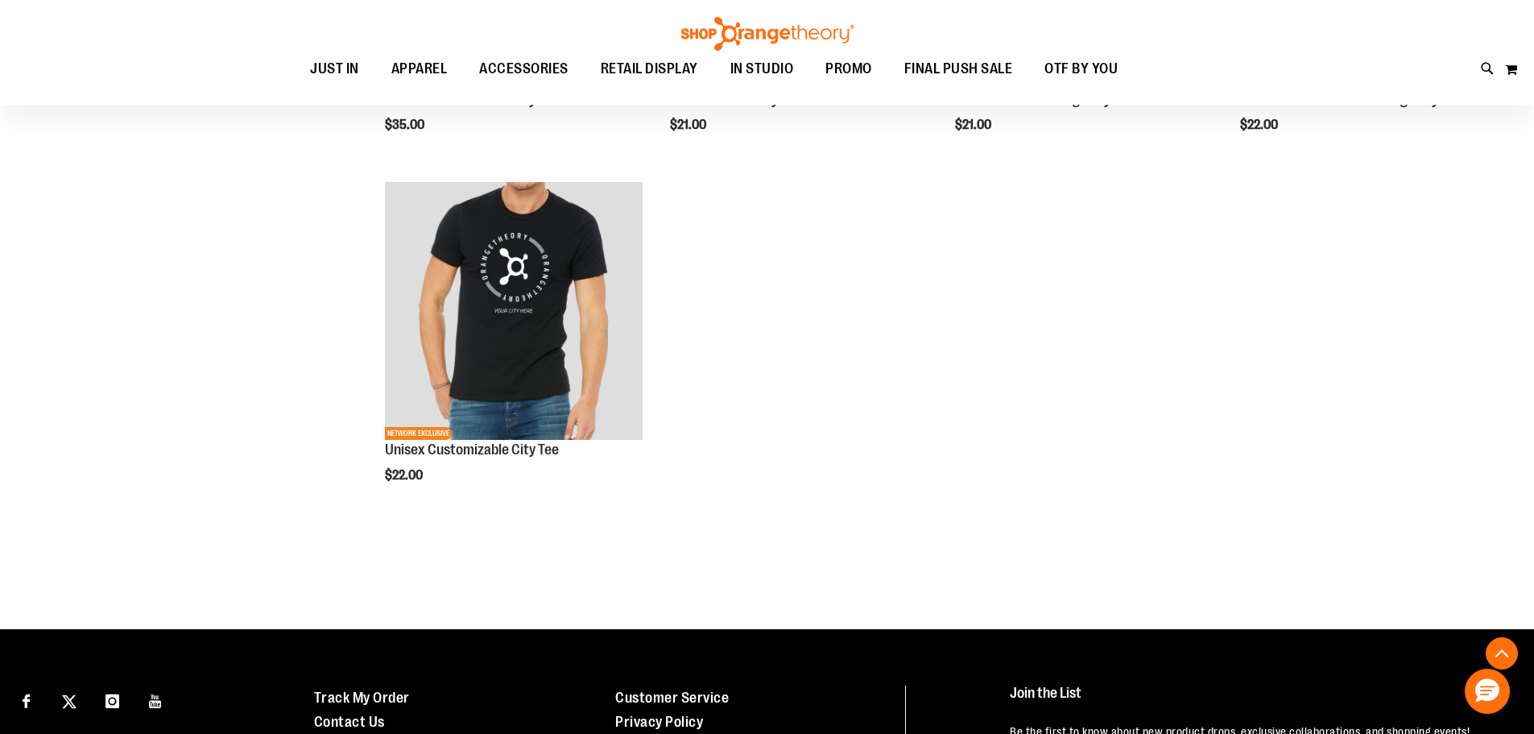
scroll to position [8904, 0]
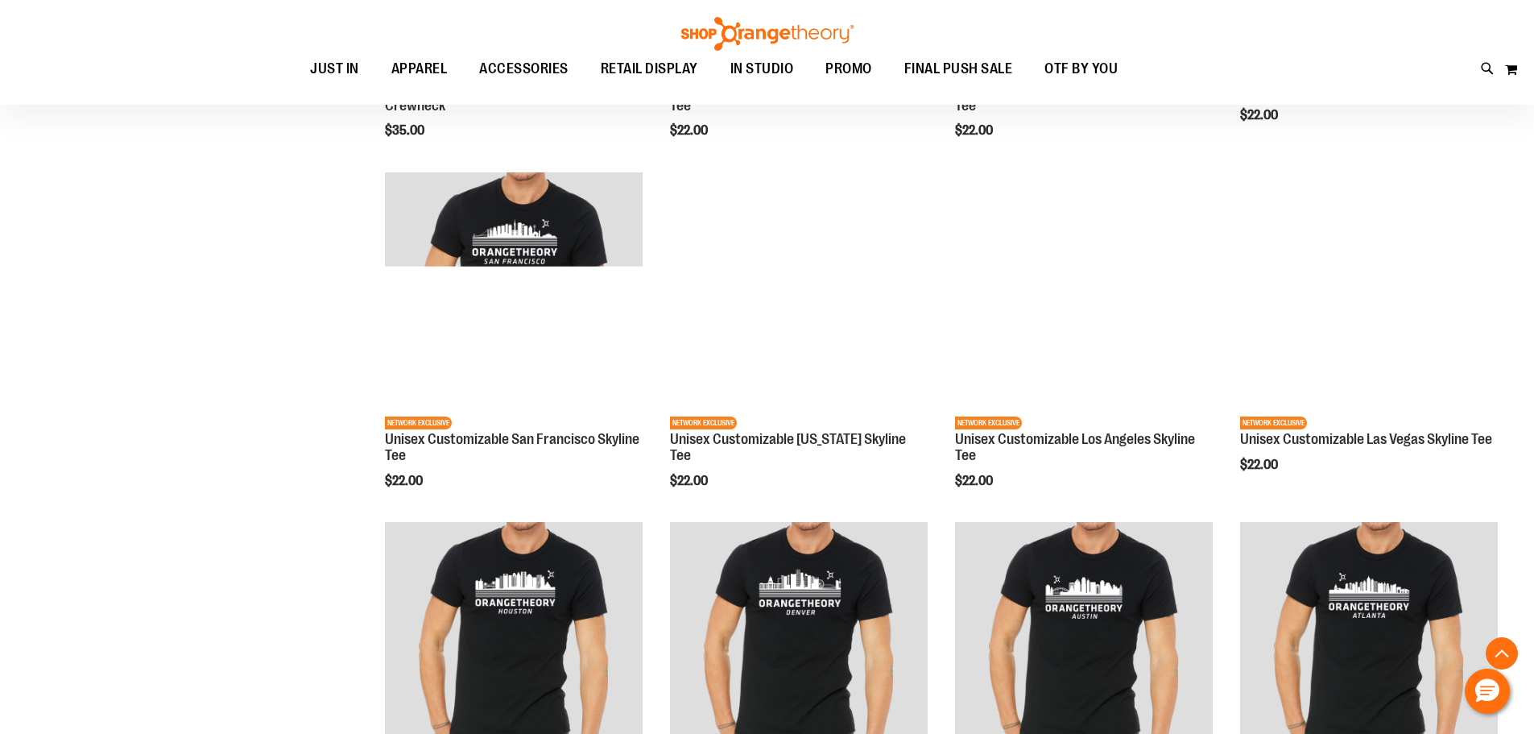
scroll to position [6569, 0]
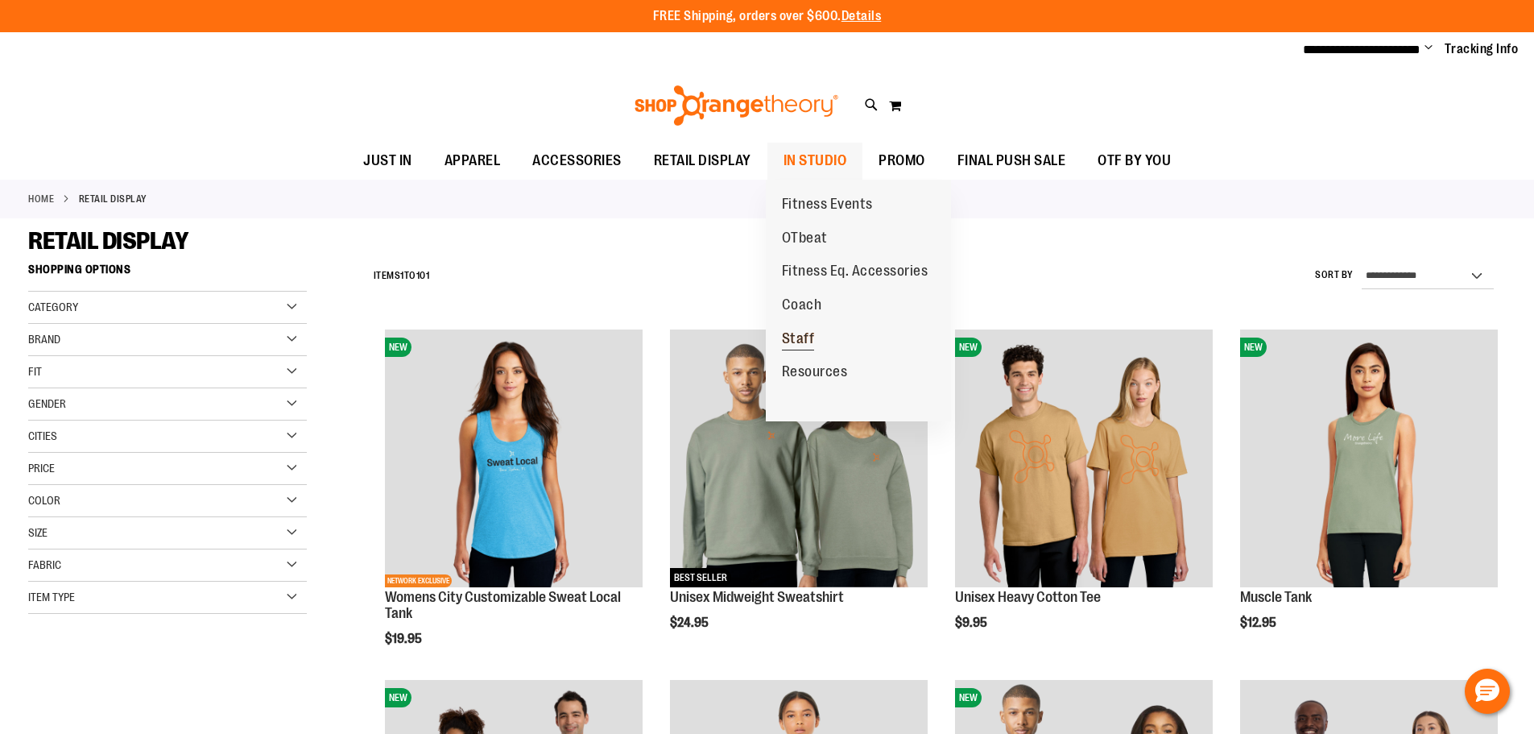
click at [798, 333] on span "Staff" at bounding box center [798, 340] width 33 height 20
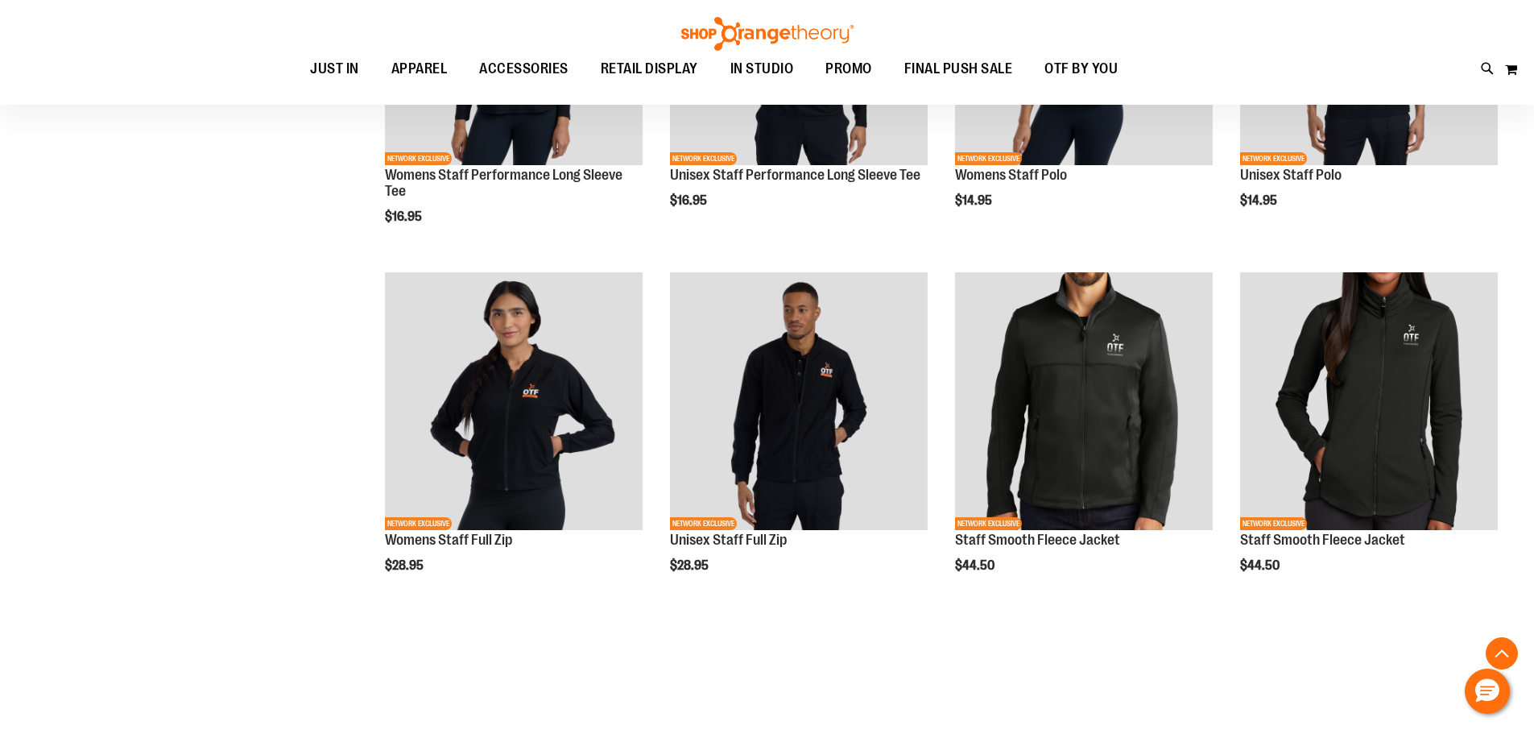
scroll to position [643, 0]
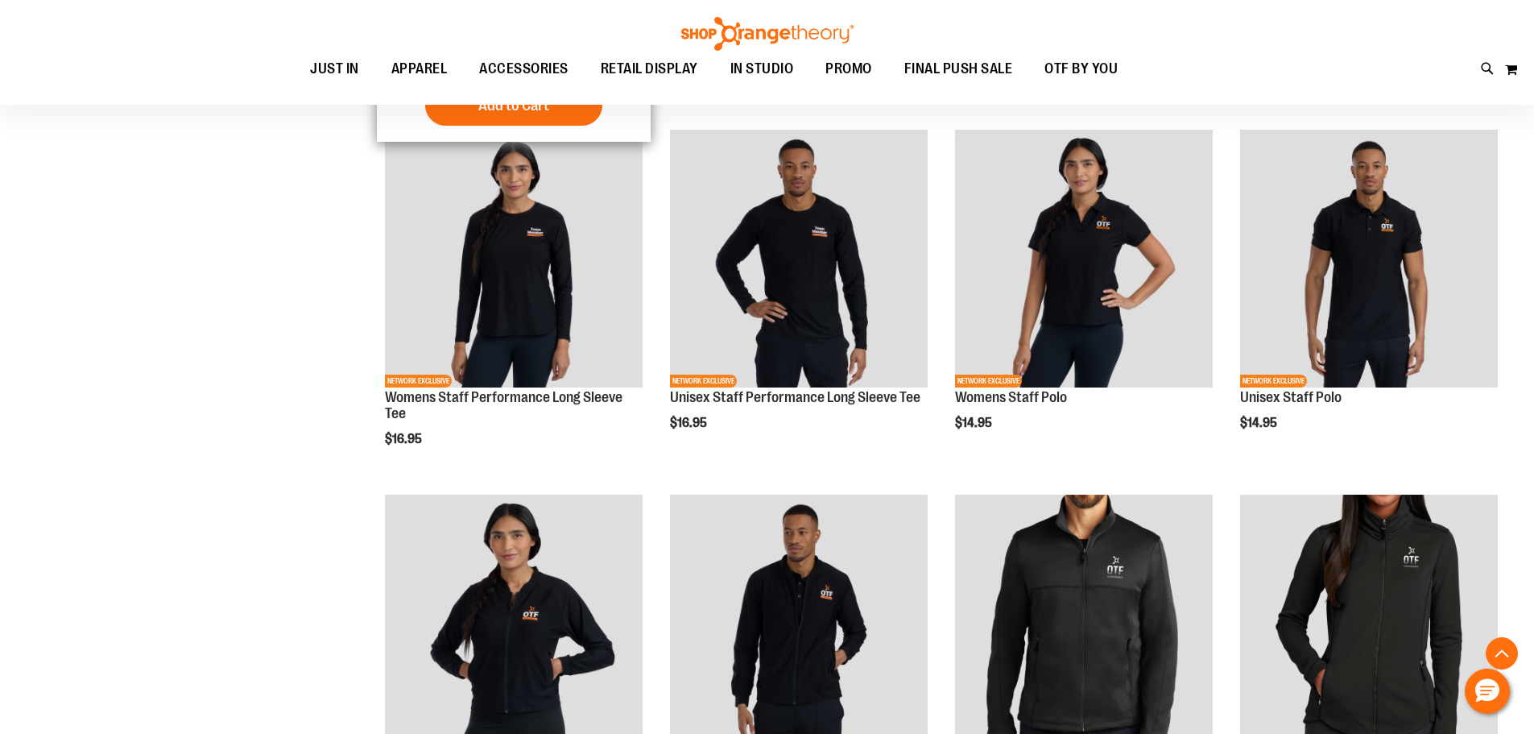
scroll to position [643, 0]
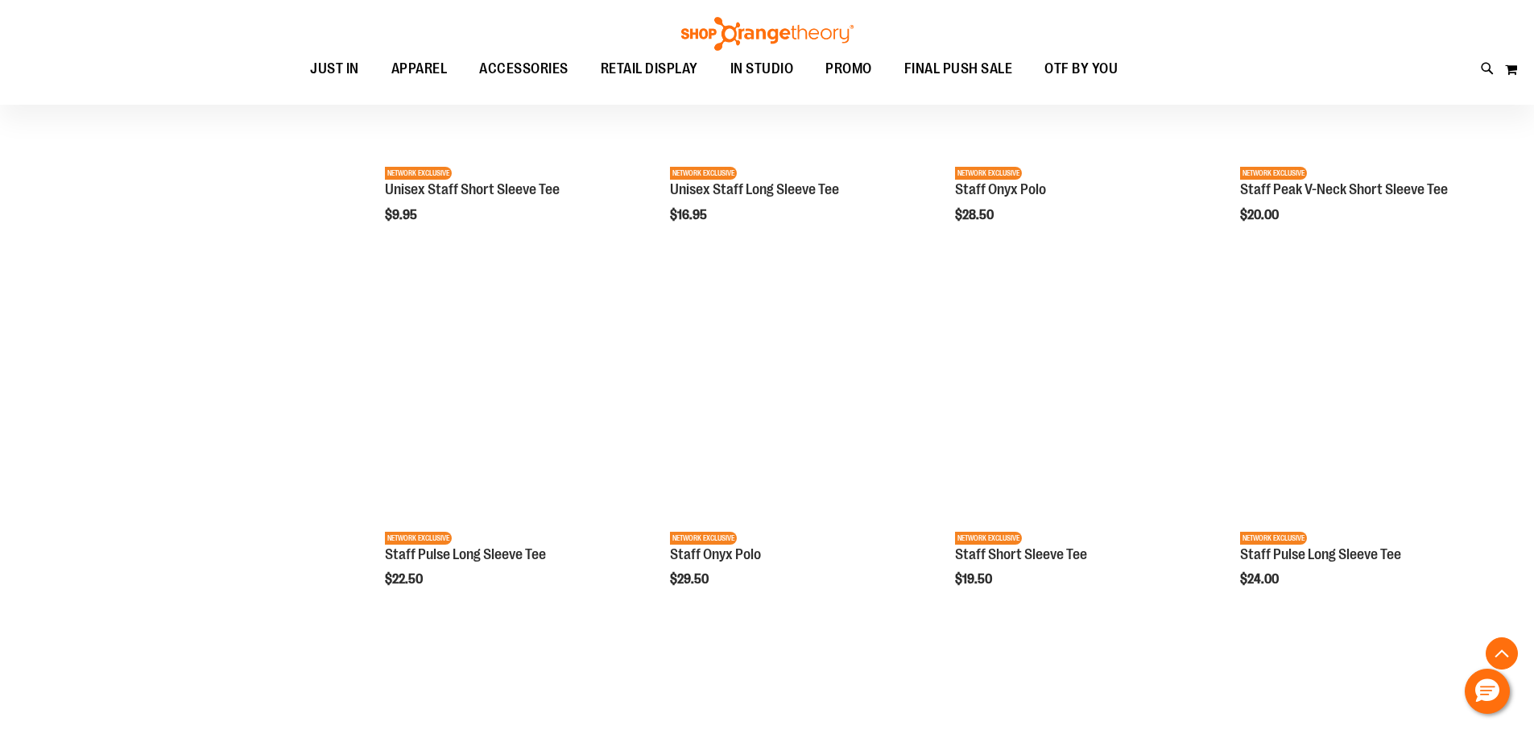
scroll to position [1529, 0]
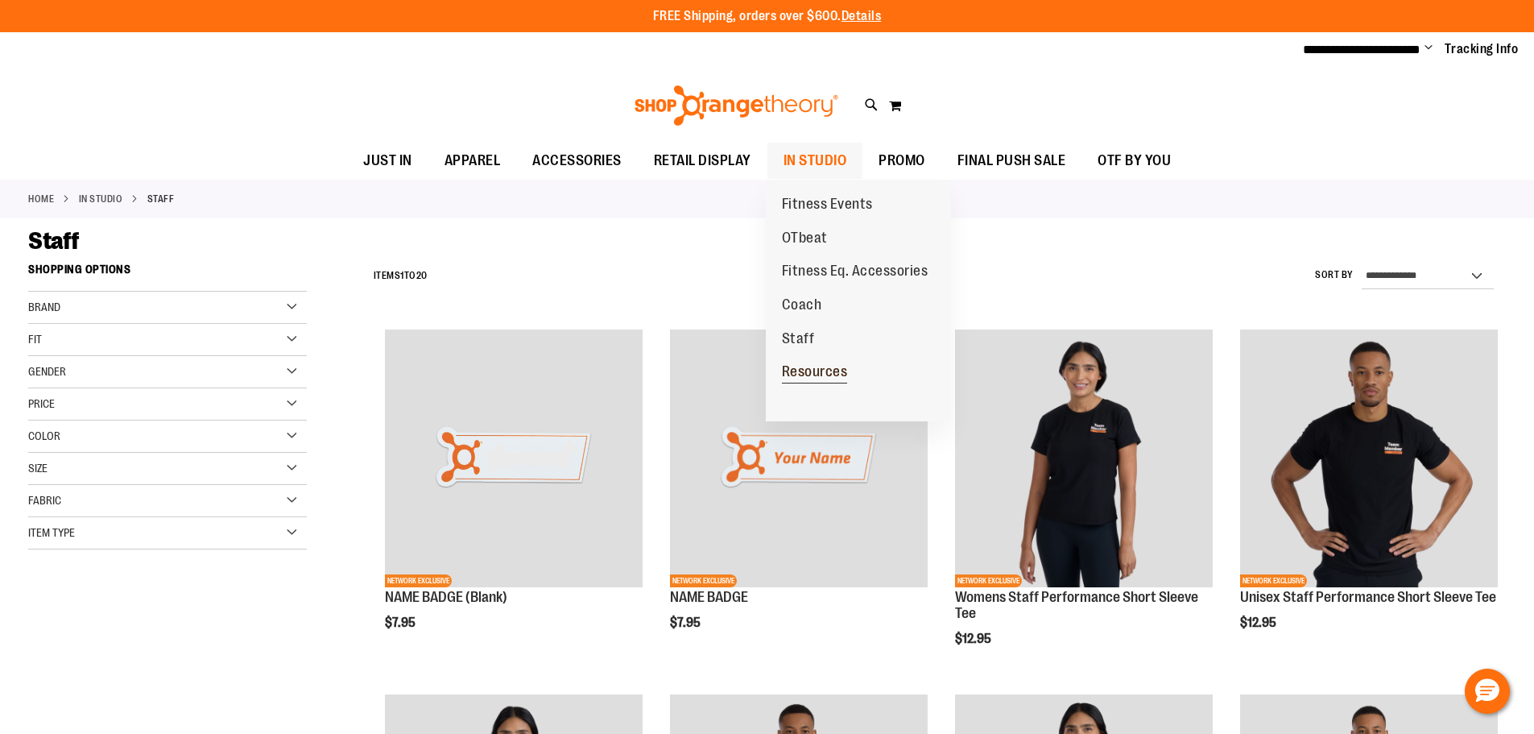
click at [796, 375] on span "Resources" at bounding box center [815, 373] width 66 height 20
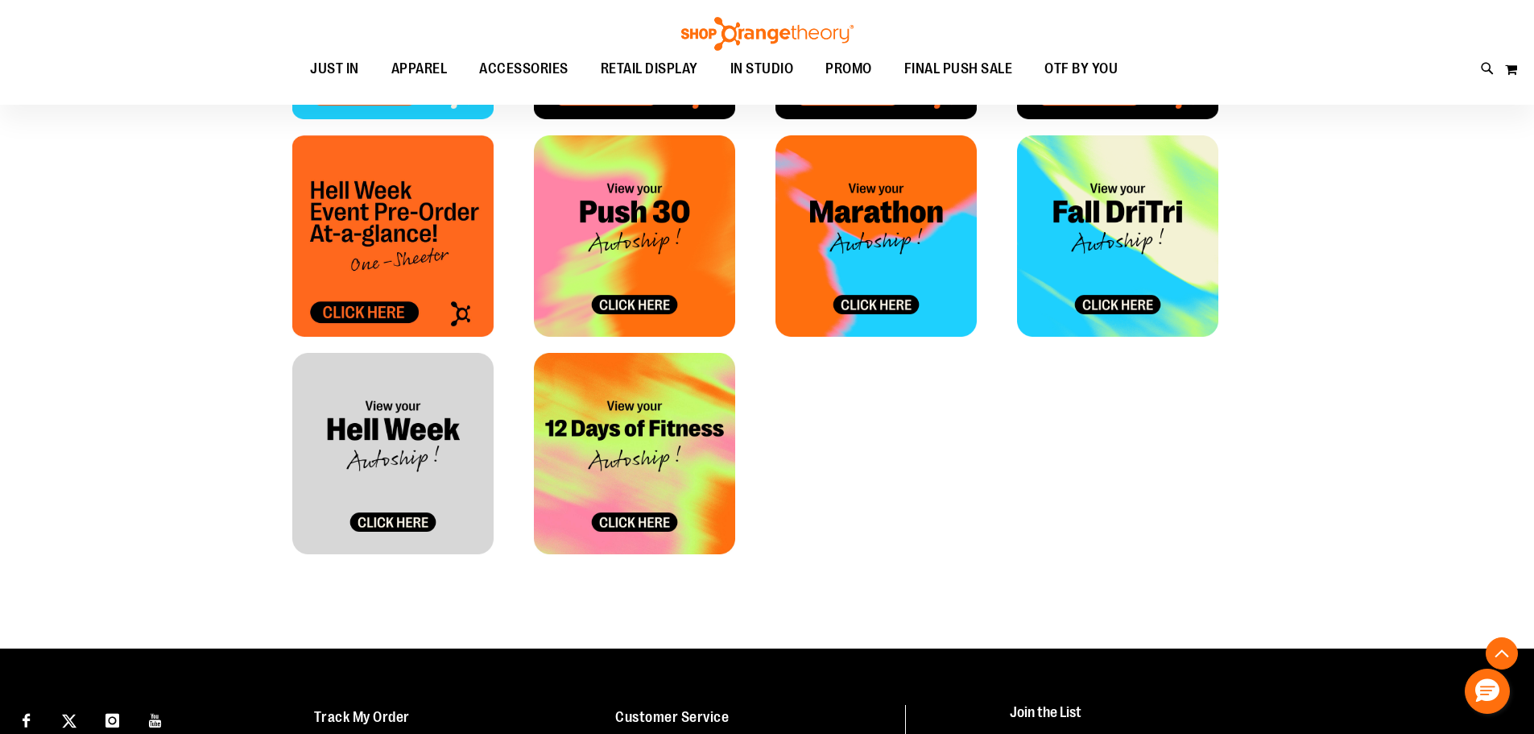
scroll to position [885, 0]
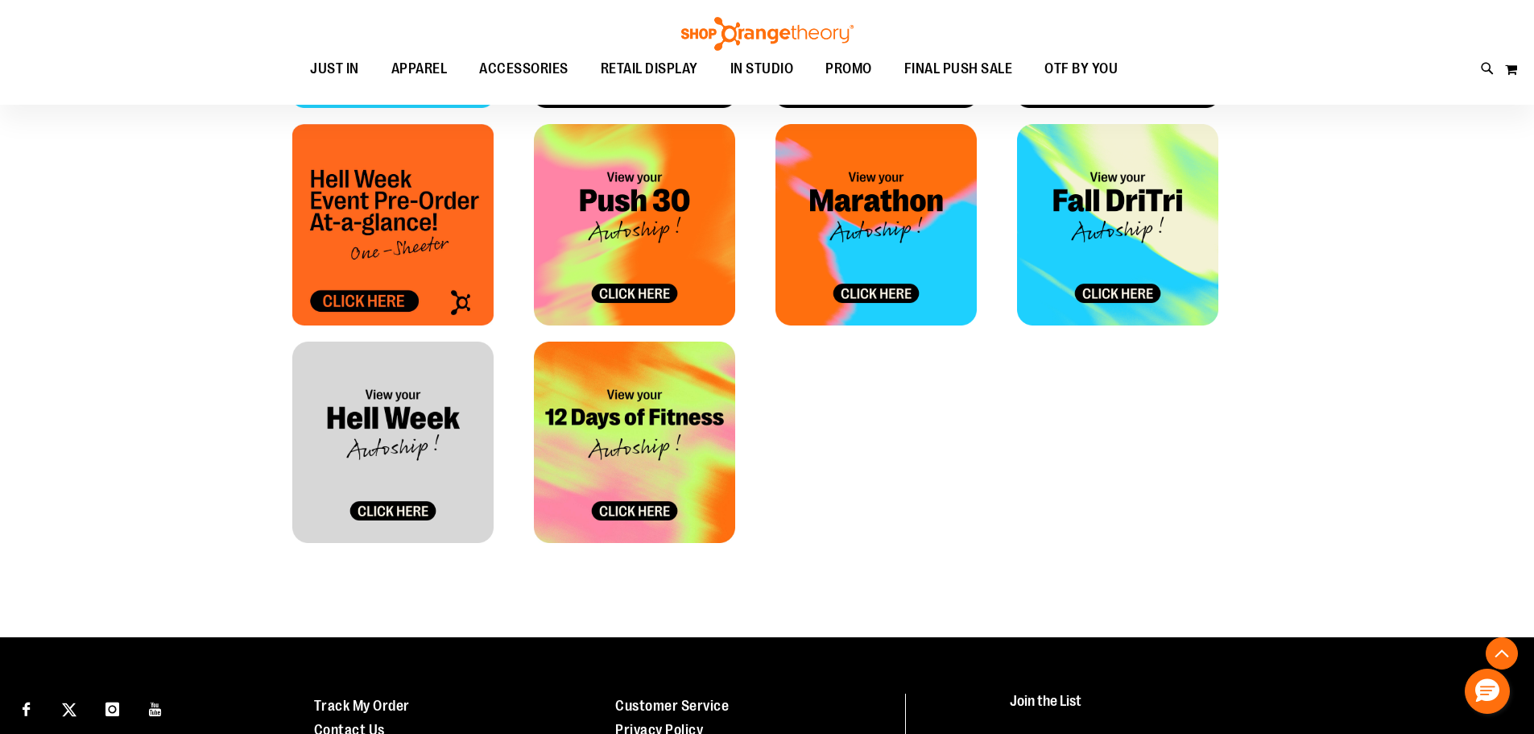
click at [402, 412] on img at bounding box center [392, 441] width 201 height 201
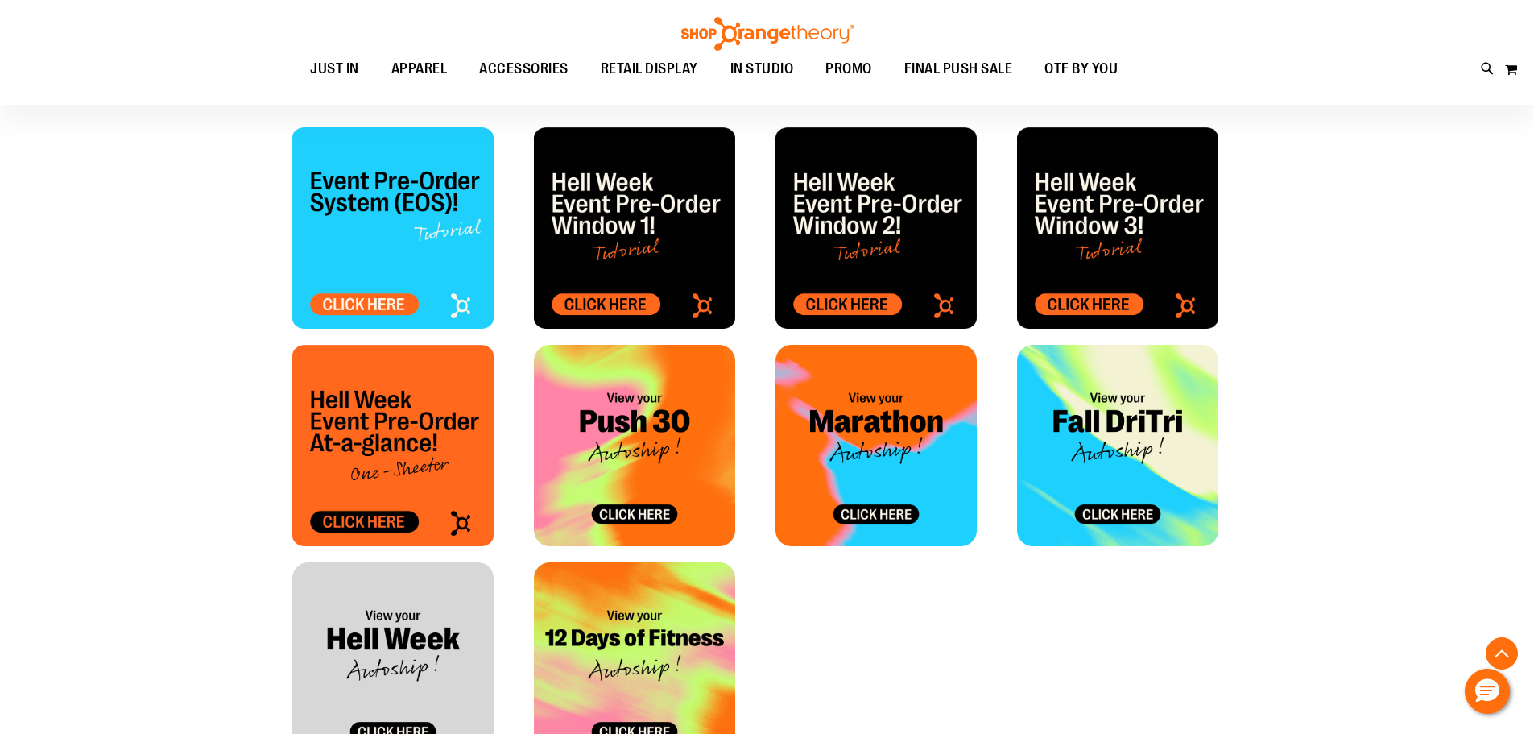
scroll to position [643, 0]
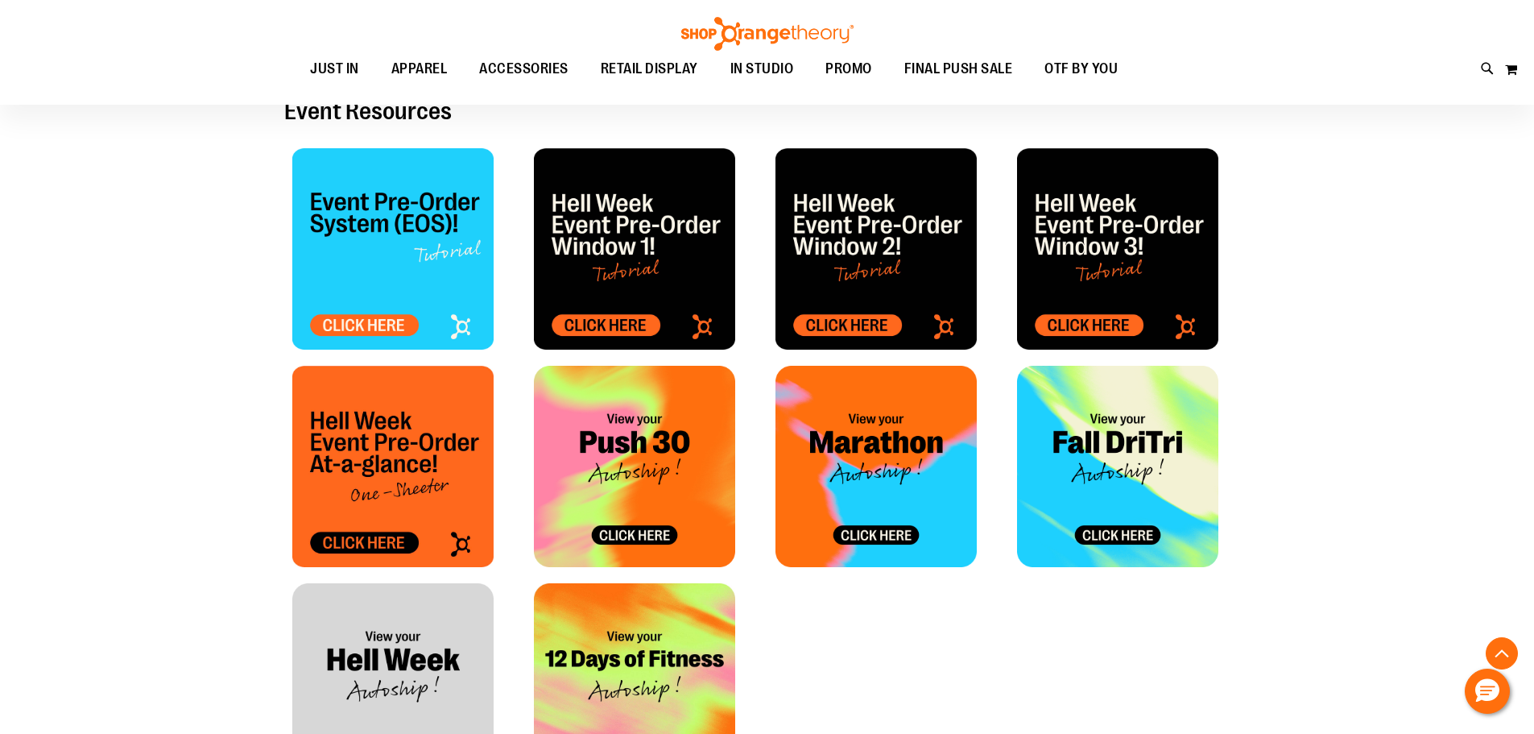
click at [355, 433] on img at bounding box center [392, 466] width 201 height 201
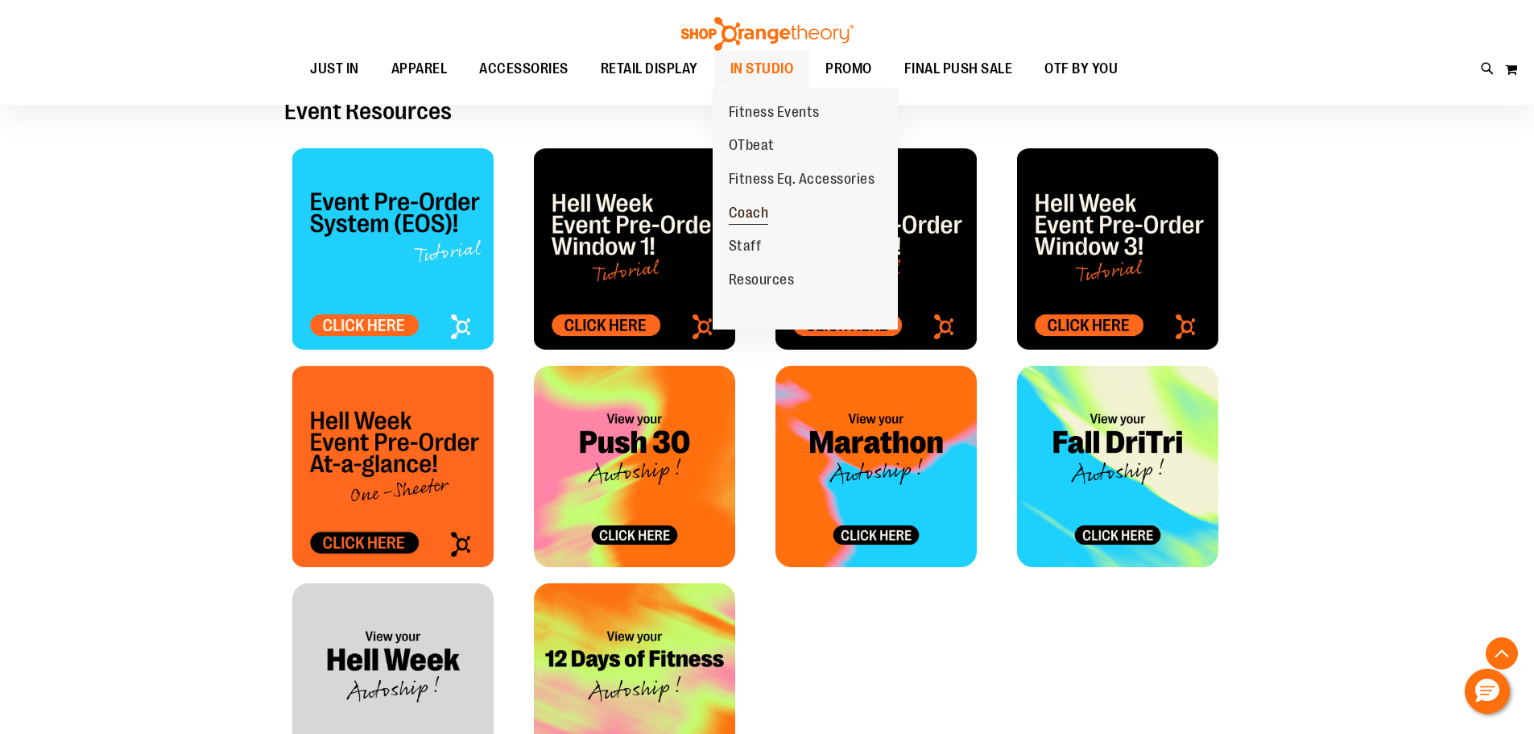
click at [753, 219] on span "Coach" at bounding box center [749, 215] width 40 height 20
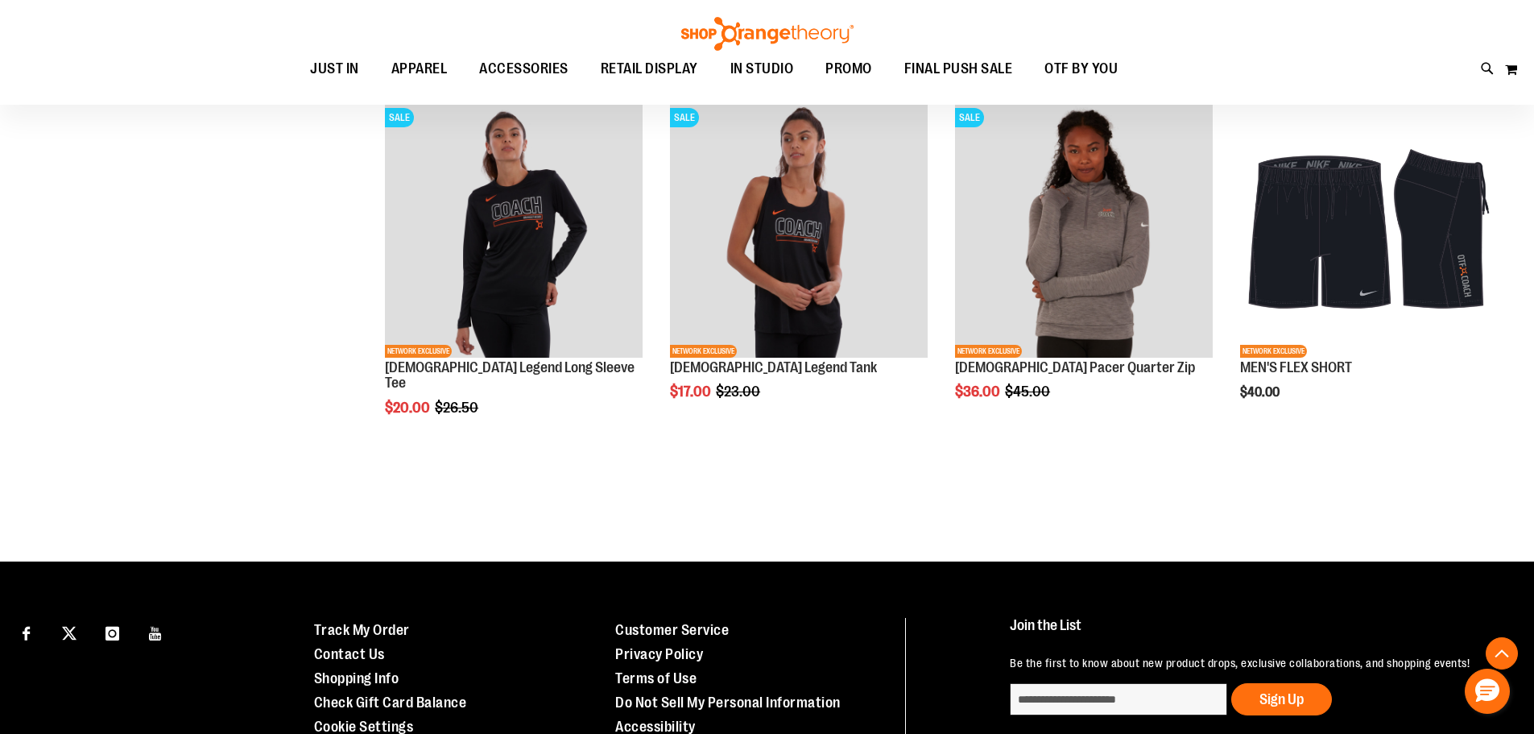
scroll to position [1690, 0]
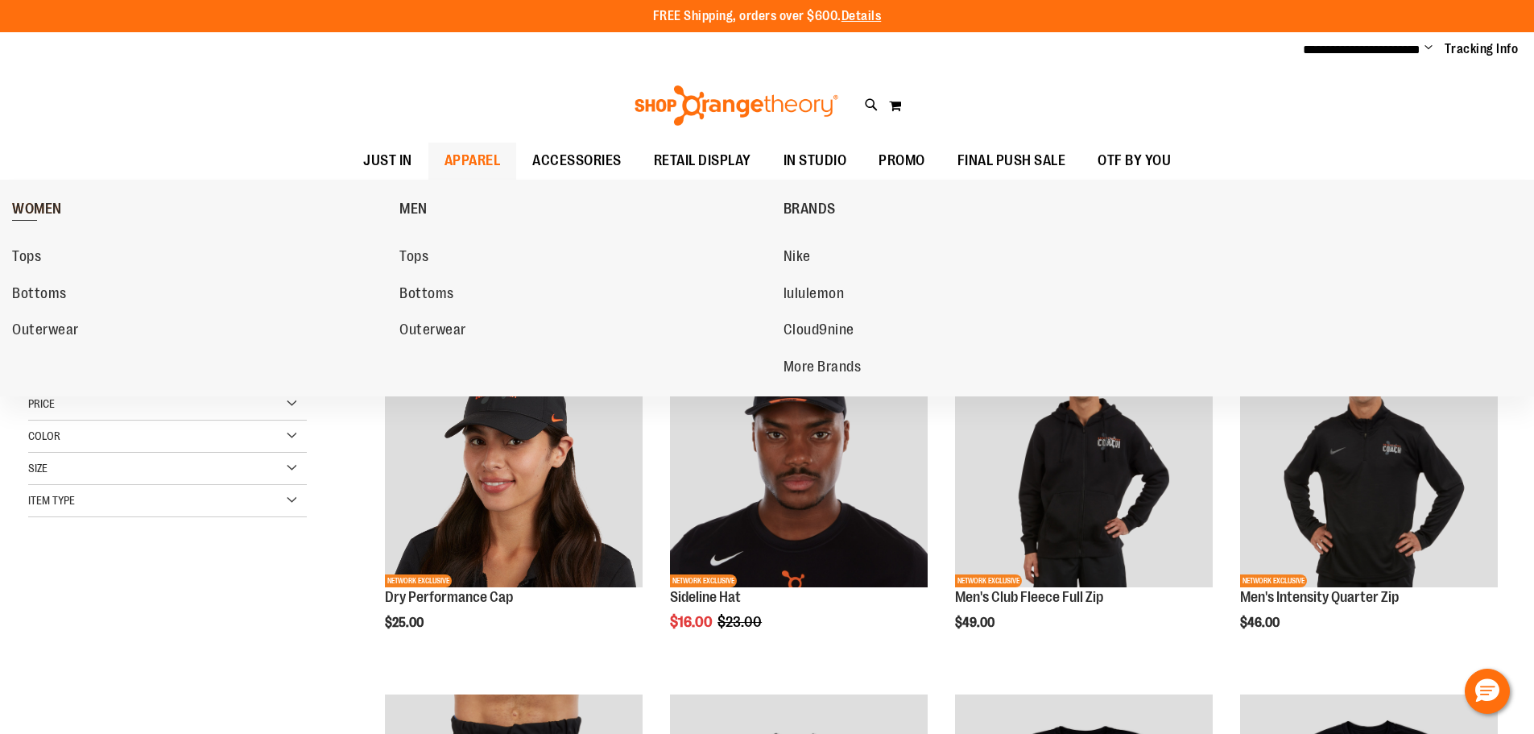
click at [83, 209] on link "WOMEN" at bounding box center [201, 209] width 379 height 42
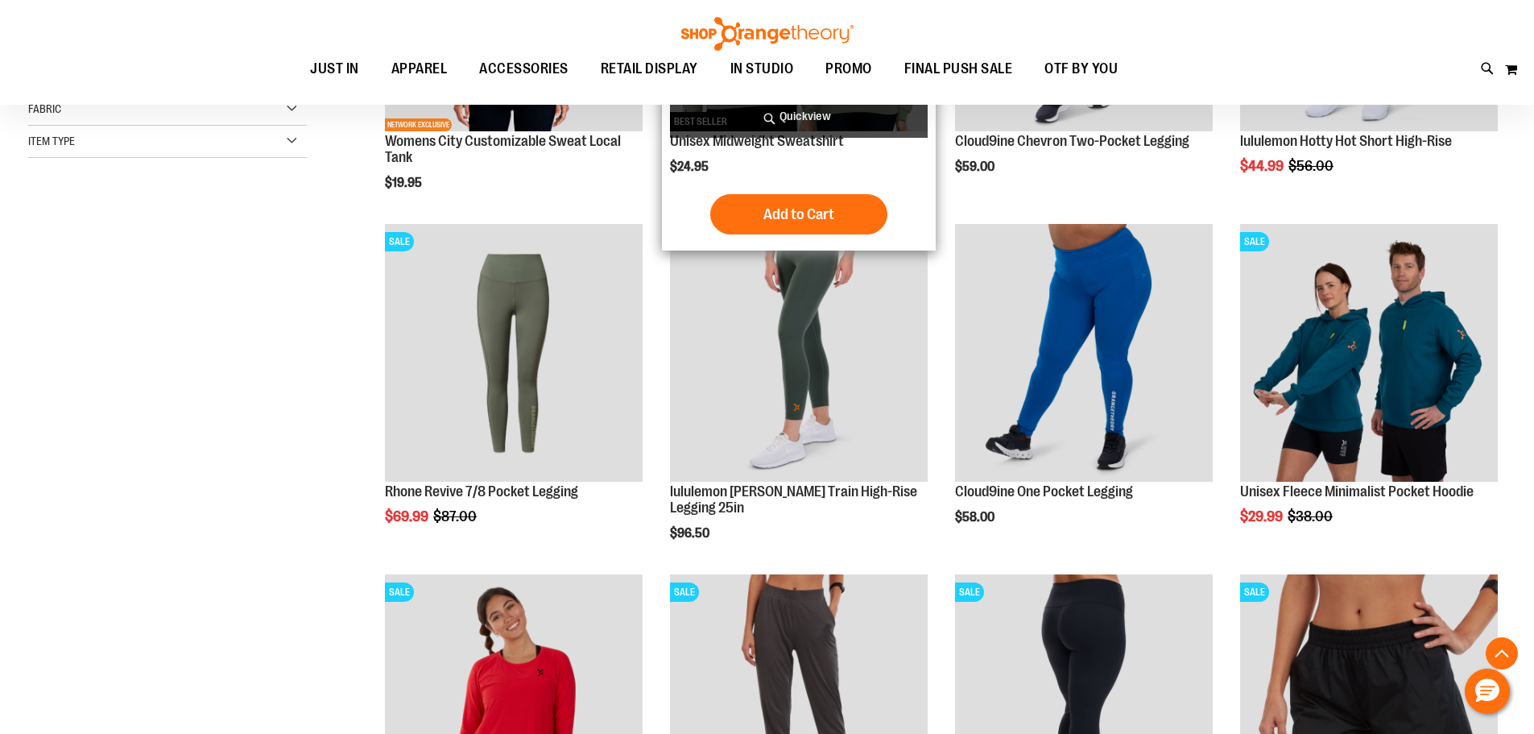
scroll to position [482, 0]
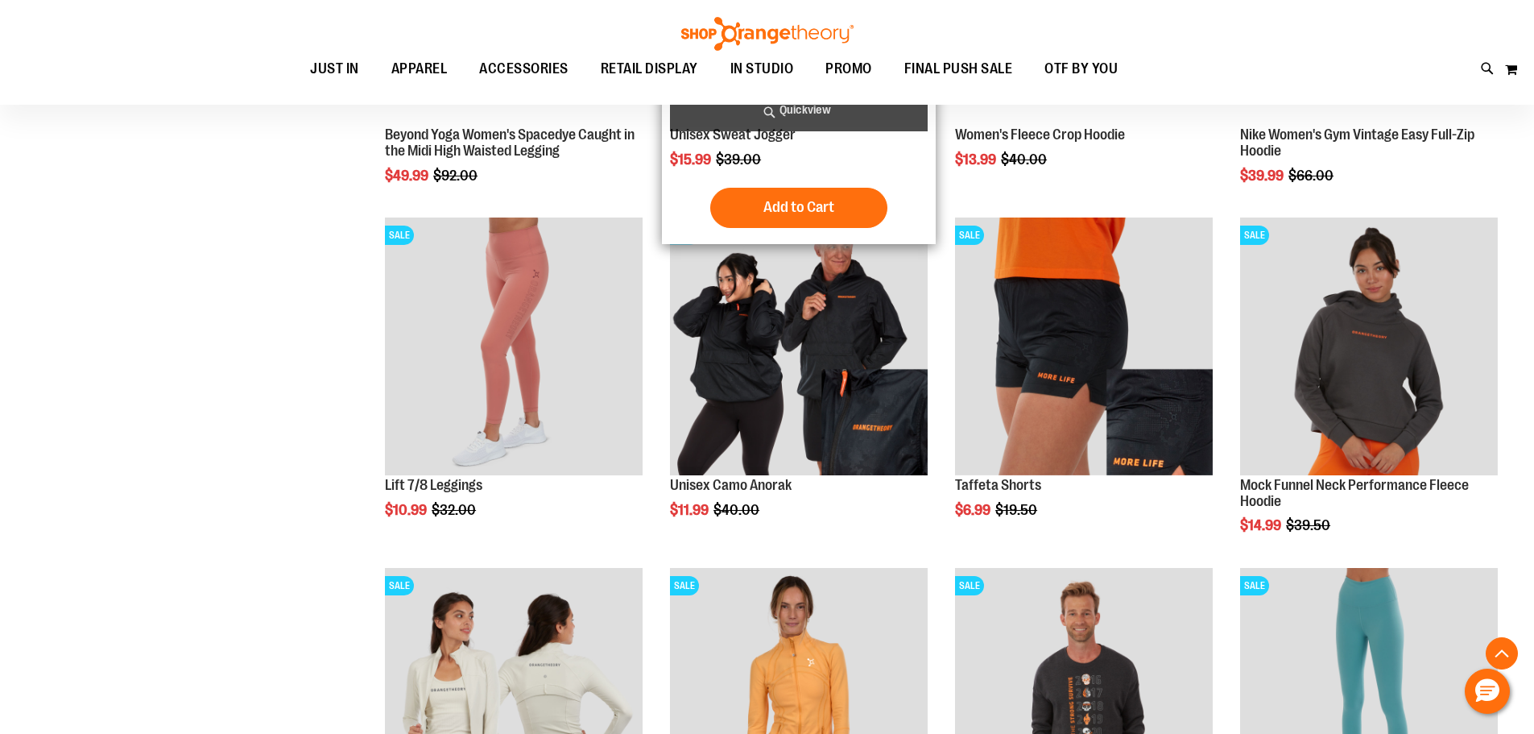
scroll to position [1529, 0]
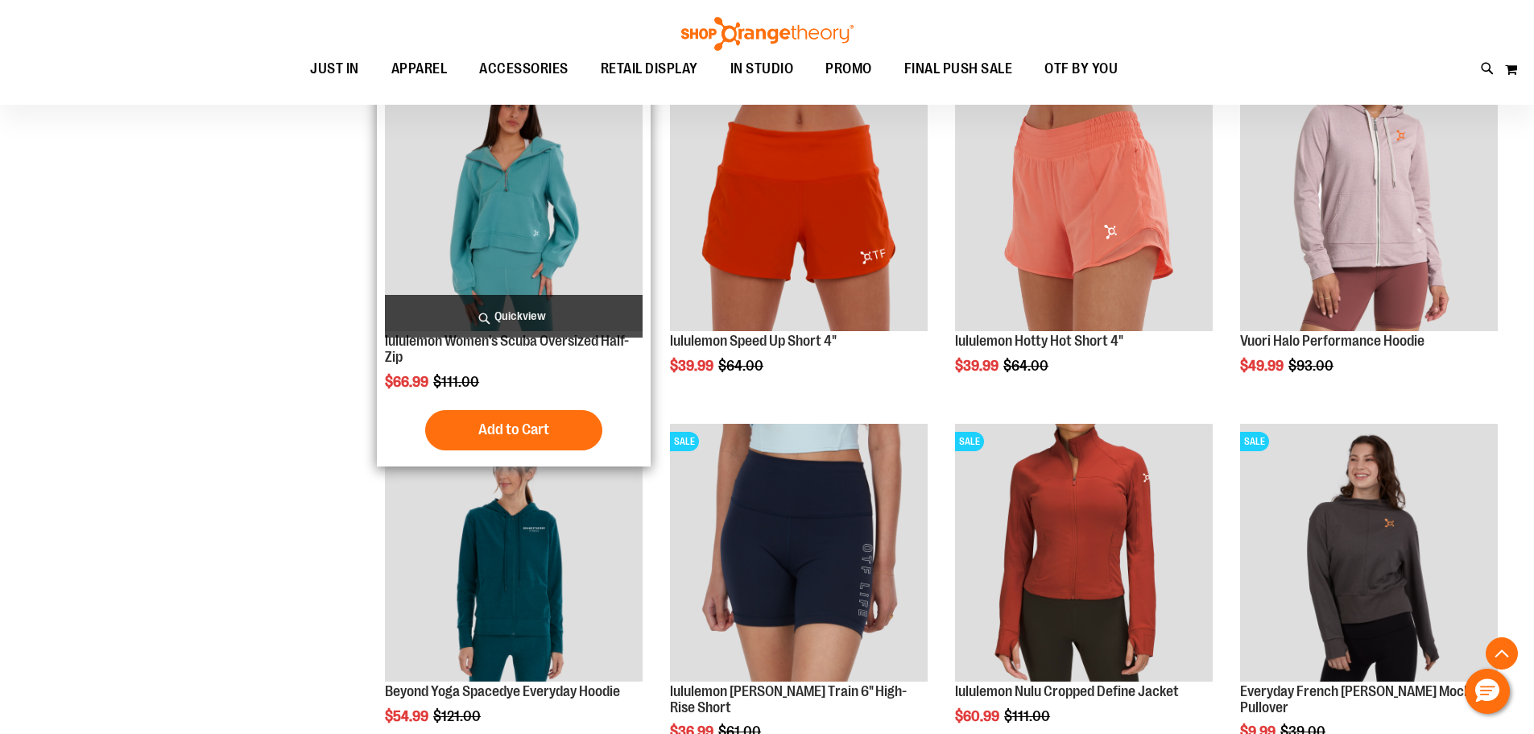
scroll to position [2334, 0]
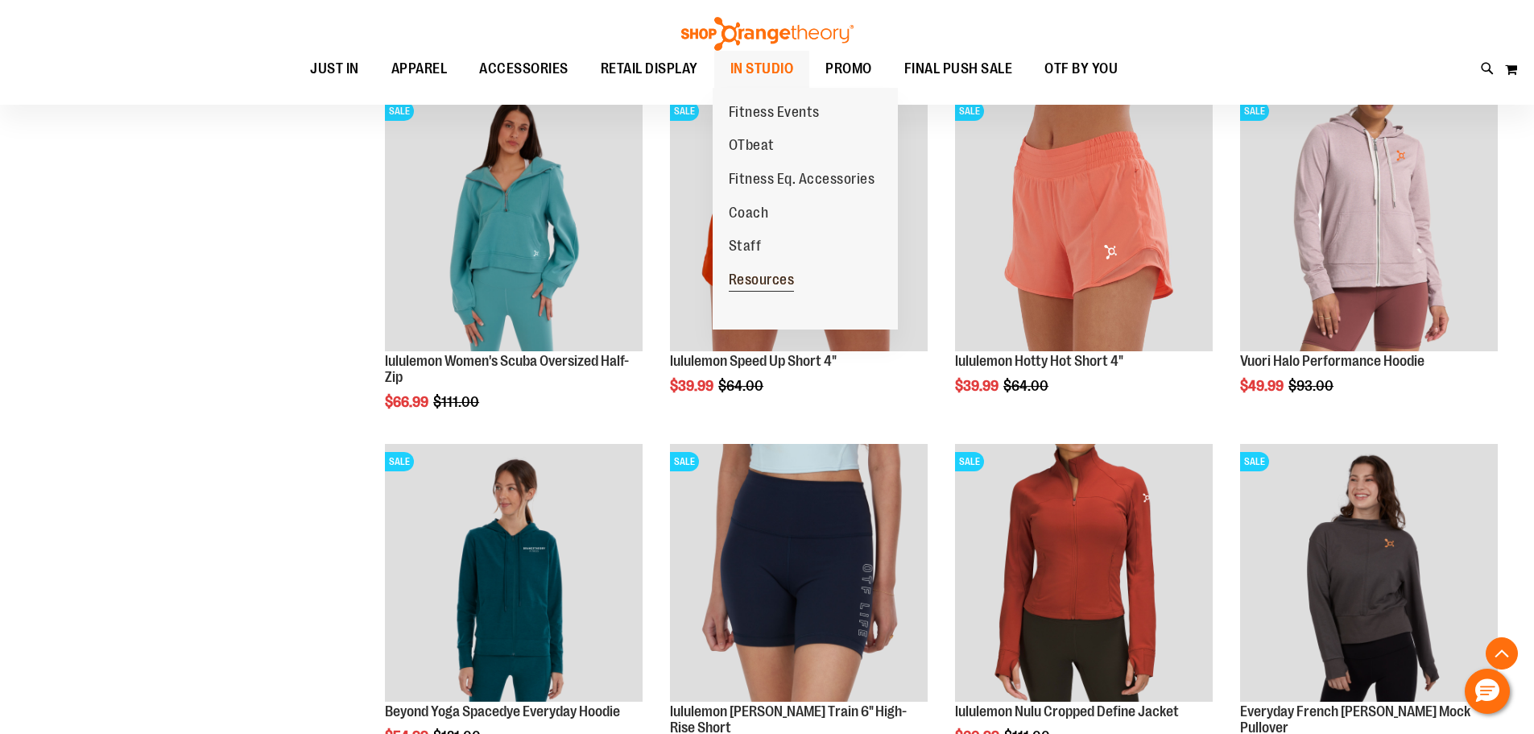
click at [789, 271] on span "Resources" at bounding box center [762, 281] width 66 height 20
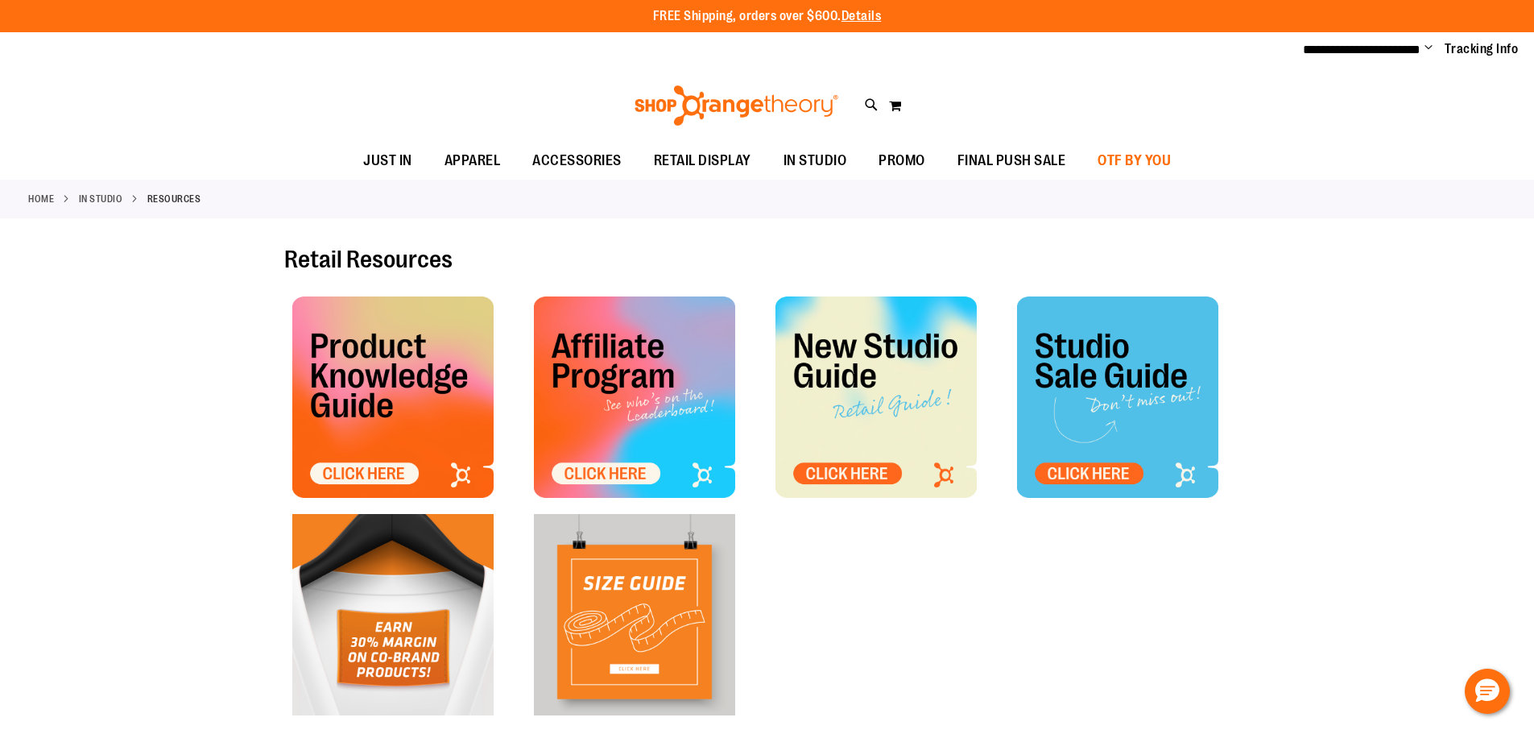
click at [1171, 154] on span "OTF BY YOU" at bounding box center [1134, 161] width 73 height 36
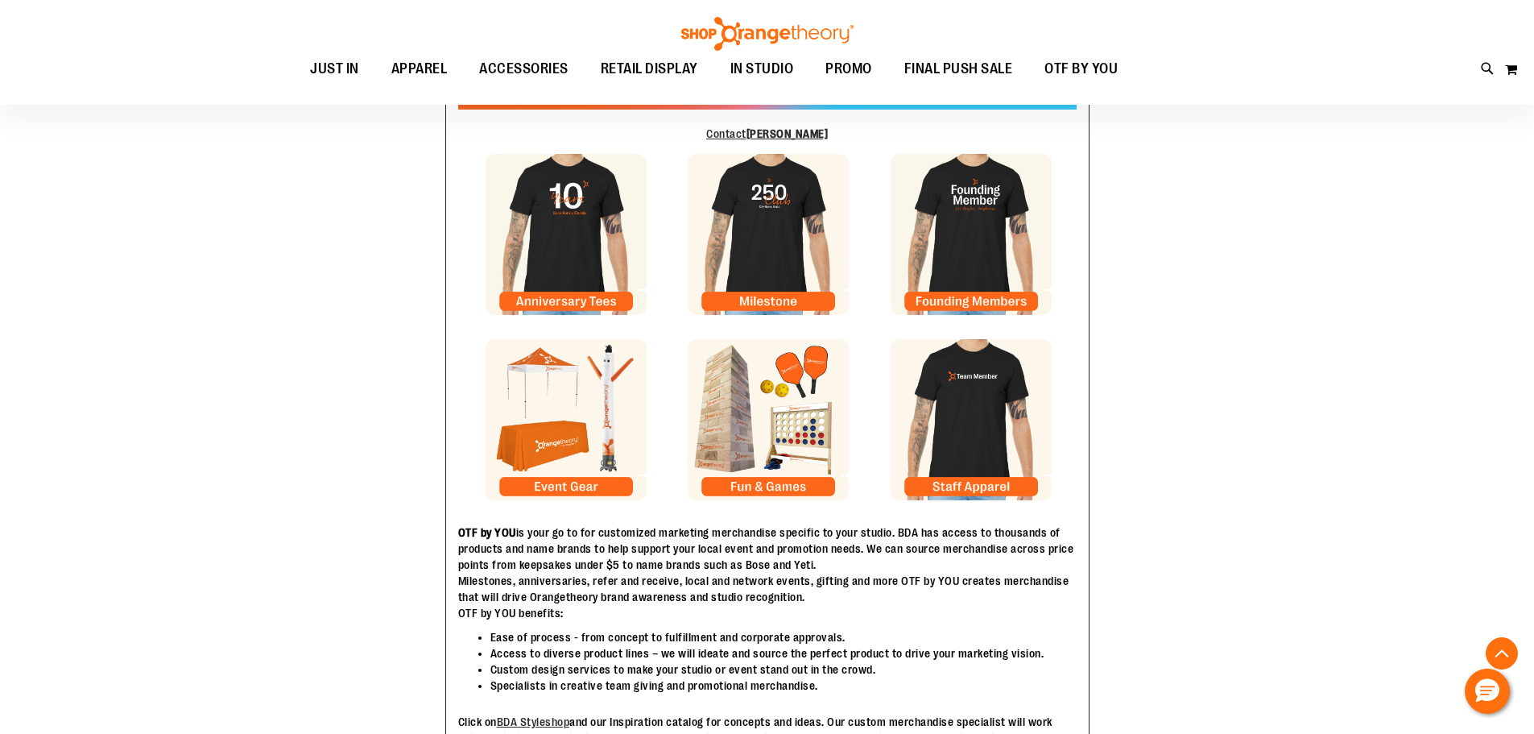
scroll to position [321, 0]
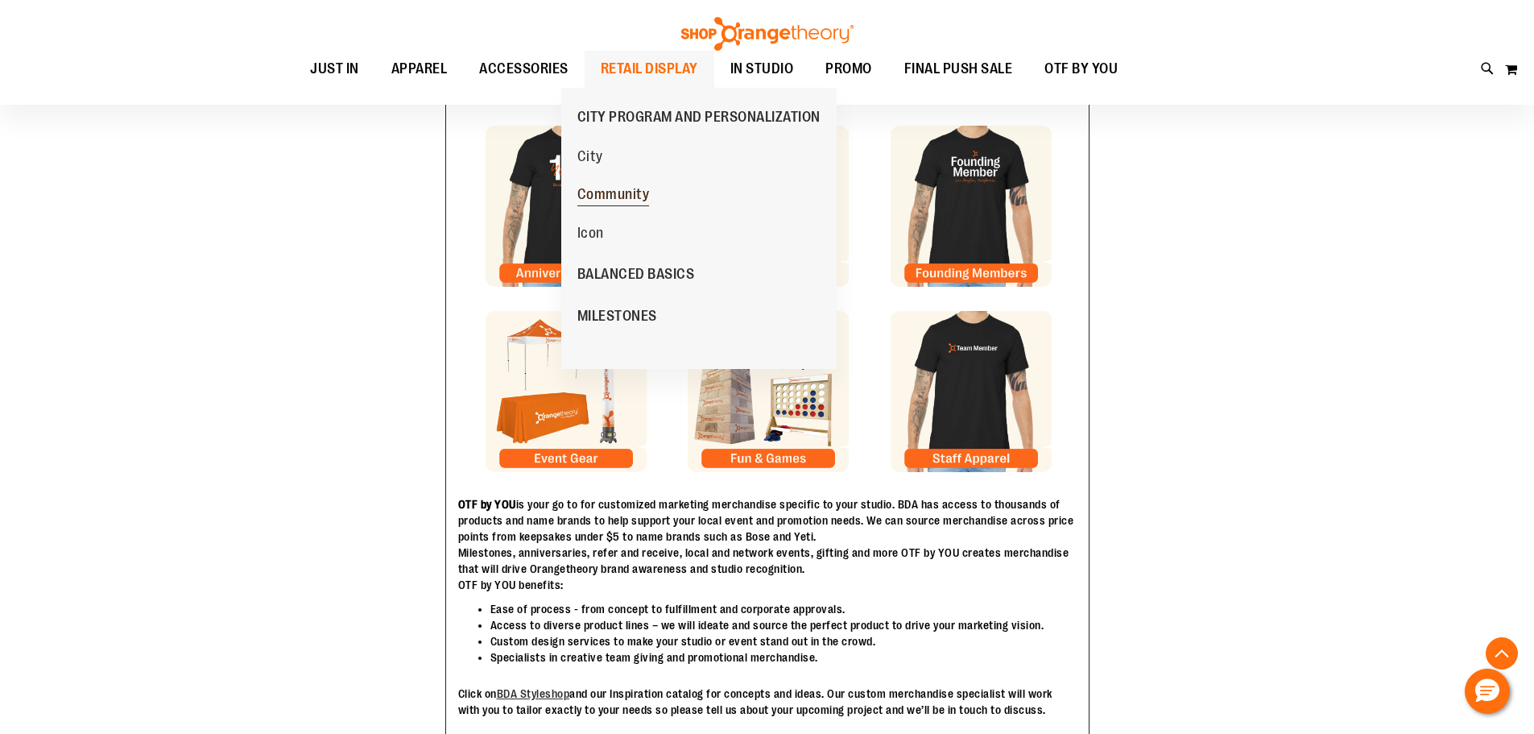
click at [632, 200] on span "Community" at bounding box center [613, 196] width 72 height 20
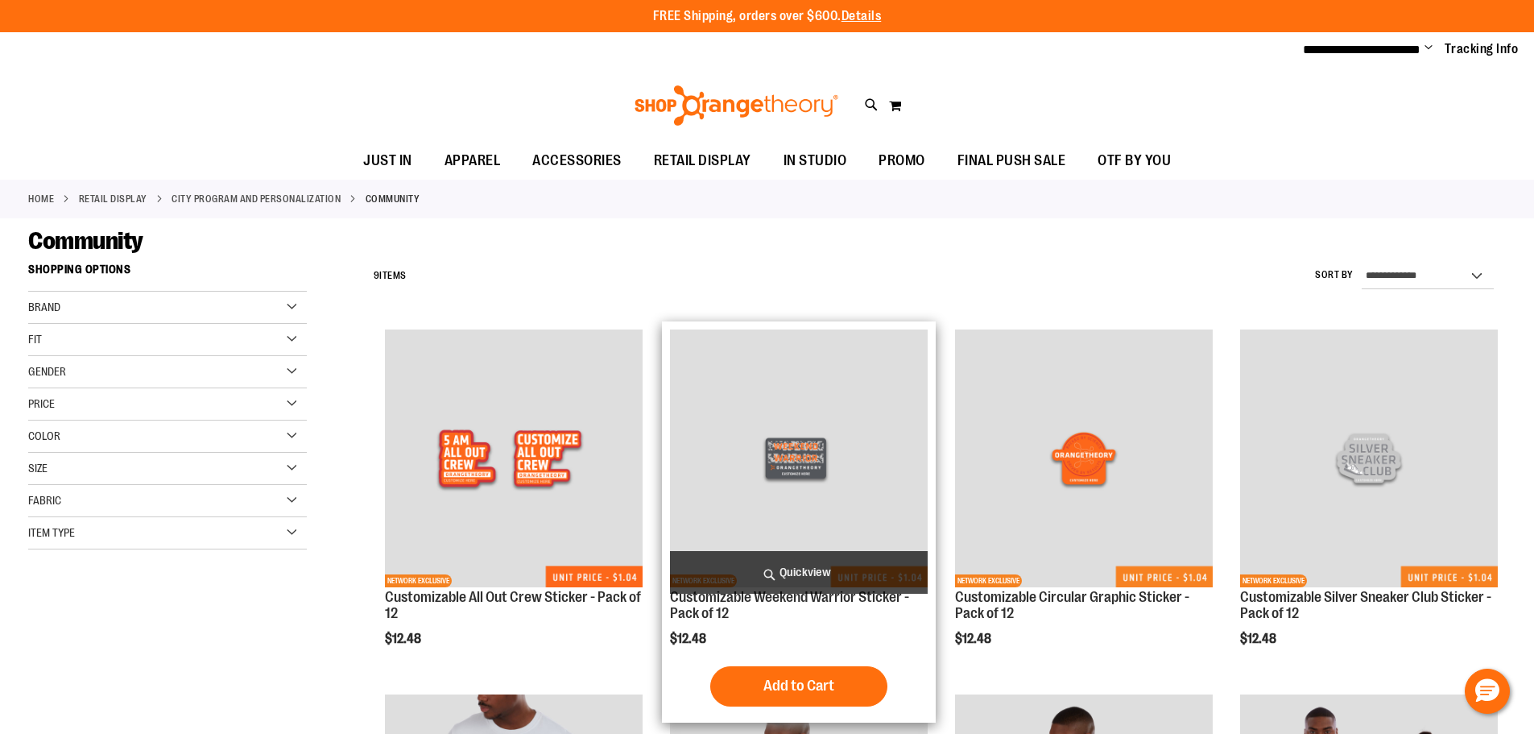
click at [791, 434] on img "product" at bounding box center [799, 458] width 258 height 258
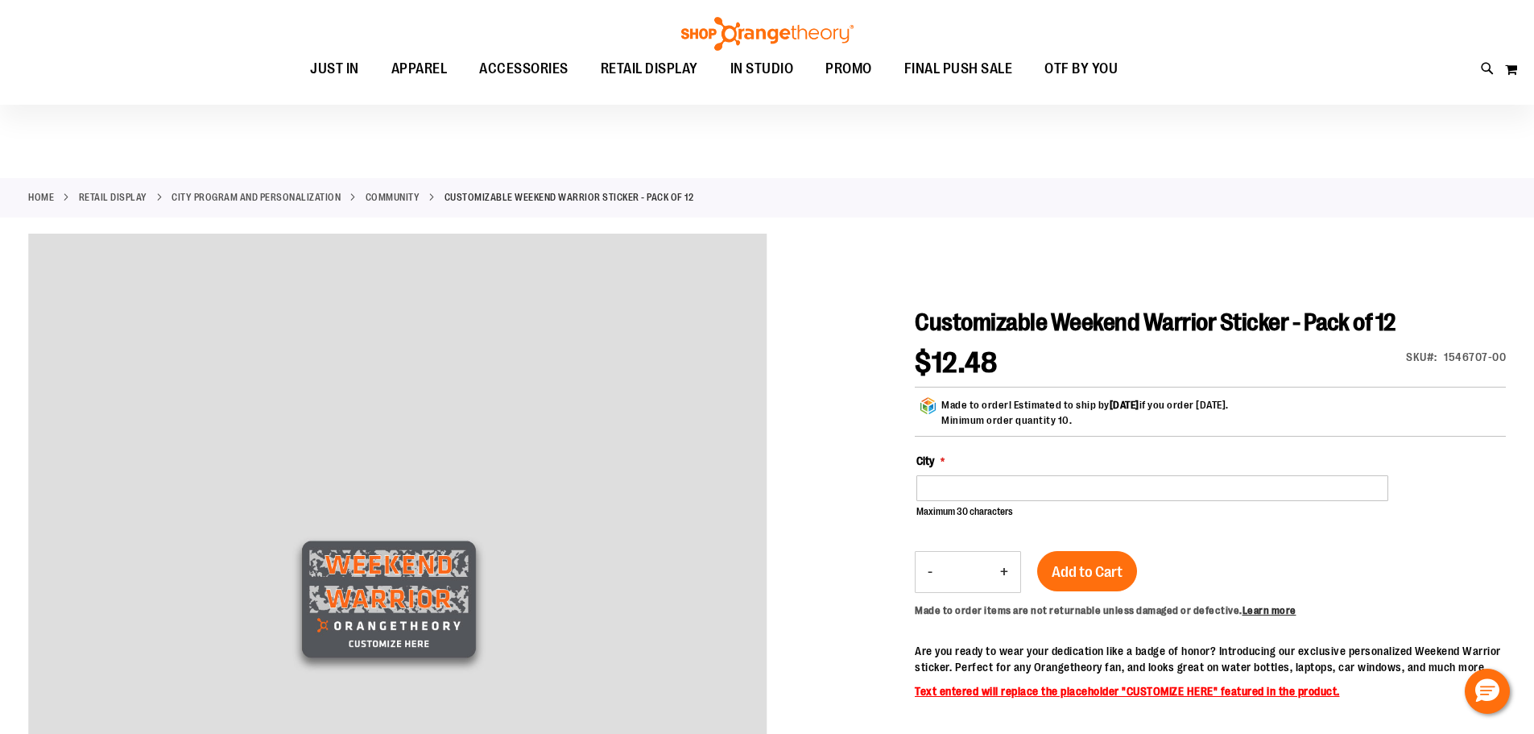
scroll to position [80, 0]
